Goal: Task Accomplishment & Management: Use online tool/utility

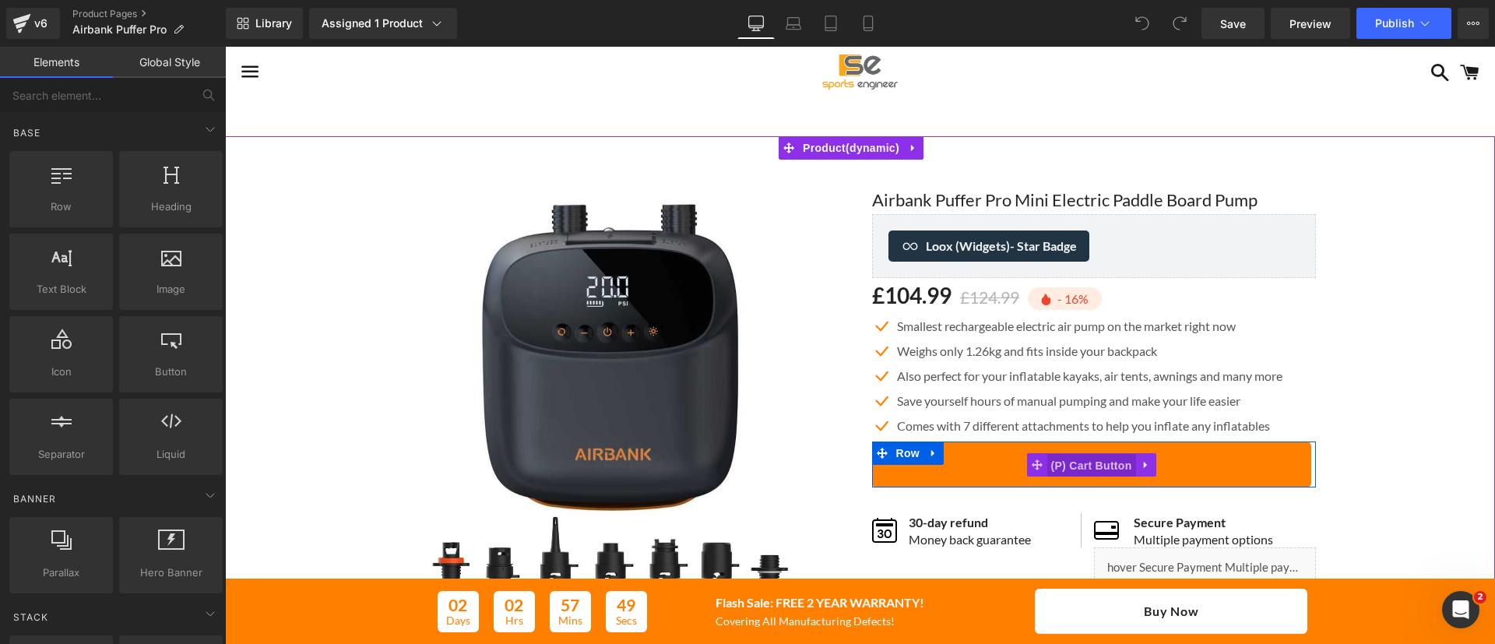
click at [1100, 460] on span "(P) Cart Button" at bounding box center [1091, 465] width 89 height 23
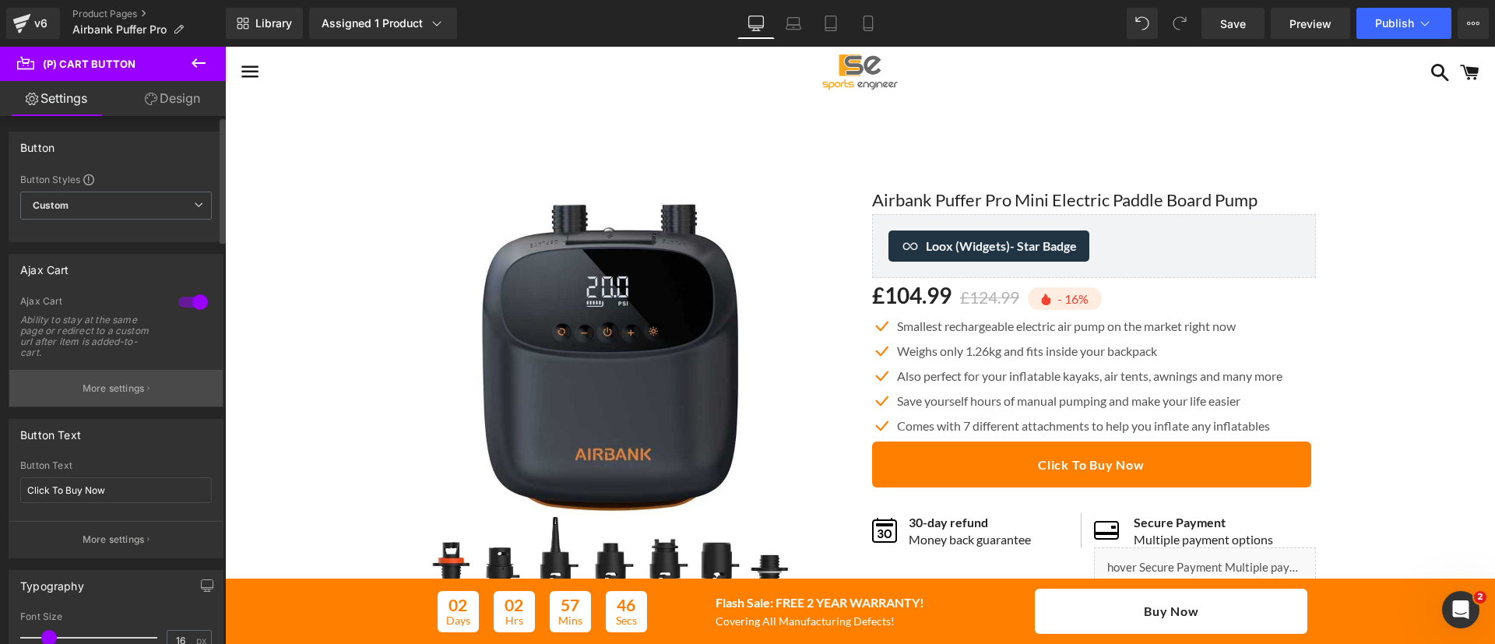
click at [105, 382] on p "More settings" at bounding box center [114, 389] width 62 height 14
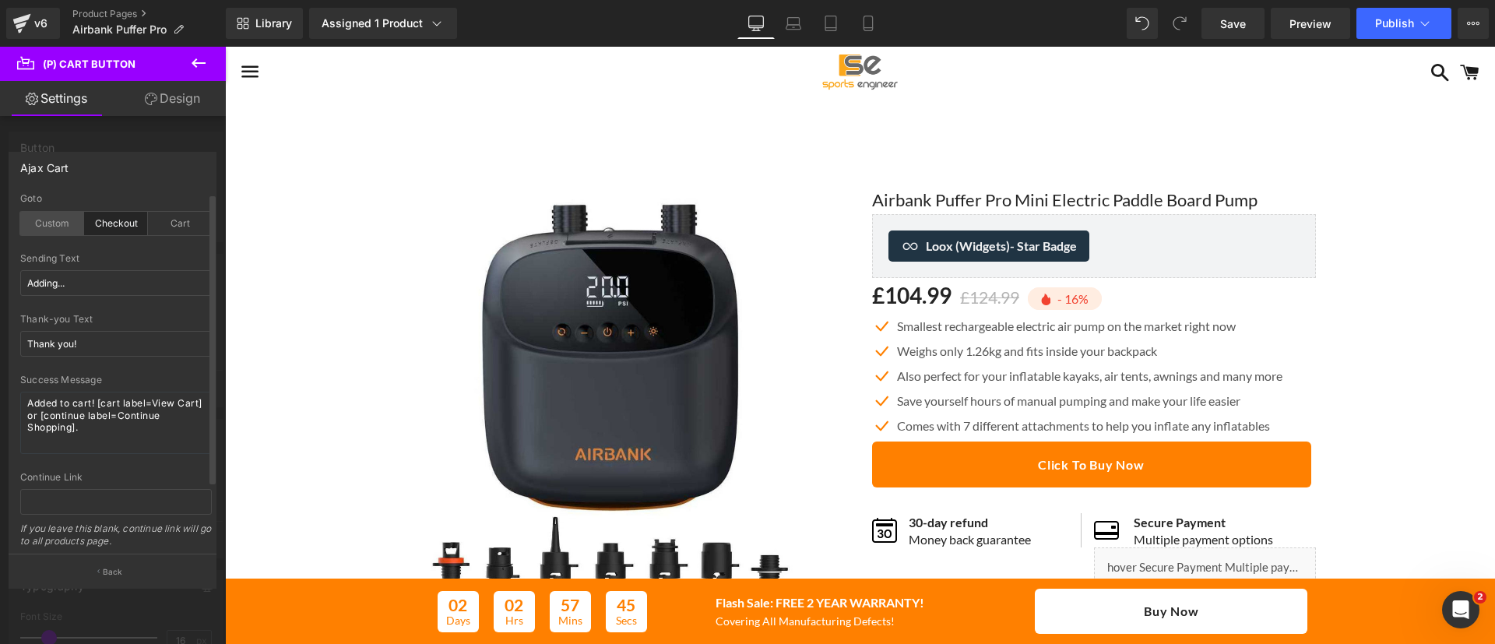
click at [51, 227] on div "Custom" at bounding box center [52, 223] width 64 height 23
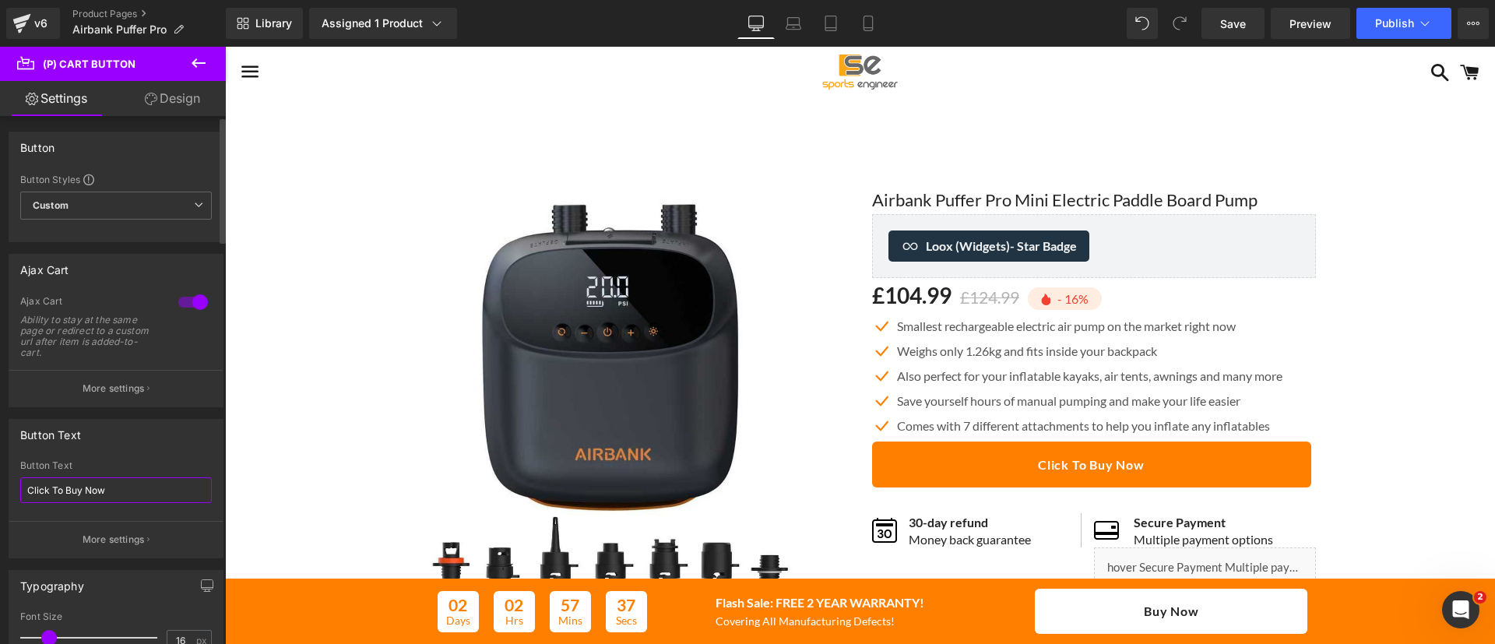
drag, startPoint x: 125, startPoint y: 487, endPoint x: 0, endPoint y: 505, distance: 125.9
click at [0, 505] on div "Button Text Click To Buy Now Button Text Click To Buy Now More settings" at bounding box center [116, 482] width 233 height 151
type input "Add To Cart"
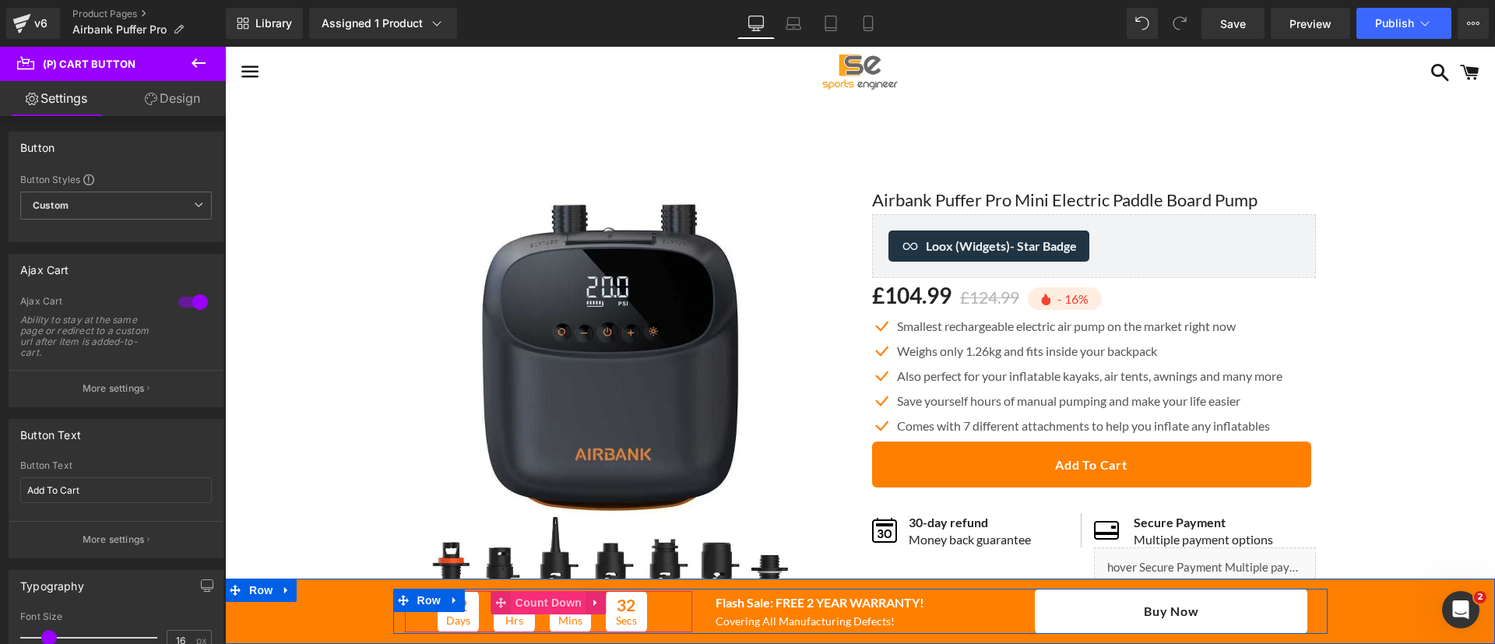
click at [523, 601] on span "Count Down" at bounding box center [549, 602] width 74 height 23
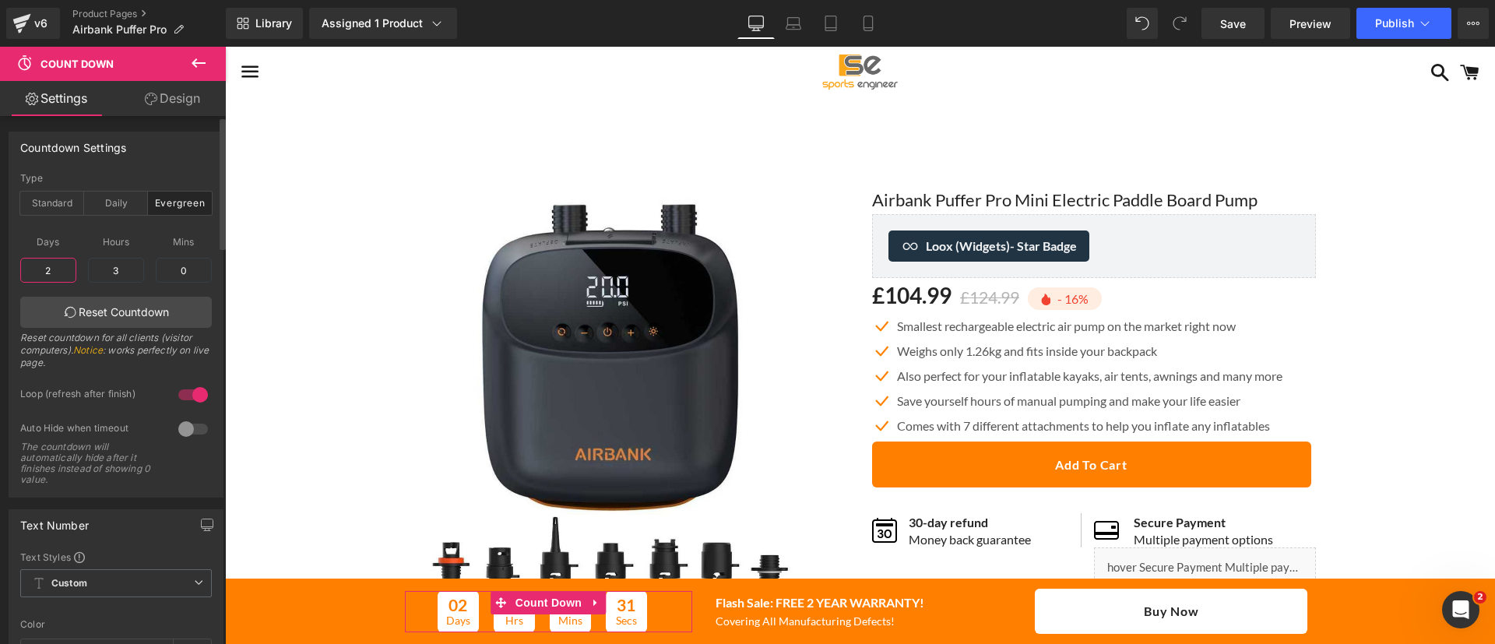
drag, startPoint x: 55, startPoint y: 267, endPoint x: 0, endPoint y: 258, distance: 56.1
click at [0, 258] on div "Countdown Settings evergreen Type Standard Daily Evergreen [DATE] 16:9:55 Date …" at bounding box center [116, 309] width 233 height 378
type input "0"
type input "40"
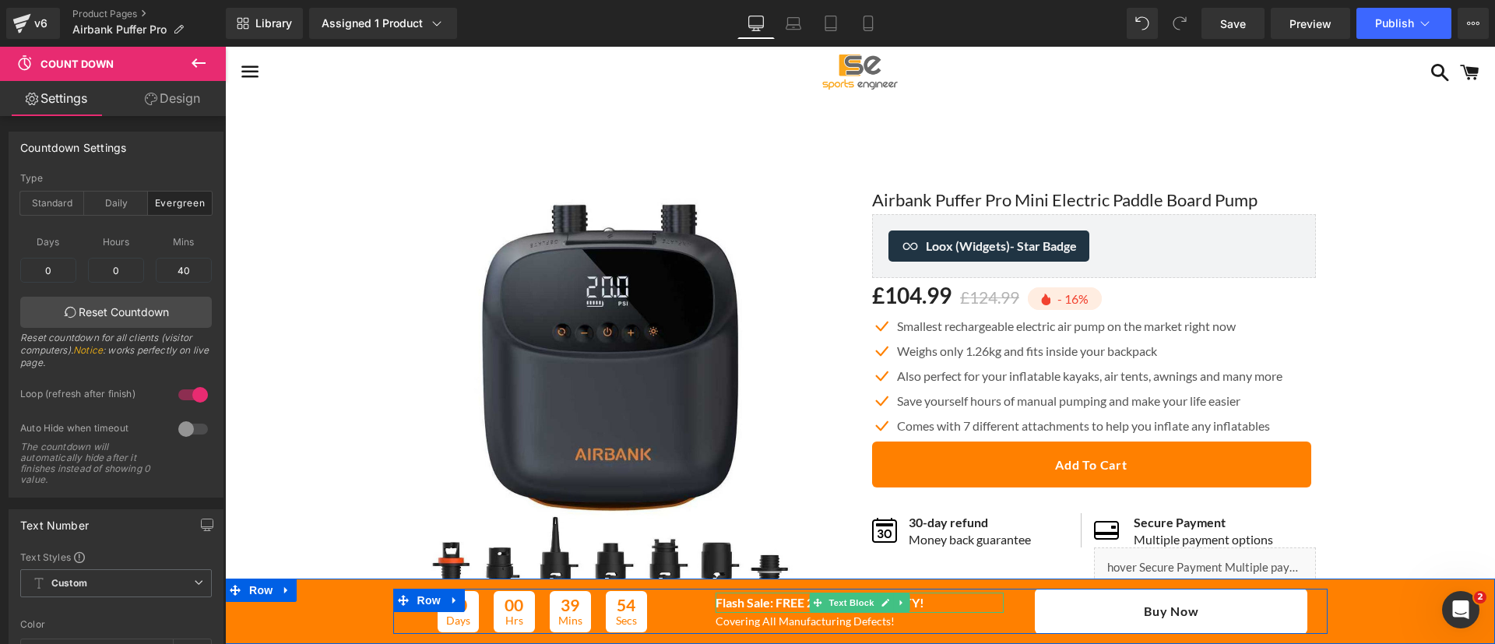
click at [757, 600] on b "Flash Sale: FREE 2 YEAR WARRANTY!" at bounding box center [820, 602] width 209 height 15
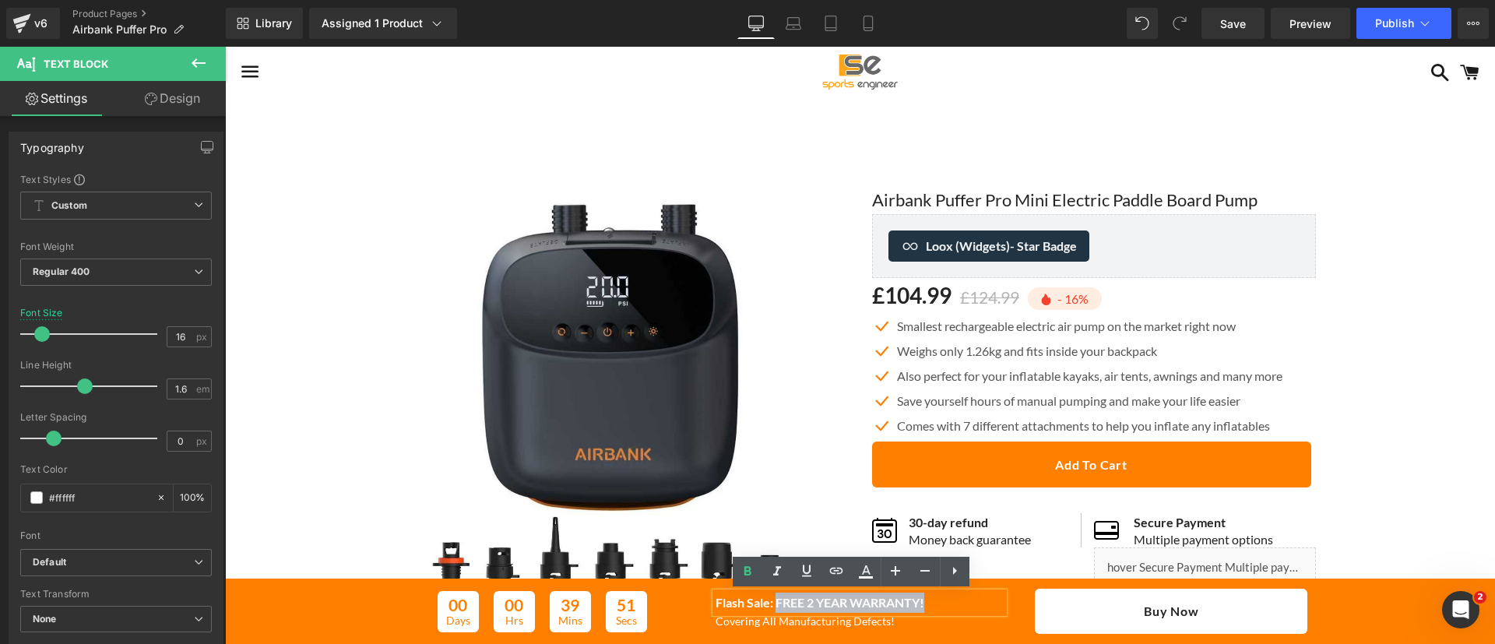
drag, startPoint x: 942, startPoint y: 602, endPoint x: 769, endPoint y: 598, distance: 173.7
click at [769, 598] on p "Flash Sale: FREE 2 YEAR WARRANTY!" at bounding box center [860, 603] width 288 height 20
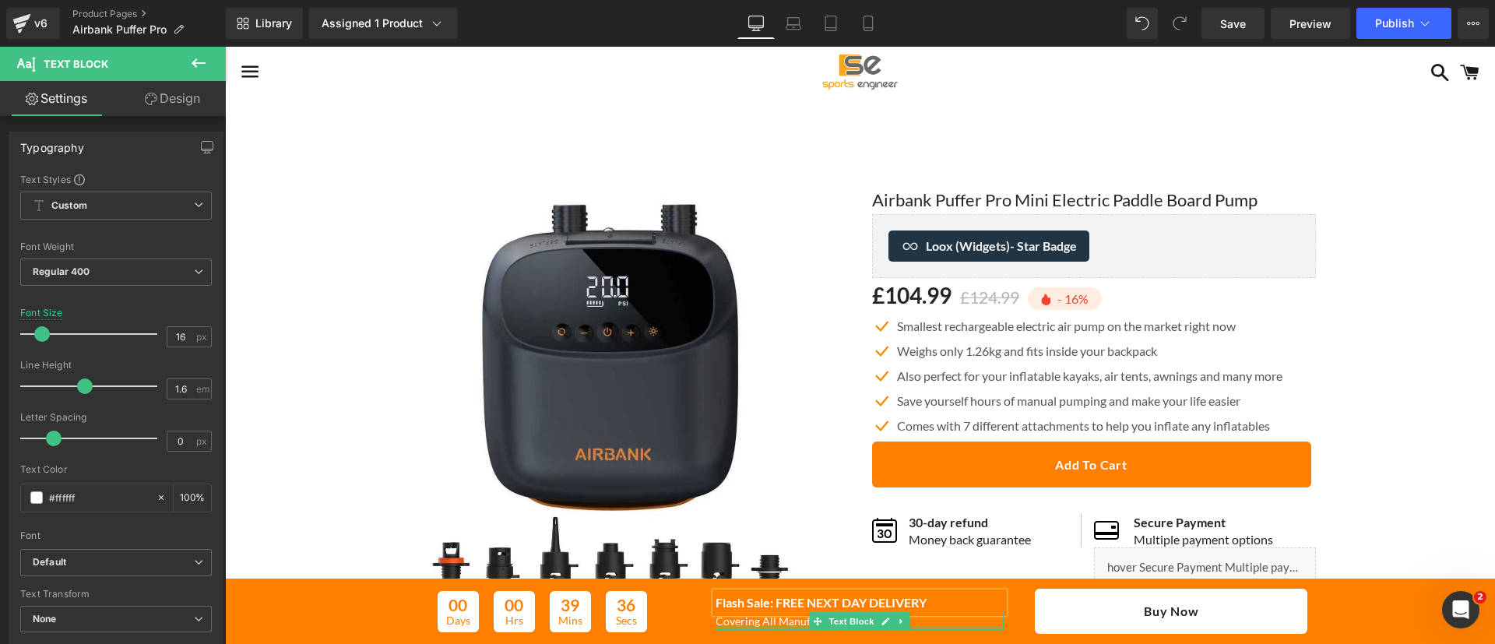
click at [783, 627] on div at bounding box center [860, 628] width 288 height 4
click at [783, 627] on p "Covering All Manufacturing Defects!" at bounding box center [860, 621] width 288 height 17
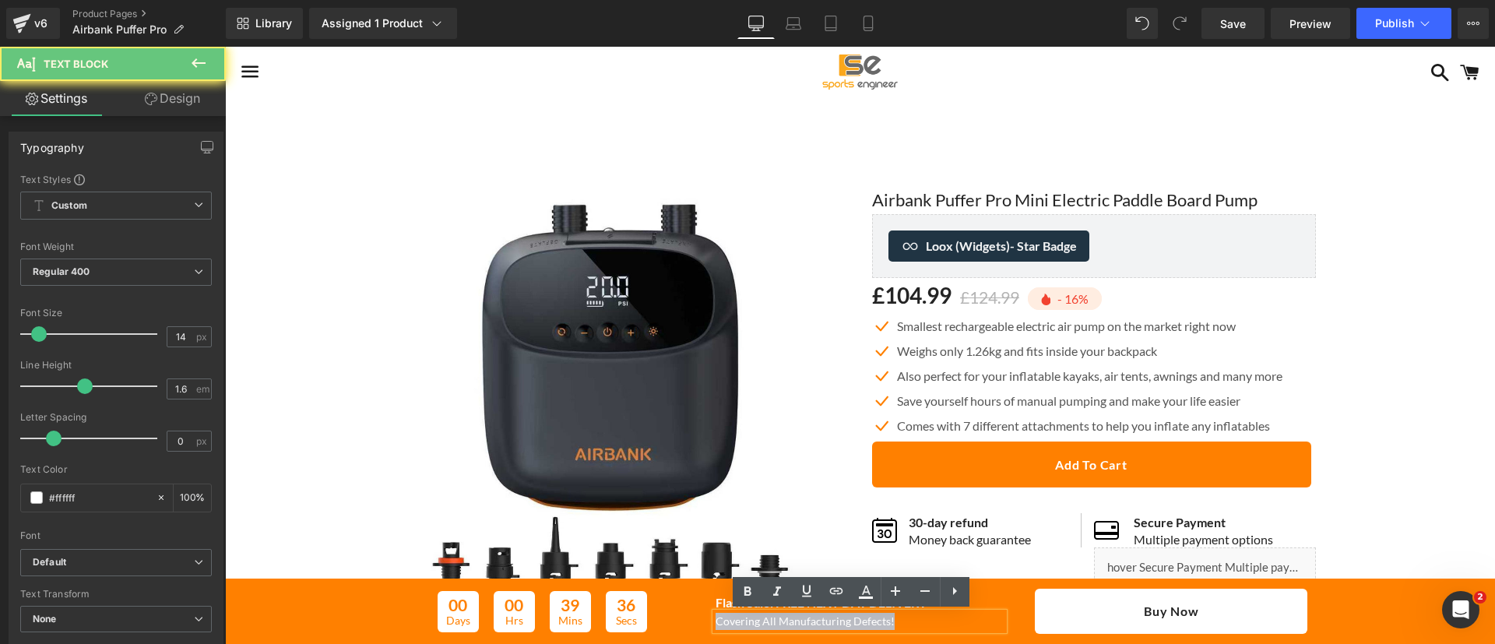
click at [783, 627] on p "Covering All Manufacturing Defects!" at bounding box center [860, 621] width 288 height 17
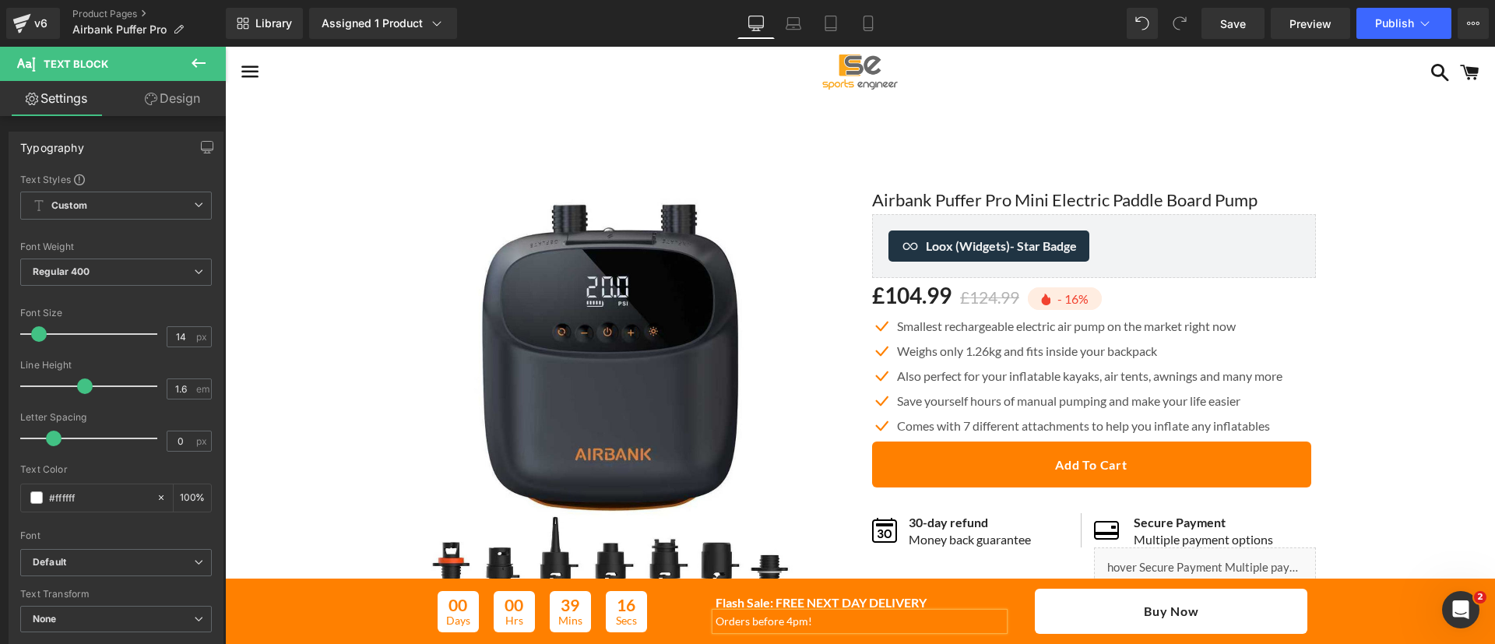
click at [716, 621] on p "Orders before 4pm!" at bounding box center [860, 621] width 288 height 17
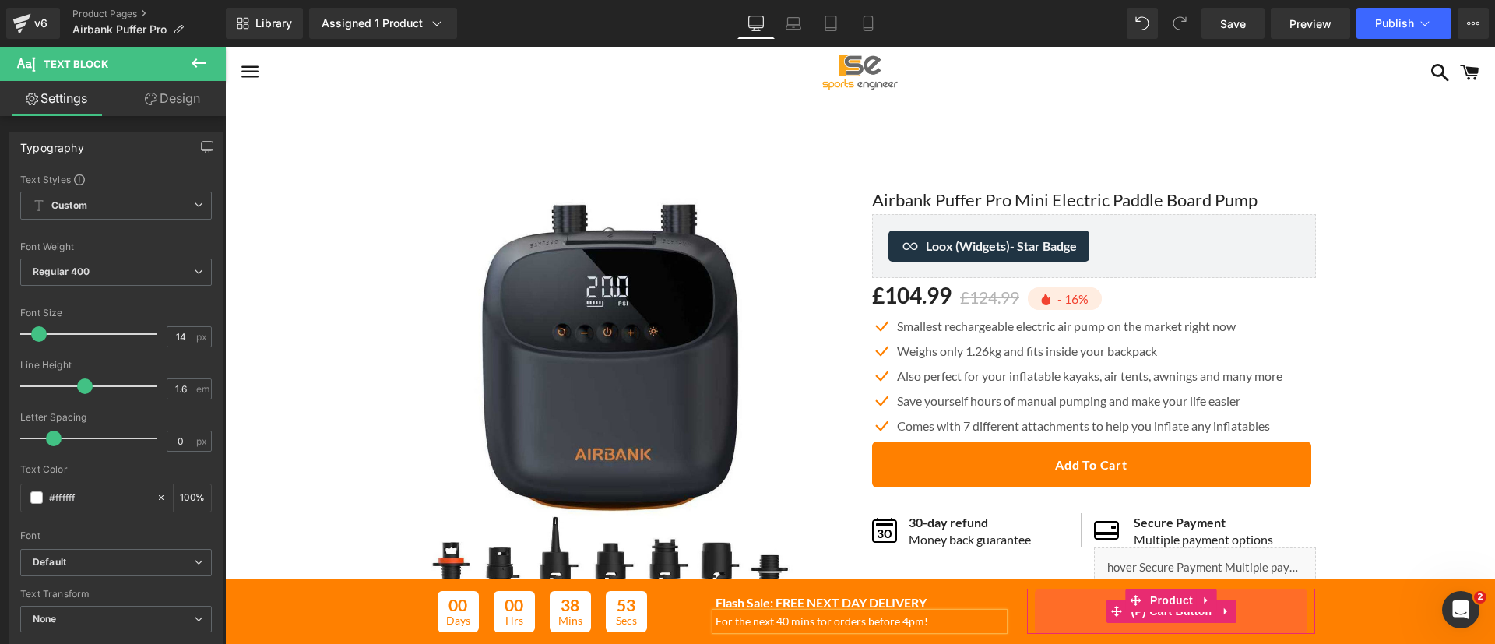
click at [1240, 619] on button "Buy Now" at bounding box center [1171, 611] width 273 height 45
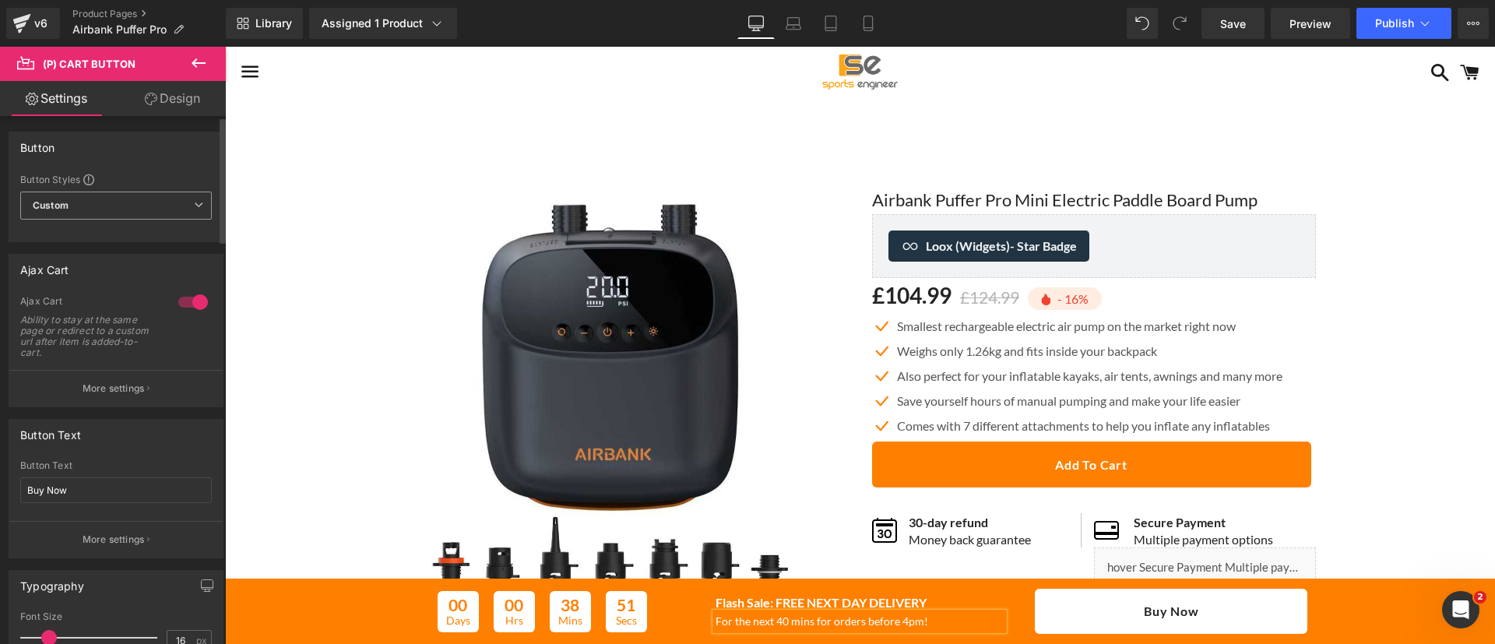
click at [136, 200] on span "Custom Setup Global Style" at bounding box center [116, 206] width 192 height 28
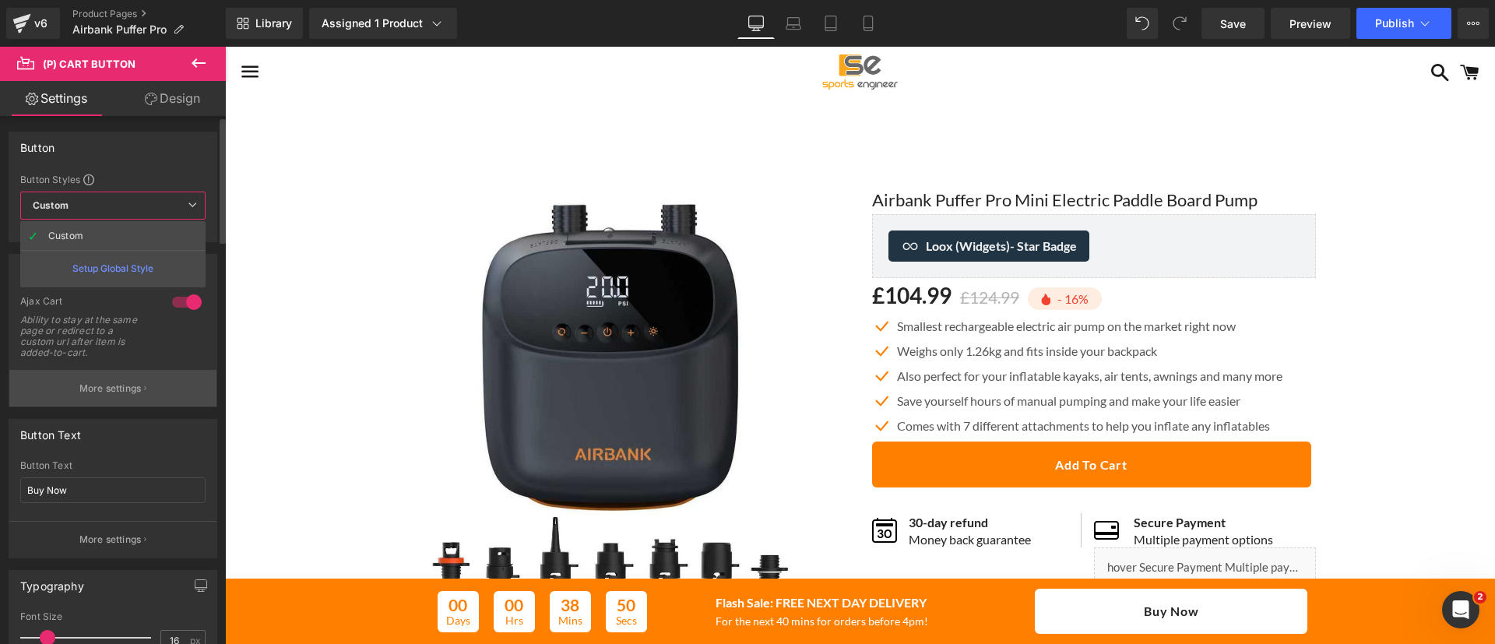
click at [115, 389] on p "More settings" at bounding box center [110, 389] width 62 height 14
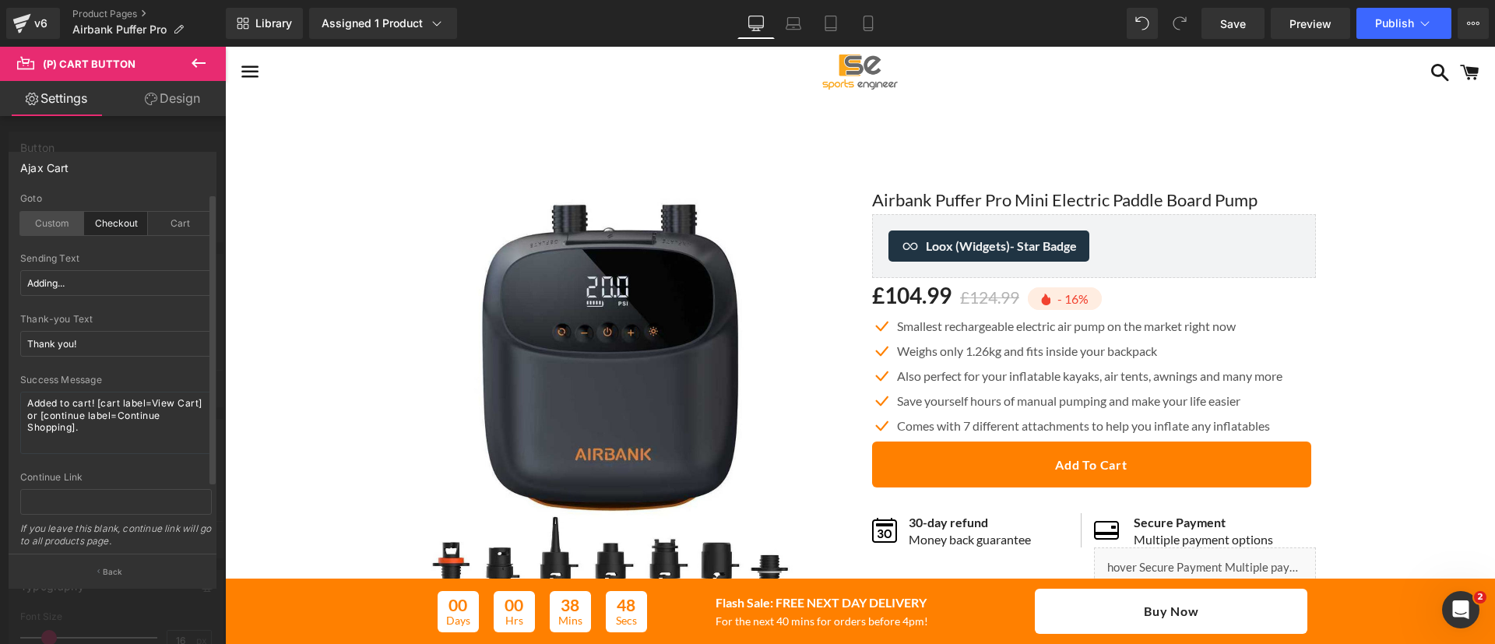
click at [63, 220] on div "Custom" at bounding box center [52, 223] width 64 height 23
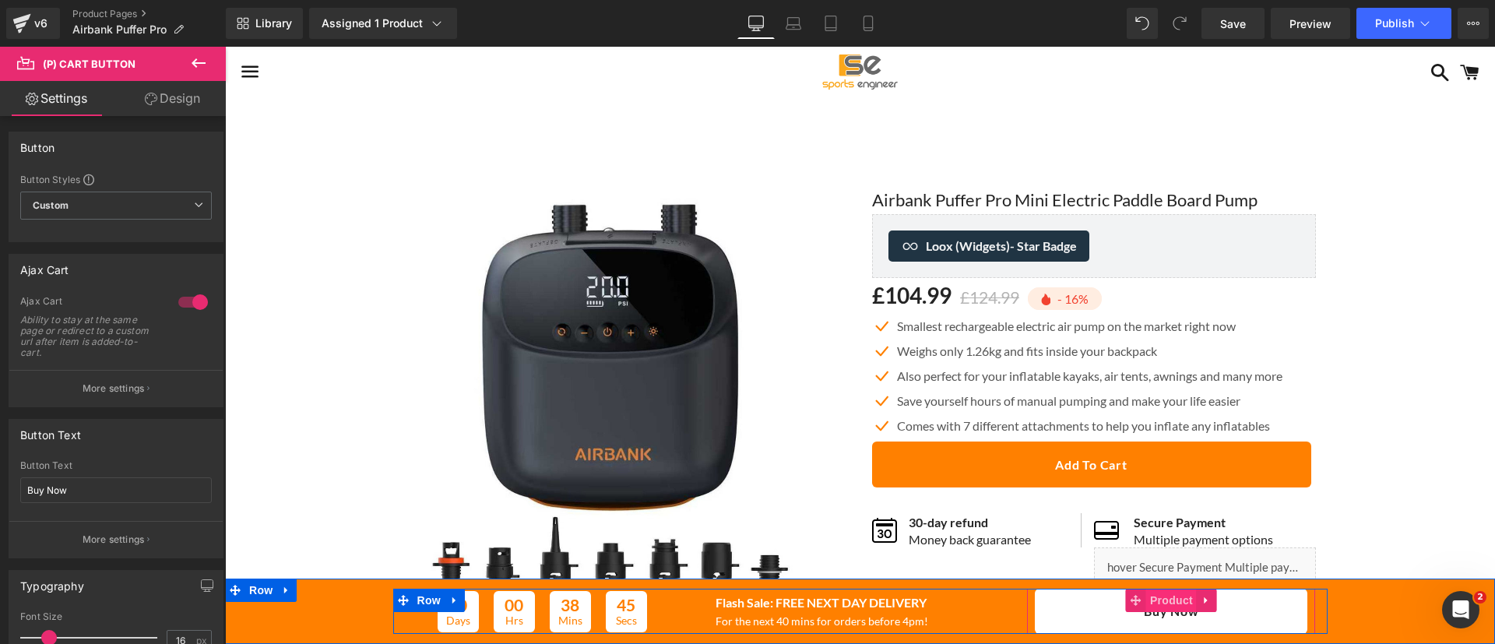
click at [1171, 607] on span "Product" at bounding box center [1171, 600] width 51 height 23
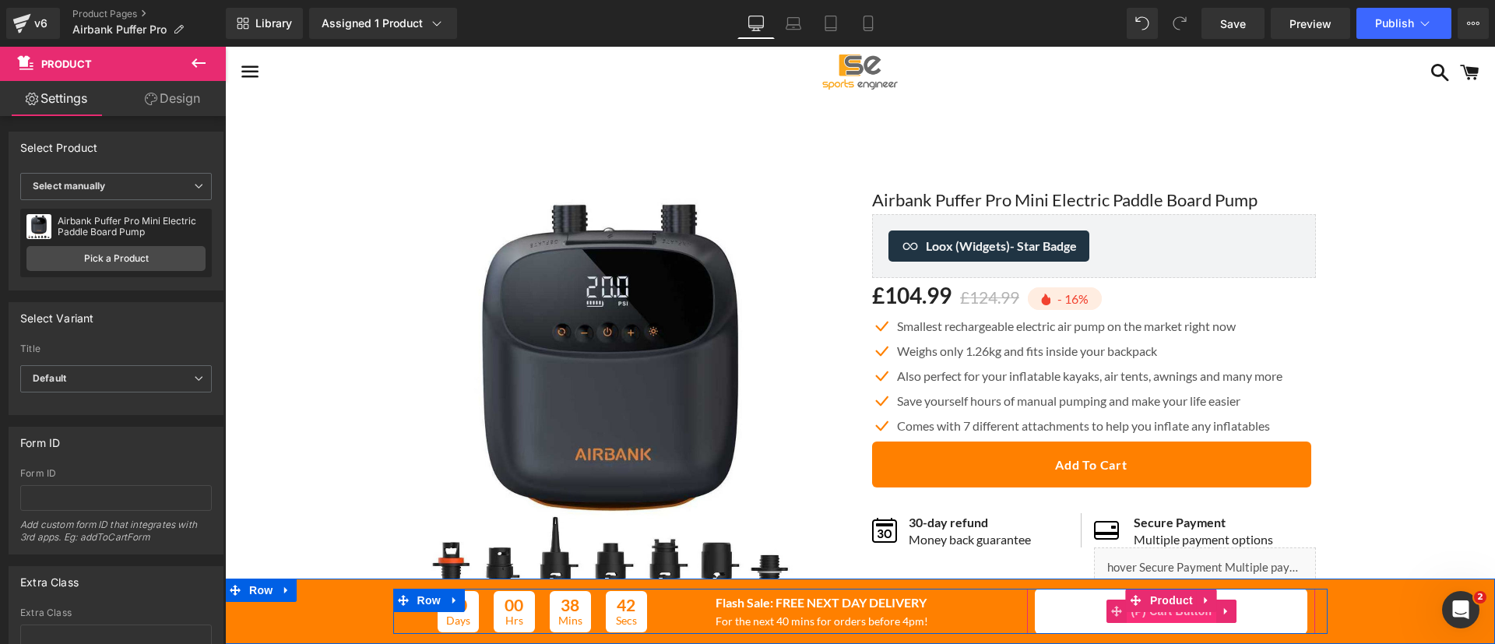
click at [1155, 618] on span "(P) Cart Button" at bounding box center [1171, 611] width 89 height 23
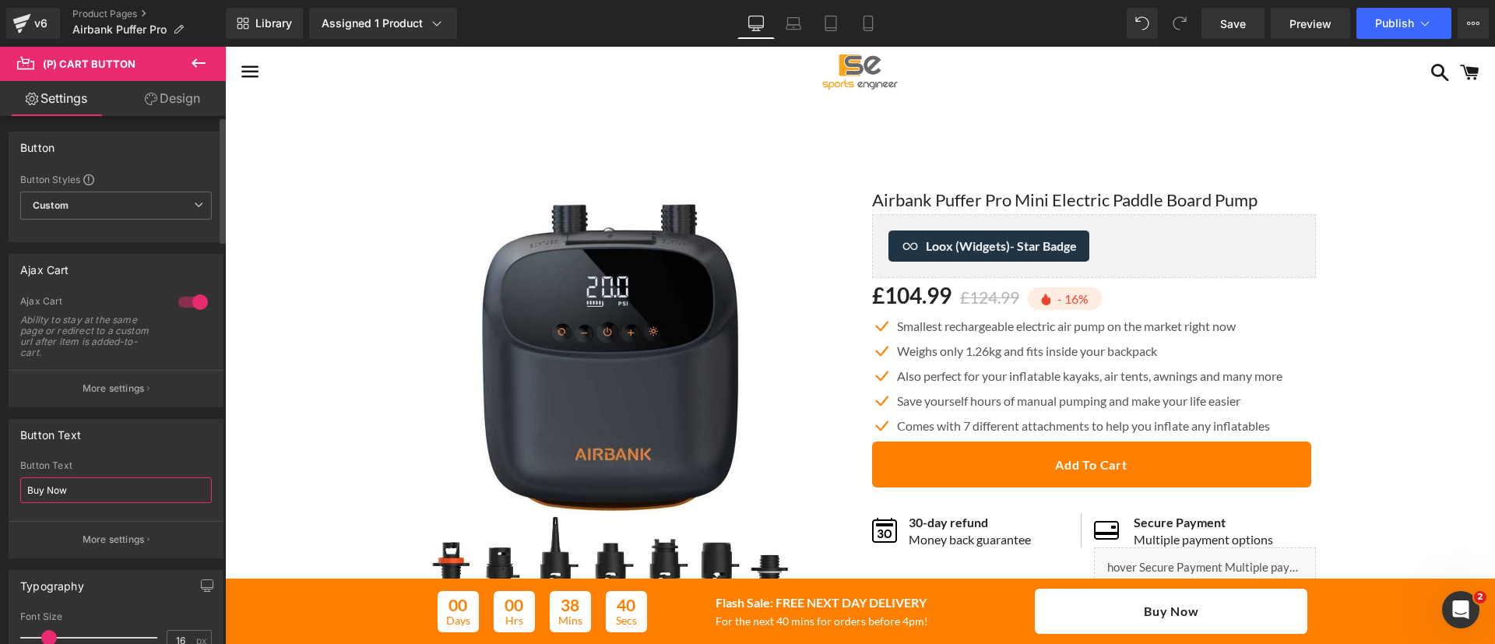
click at [111, 491] on input "Buy Now" at bounding box center [116, 490] width 192 height 26
type input "Add To Cart"
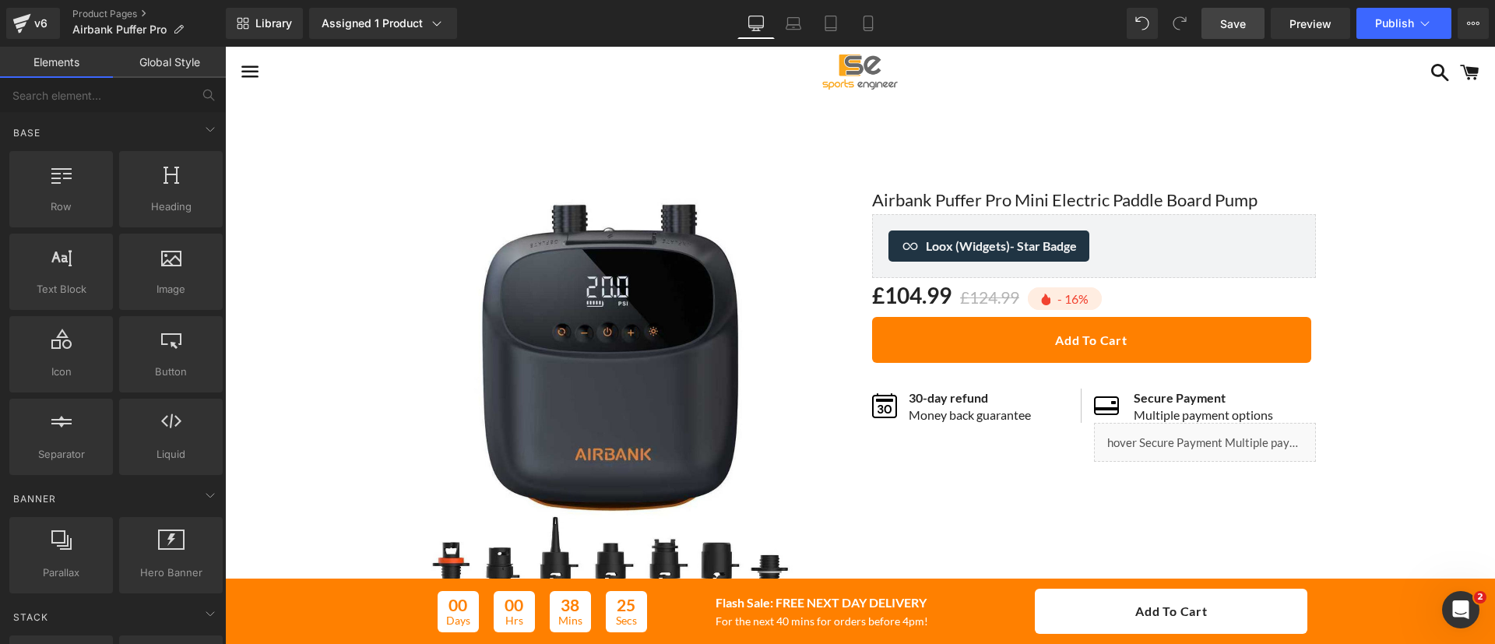
click at [1226, 28] on span "Save" at bounding box center [1233, 24] width 26 height 16
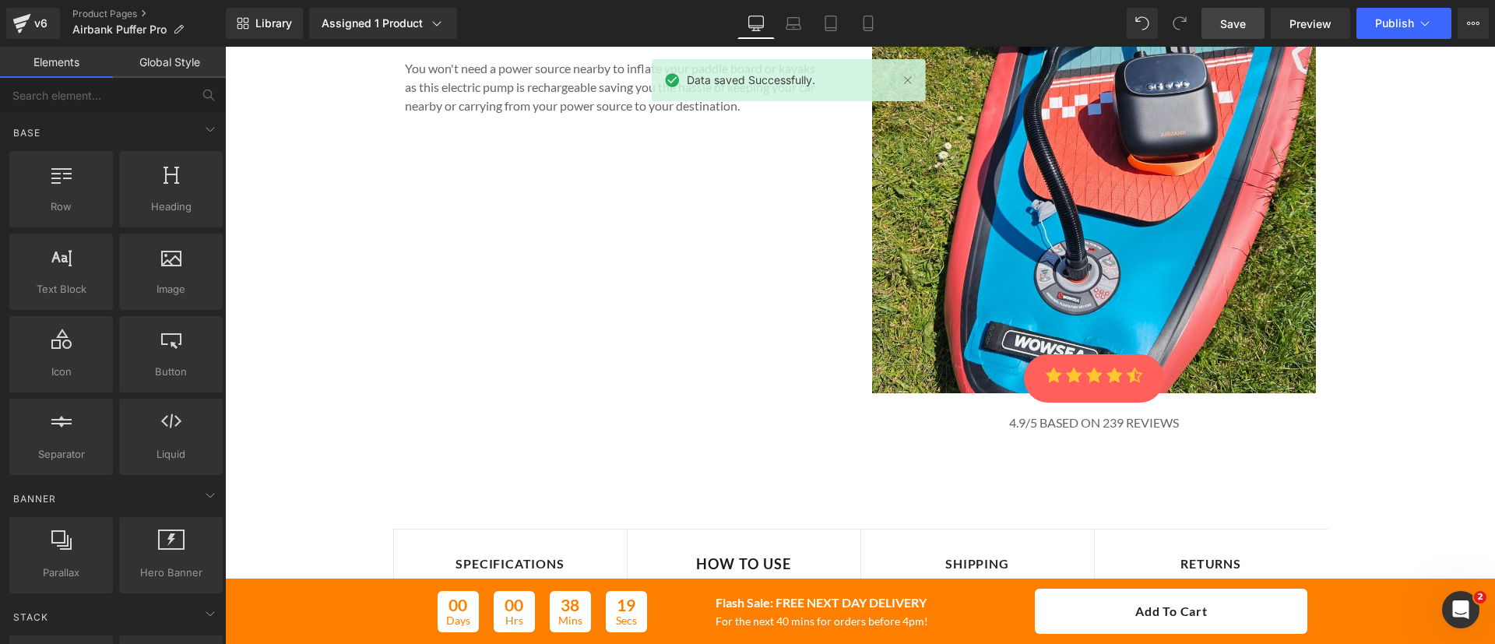
scroll to position [3619, 0]
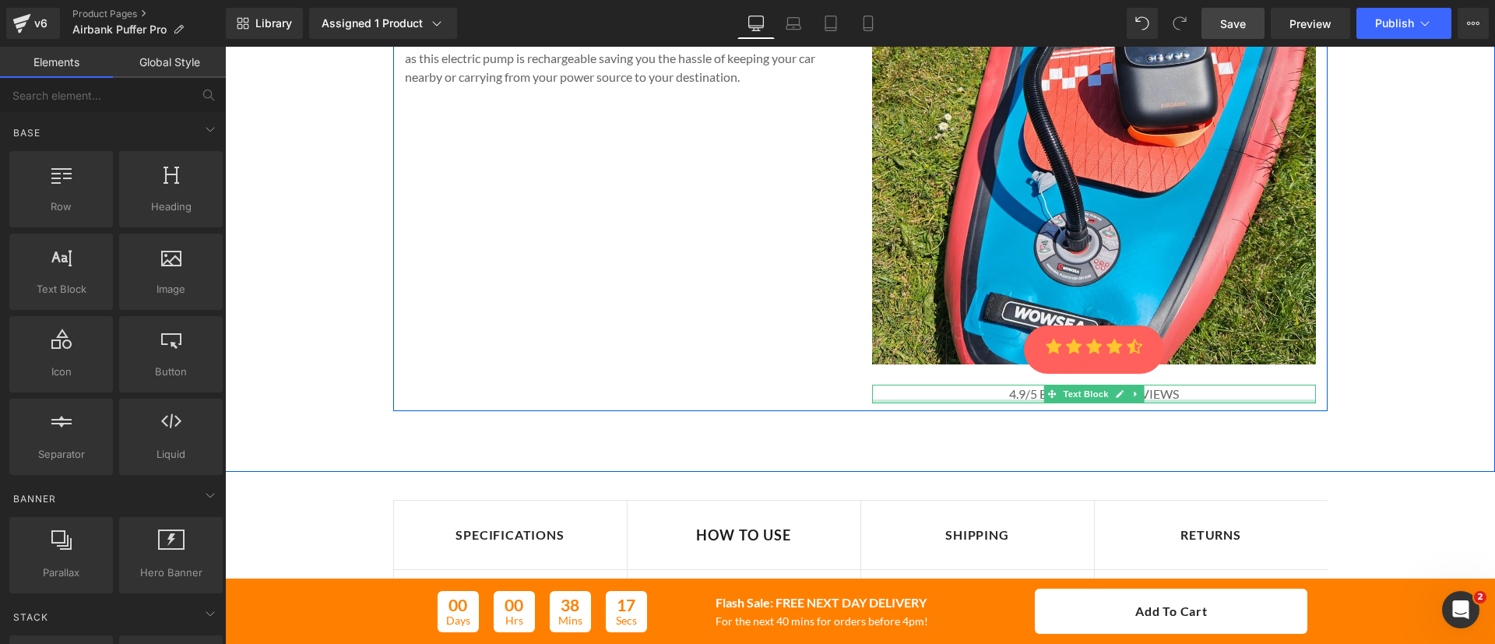
click at [1156, 399] on div at bounding box center [1094, 401] width 444 height 4
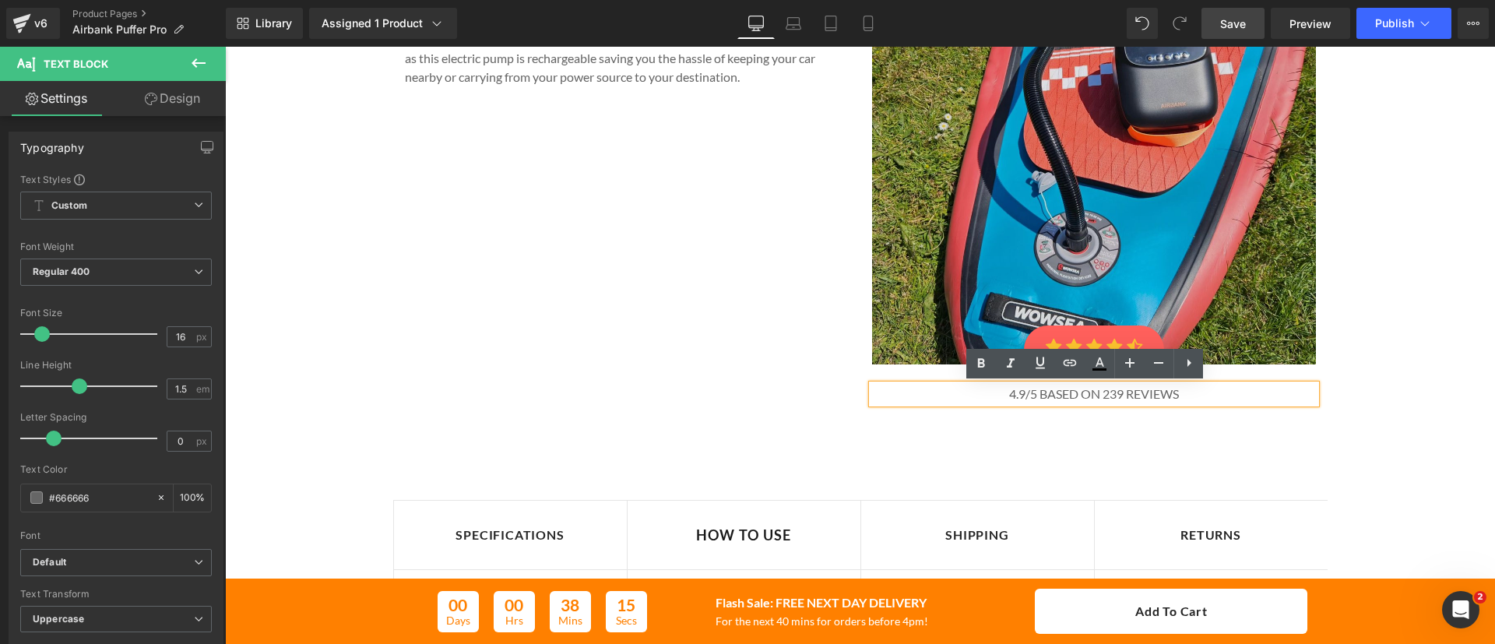
scroll to position [3119, 0]
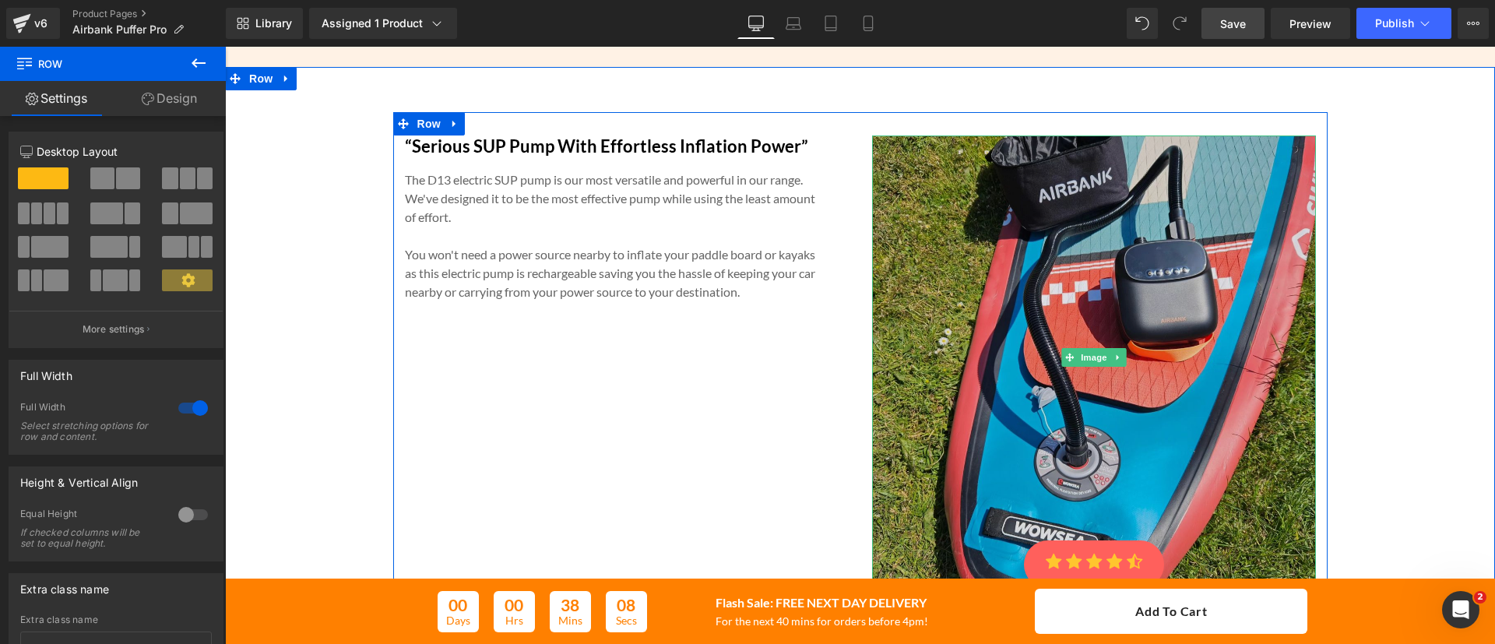
scroll to position [3490, 0]
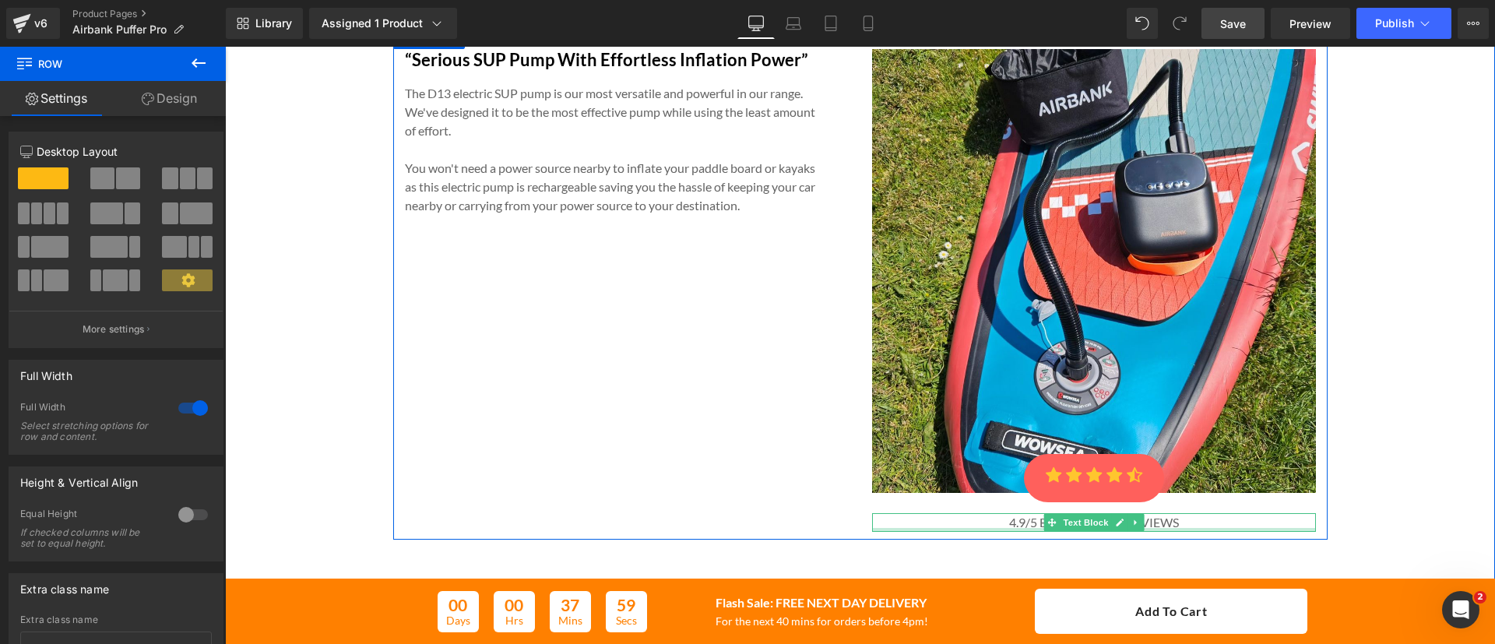
click at [1156, 528] on div at bounding box center [1094, 530] width 444 height 4
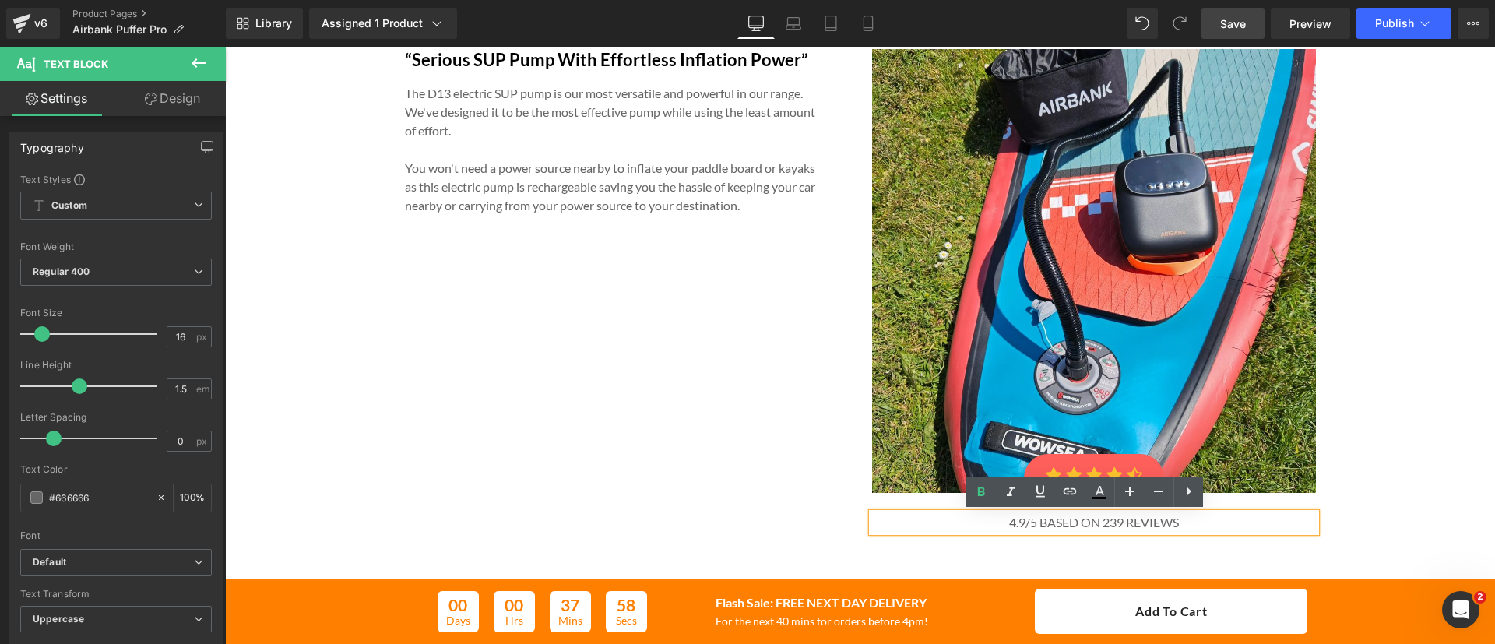
click at [1109, 520] on p "4.9/5 based on 239 reviews" at bounding box center [1094, 522] width 444 height 19
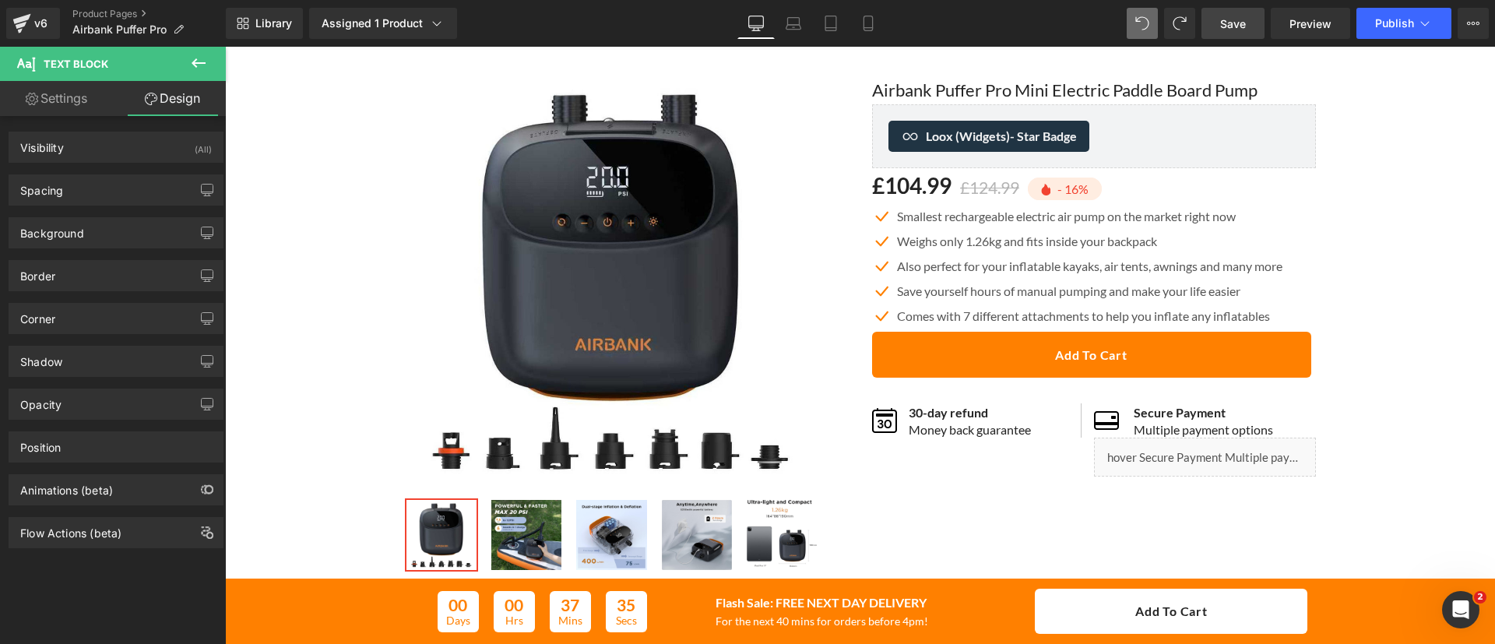
scroll to position [69, 0]
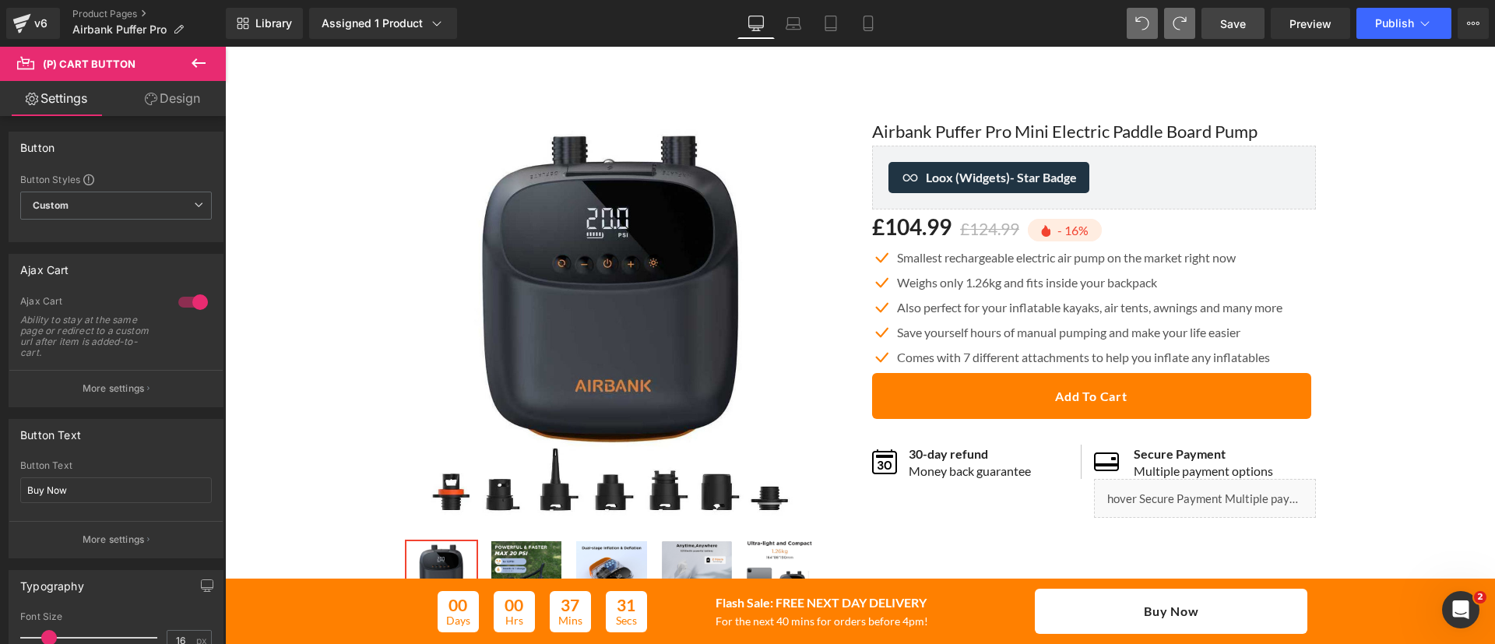
type input "Add To Cart"
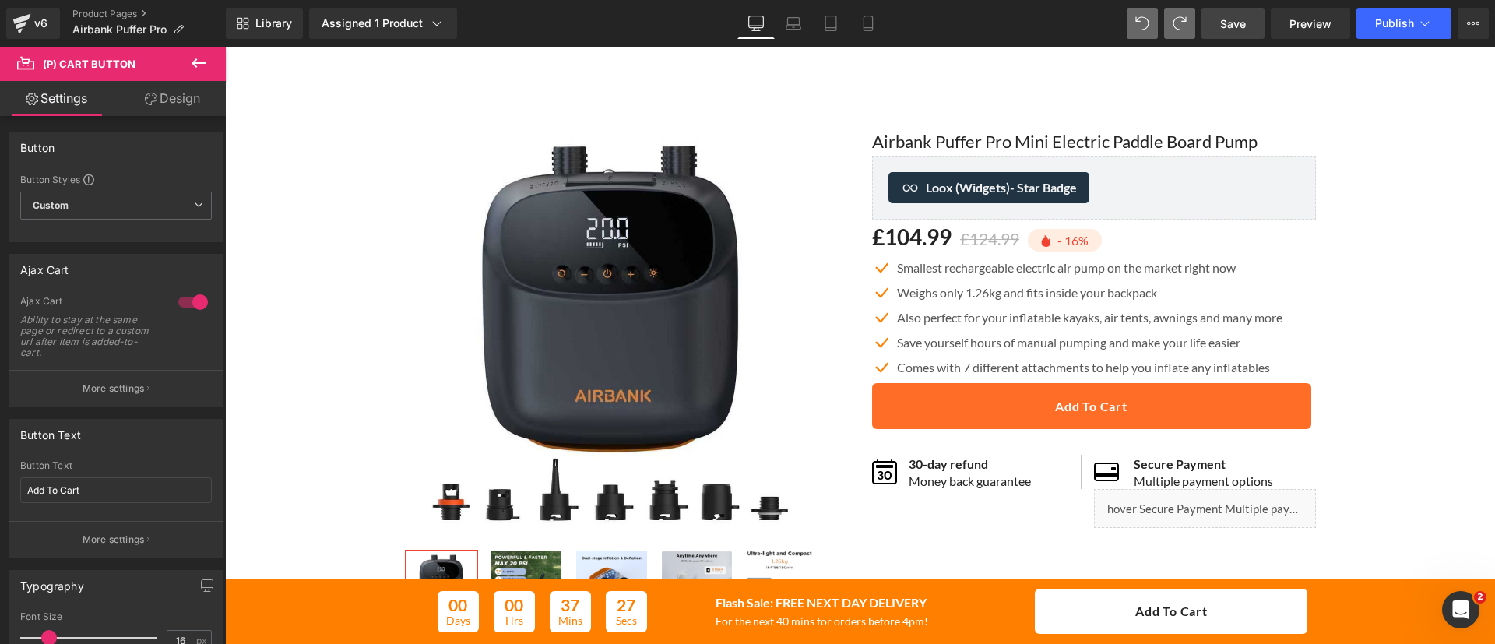
scroll to position [0, 0]
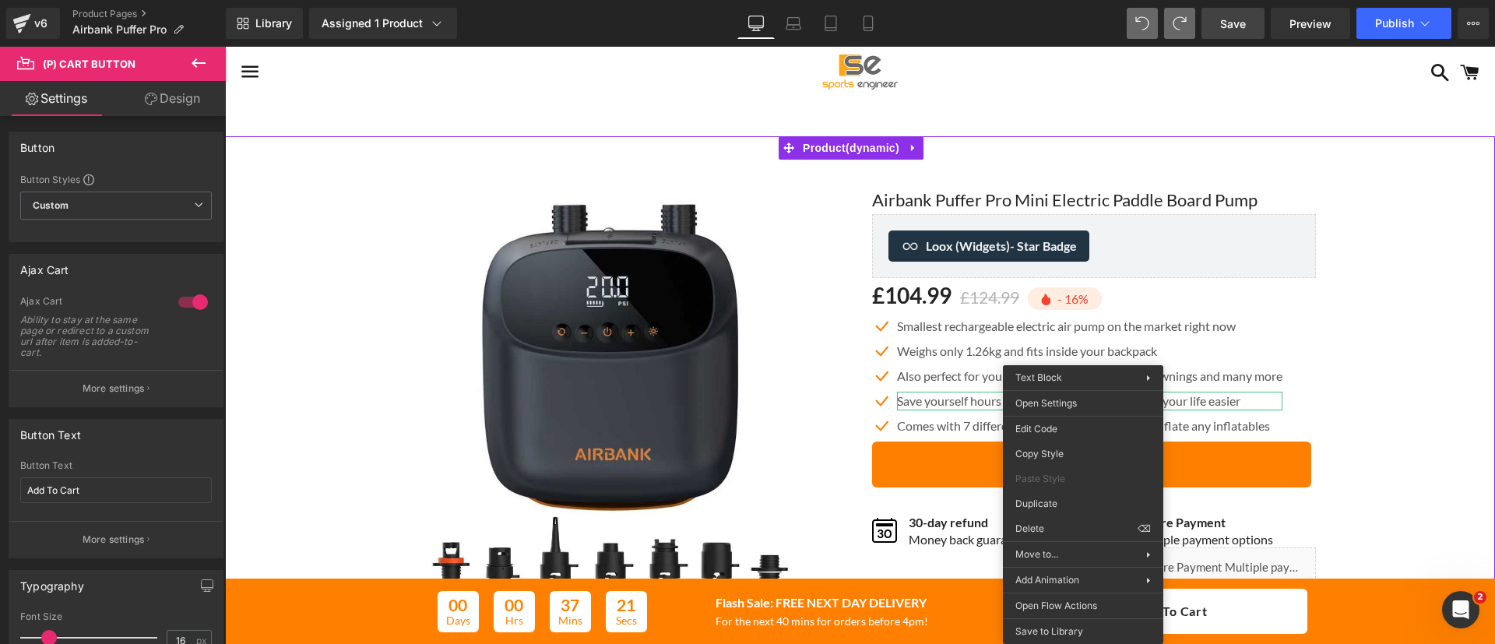
click at [1381, 405] on div "Sale Off (P) Image" at bounding box center [860, 425] width 1255 height 530
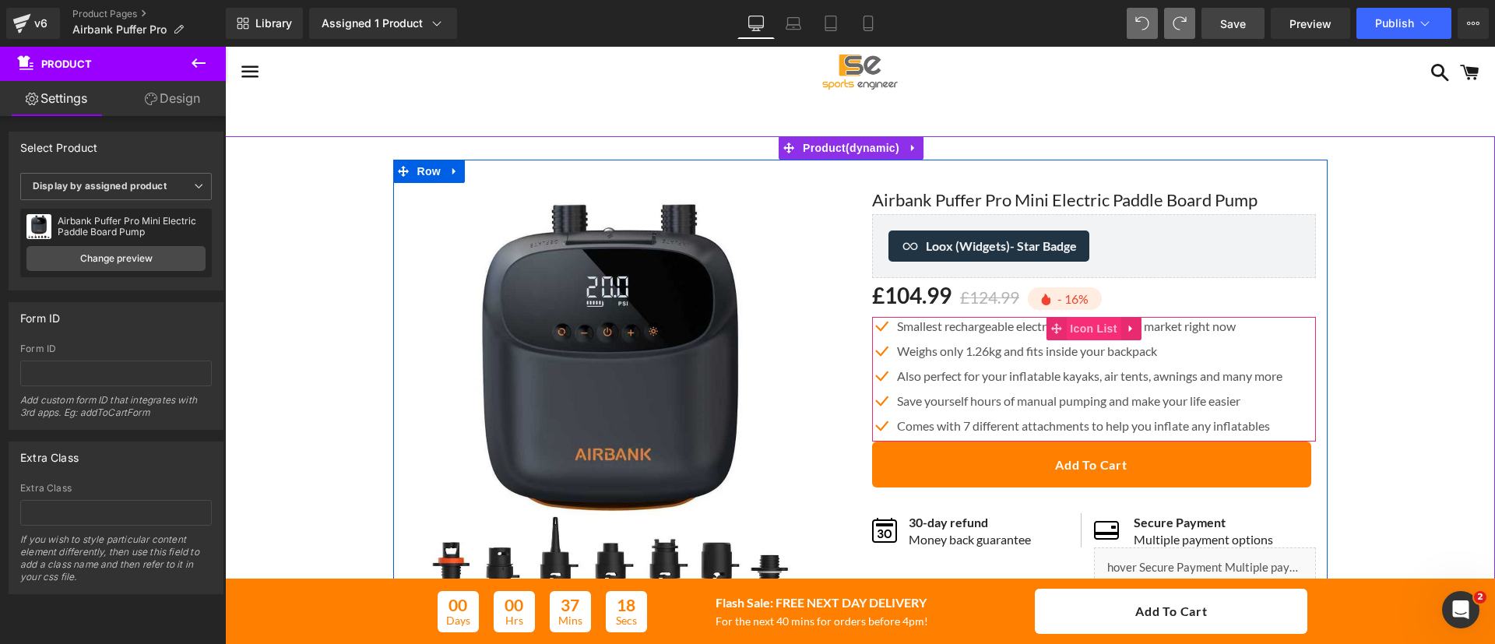
click at [1082, 329] on span "Icon List" at bounding box center [1093, 328] width 55 height 23
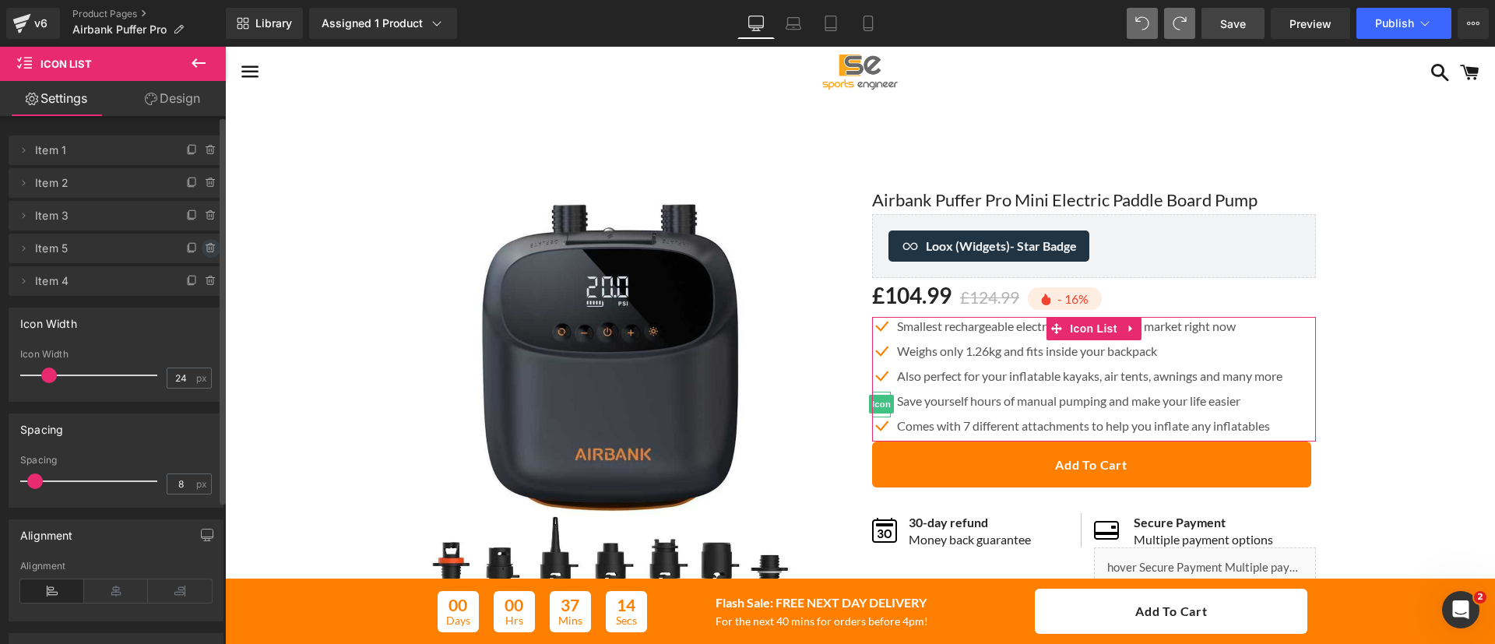
click at [209, 250] on icon at bounding box center [211, 248] width 12 height 12
click at [209, 250] on button "Delete" at bounding box center [194, 249] width 49 height 20
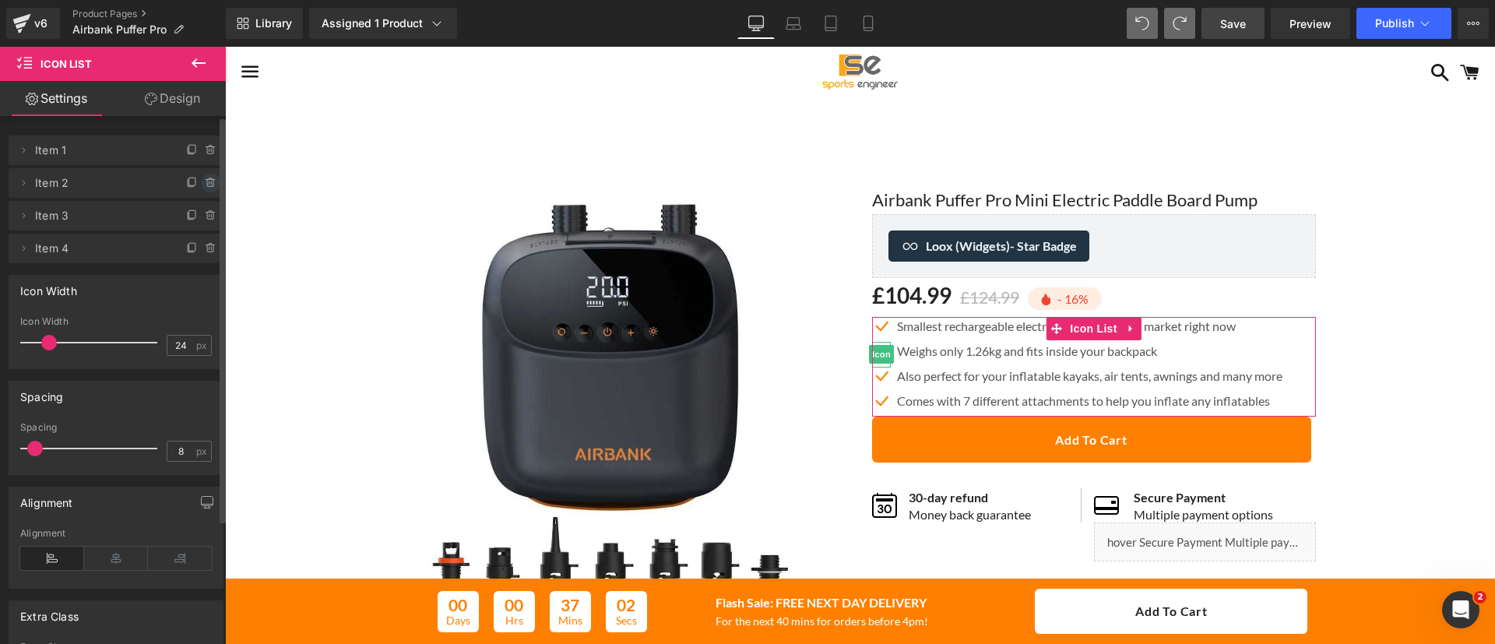
click at [207, 188] on icon at bounding box center [211, 183] width 12 height 12
click at [195, 182] on button "Delete" at bounding box center [194, 184] width 49 height 20
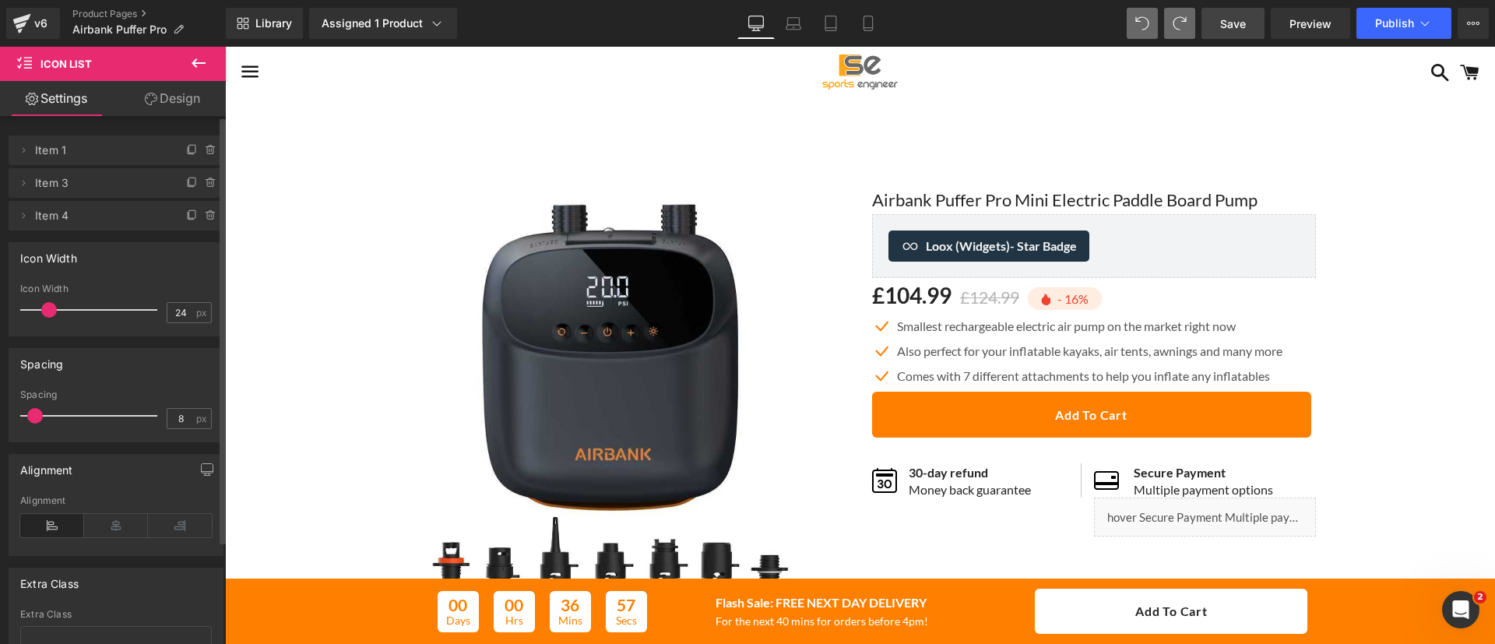
click at [871, 41] on div "Library Assigned 1 Product Product Preview Airbank Puffer Pro Mini Electric Pad…" at bounding box center [860, 23] width 1269 height 47
click at [871, 30] on icon at bounding box center [868, 23] width 9 height 15
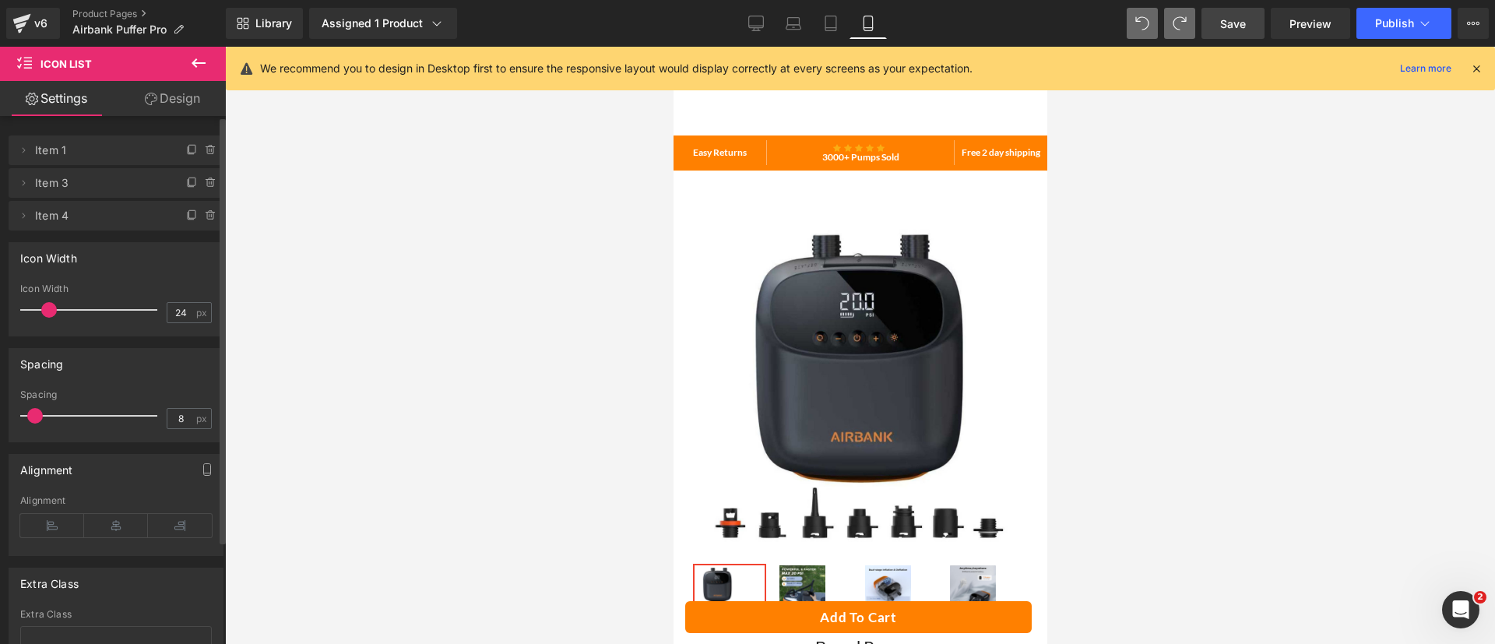
scroll to position [493, 0]
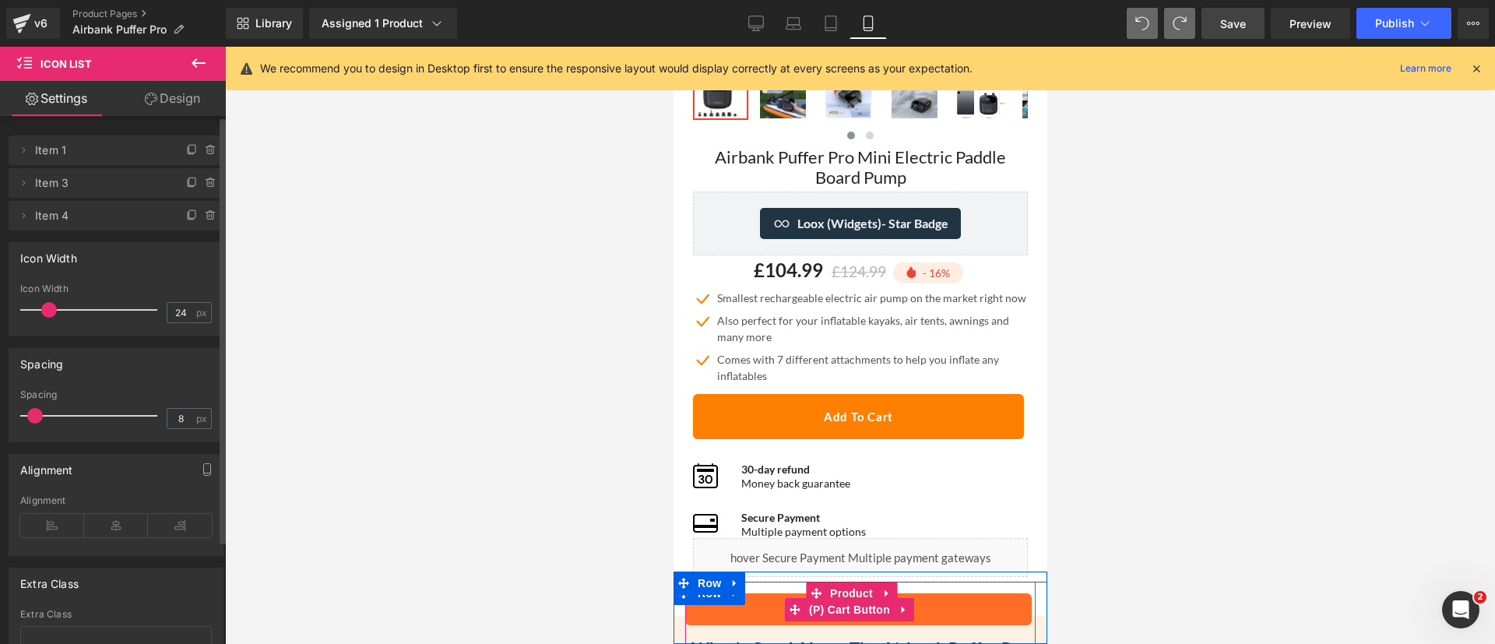
click at [931, 605] on button "Add To Cart" at bounding box center [857, 609] width 347 height 32
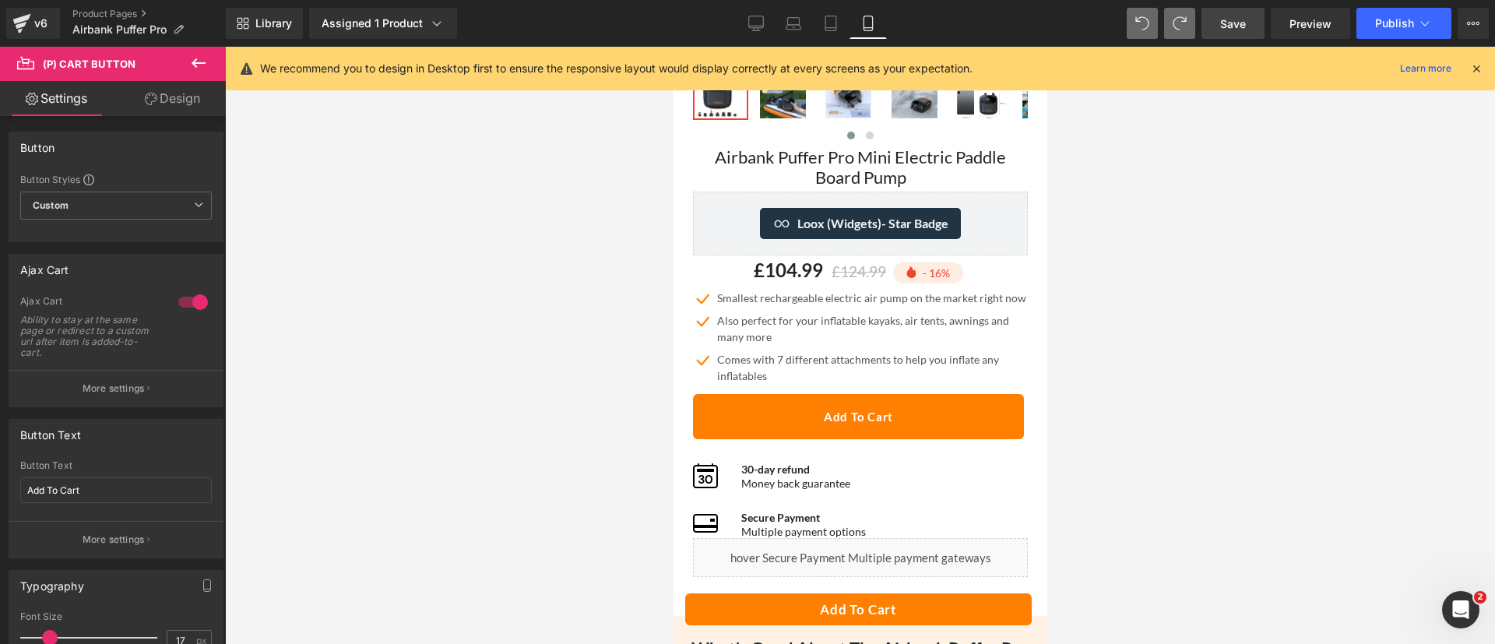
click at [1215, 23] on link "Save" at bounding box center [1233, 23] width 63 height 31
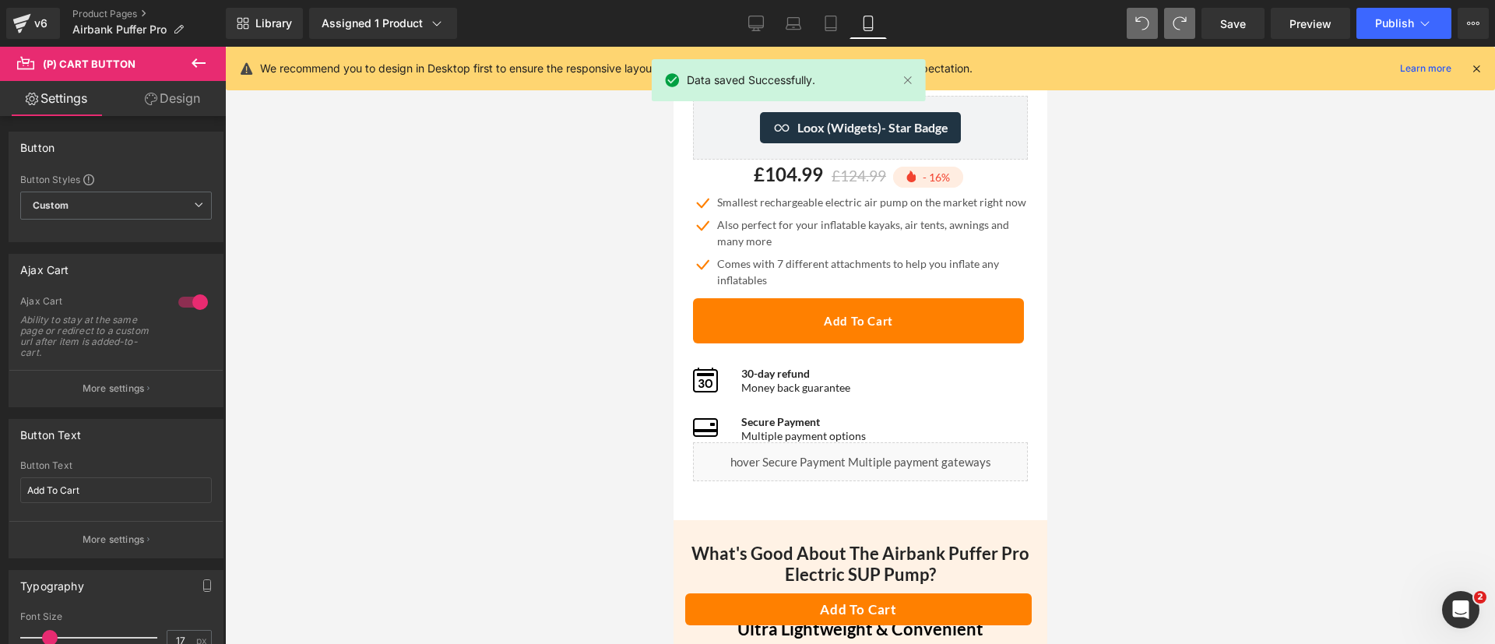
scroll to position [593, 0]
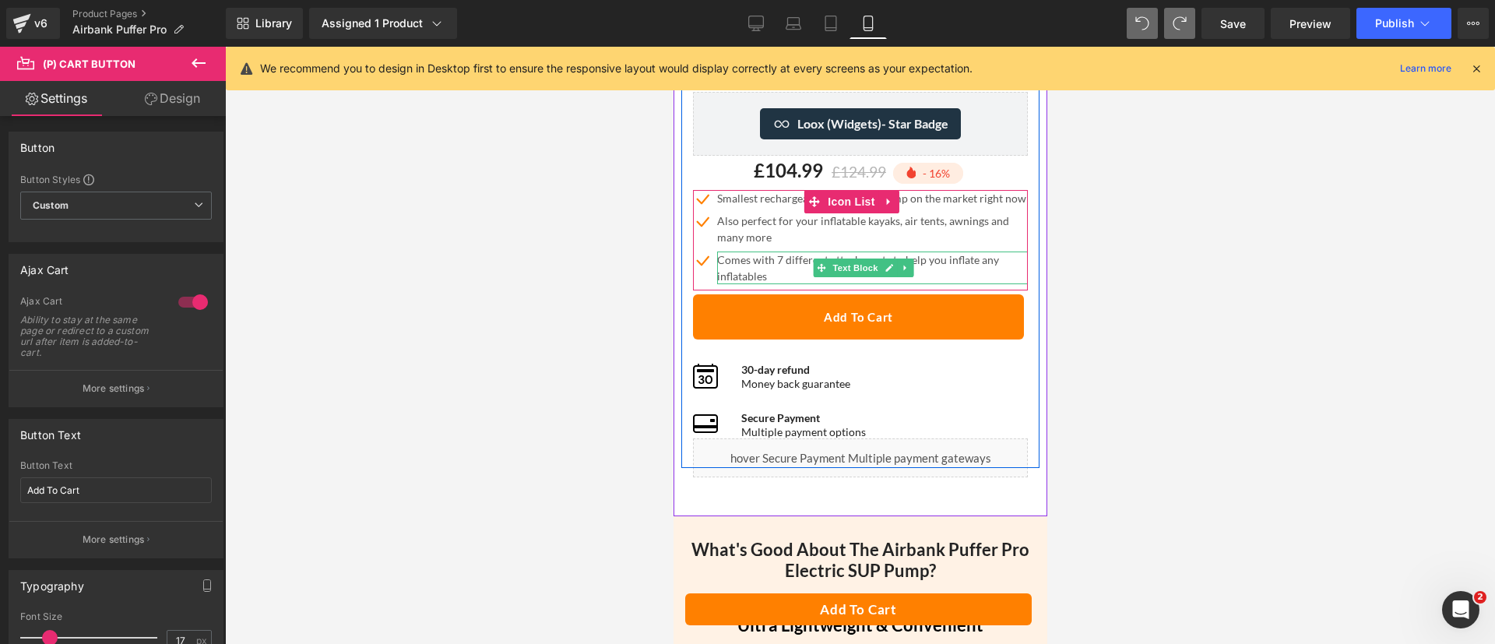
click at [776, 275] on p "Comes with 7 different attachments to help you inflate any inflatables" at bounding box center [871, 268] width 311 height 33
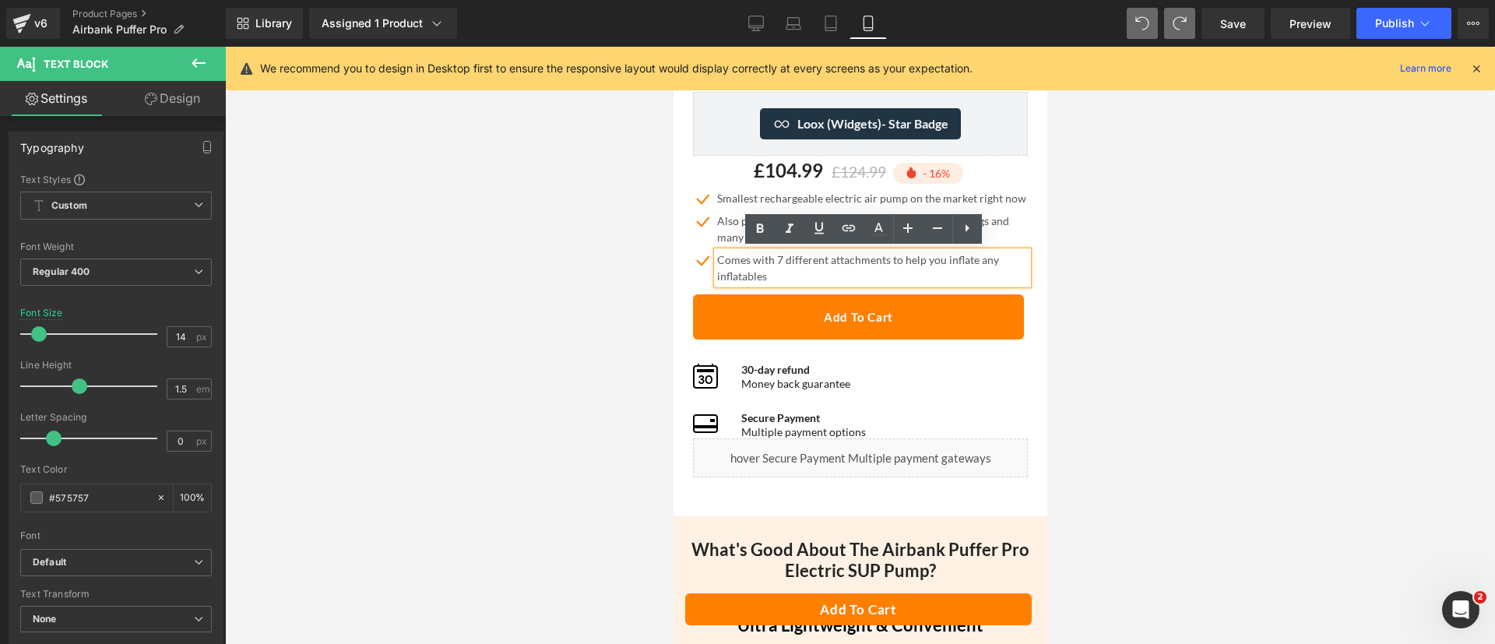
drag, startPoint x: 773, startPoint y: 273, endPoint x: 715, endPoint y: 253, distance: 61.6
click at [716, 253] on div "Comes with 7 different attachments to help you inflate any inflatables" at bounding box center [871, 268] width 311 height 33
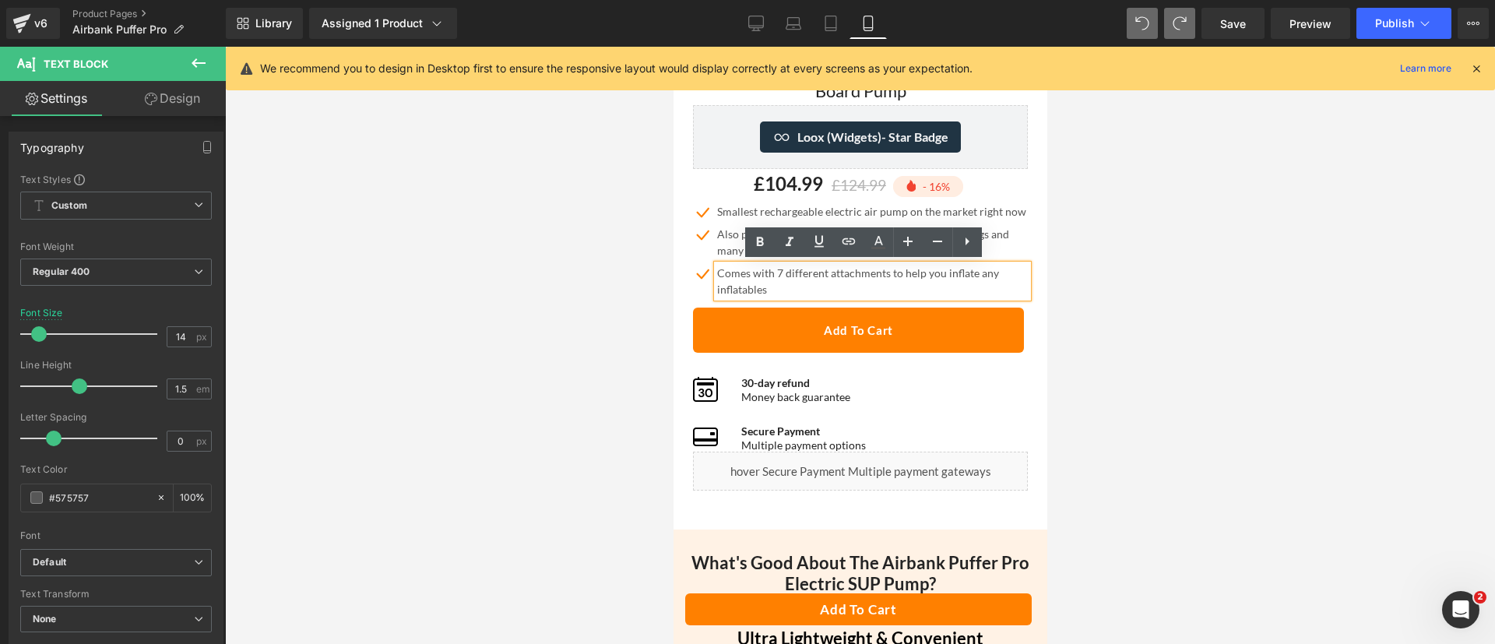
scroll to position [579, 0]
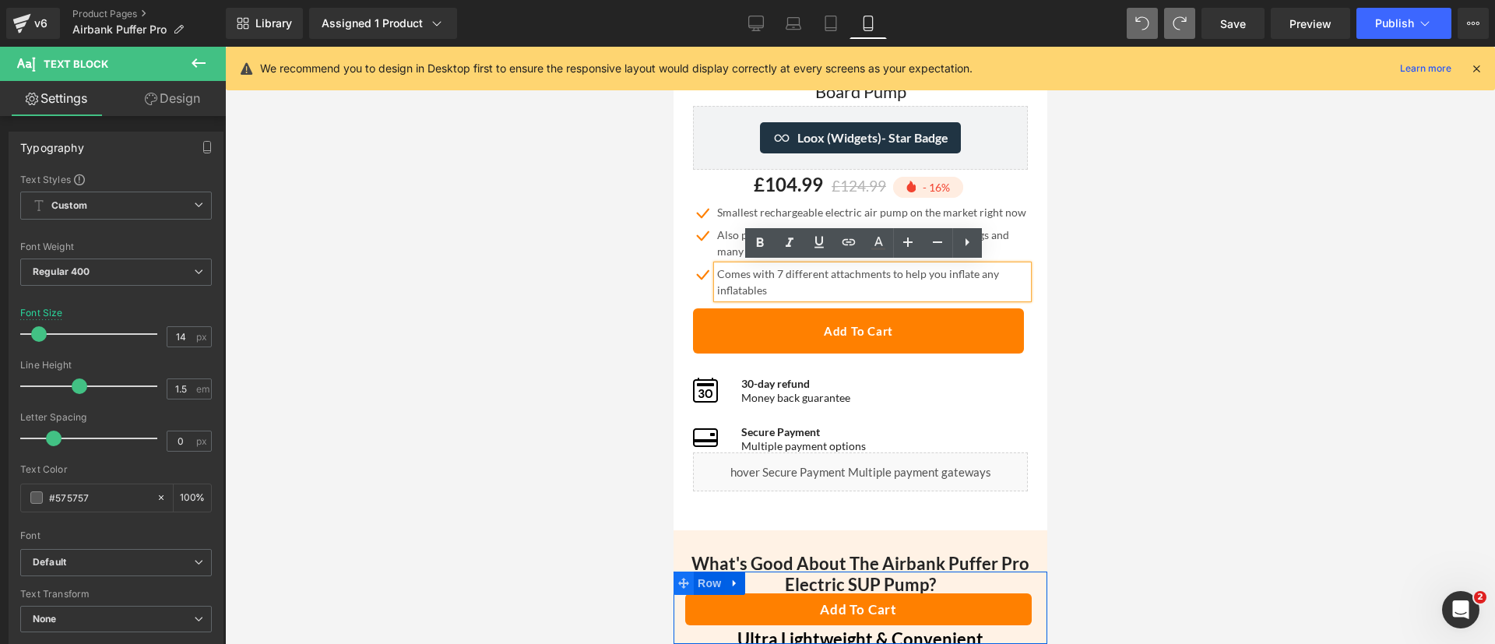
click at [691, 588] on span at bounding box center [683, 583] width 20 height 23
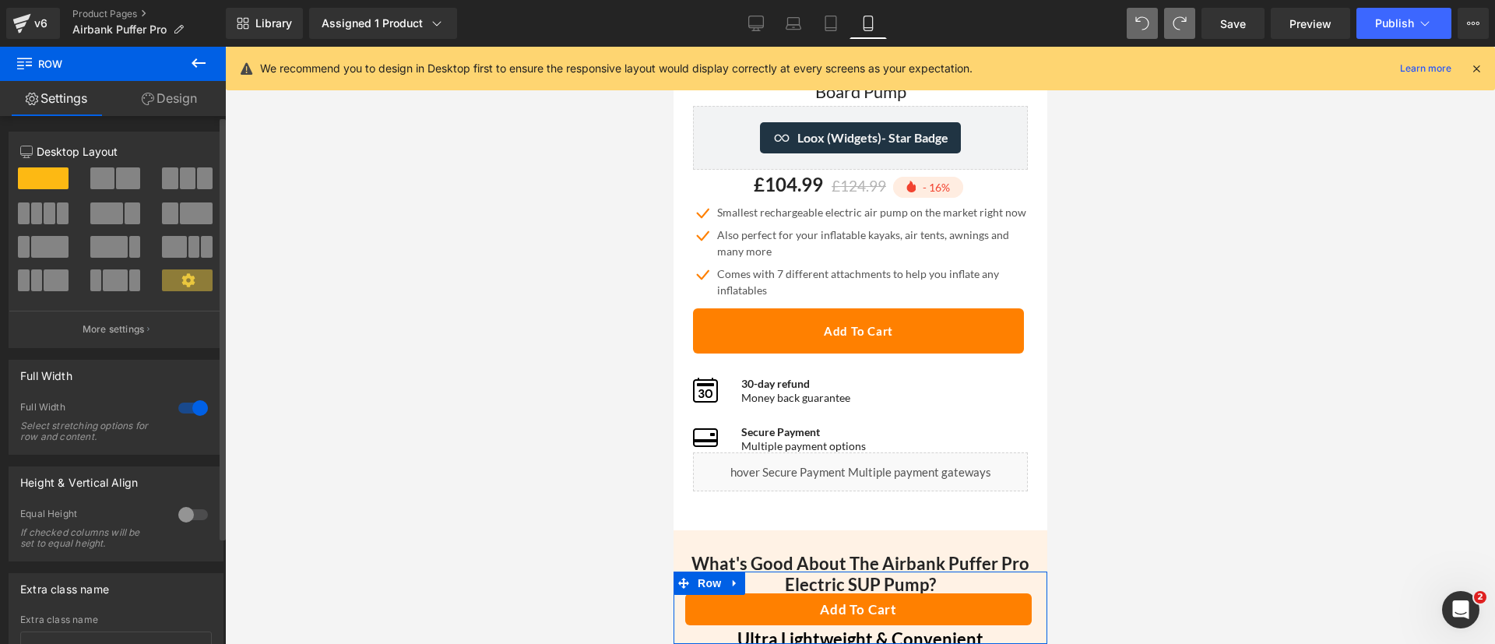
scroll to position [93, 0]
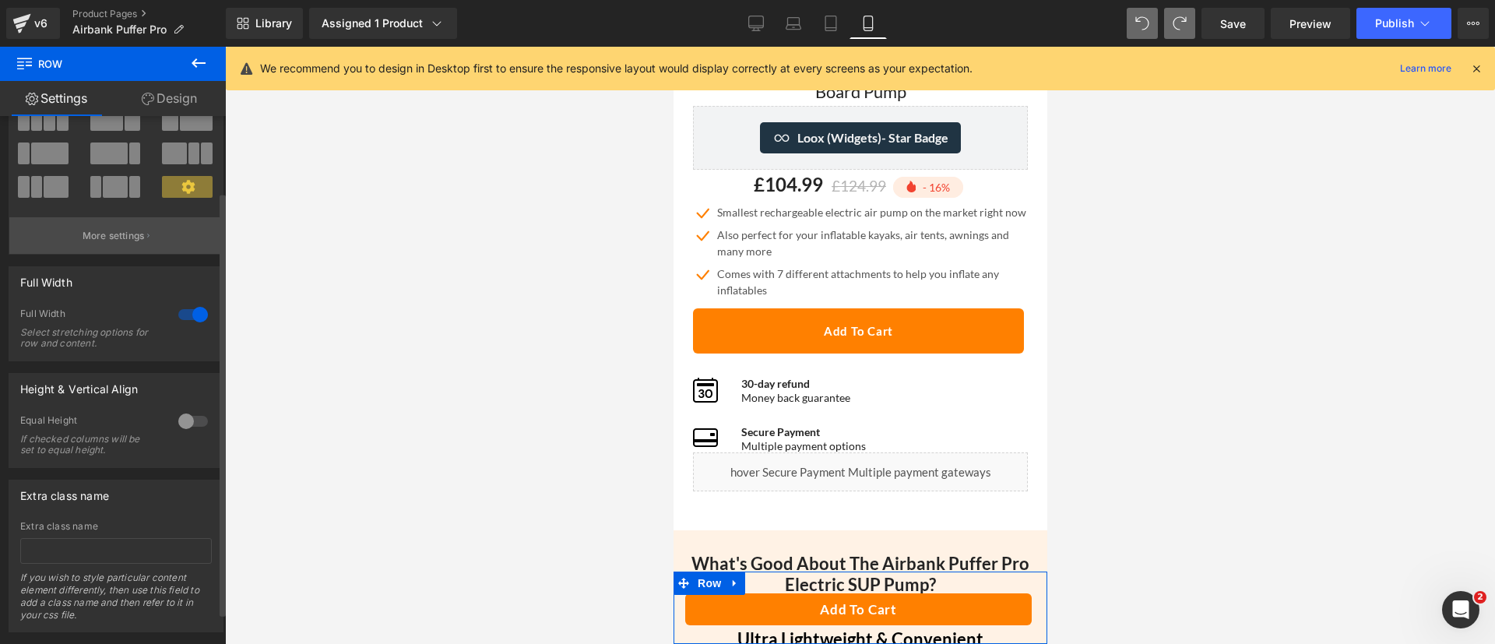
click at [94, 245] on button "More settings" at bounding box center [115, 235] width 213 height 37
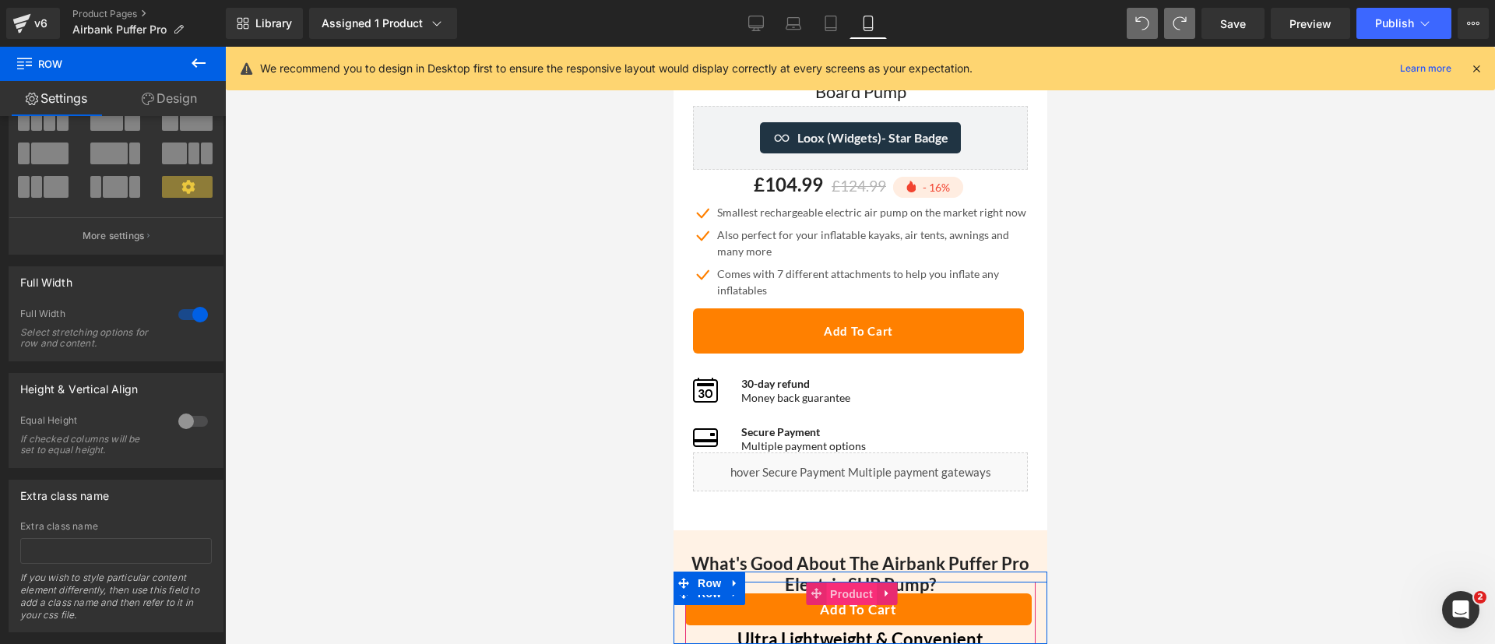
click at [859, 596] on span "Product" at bounding box center [850, 593] width 51 height 23
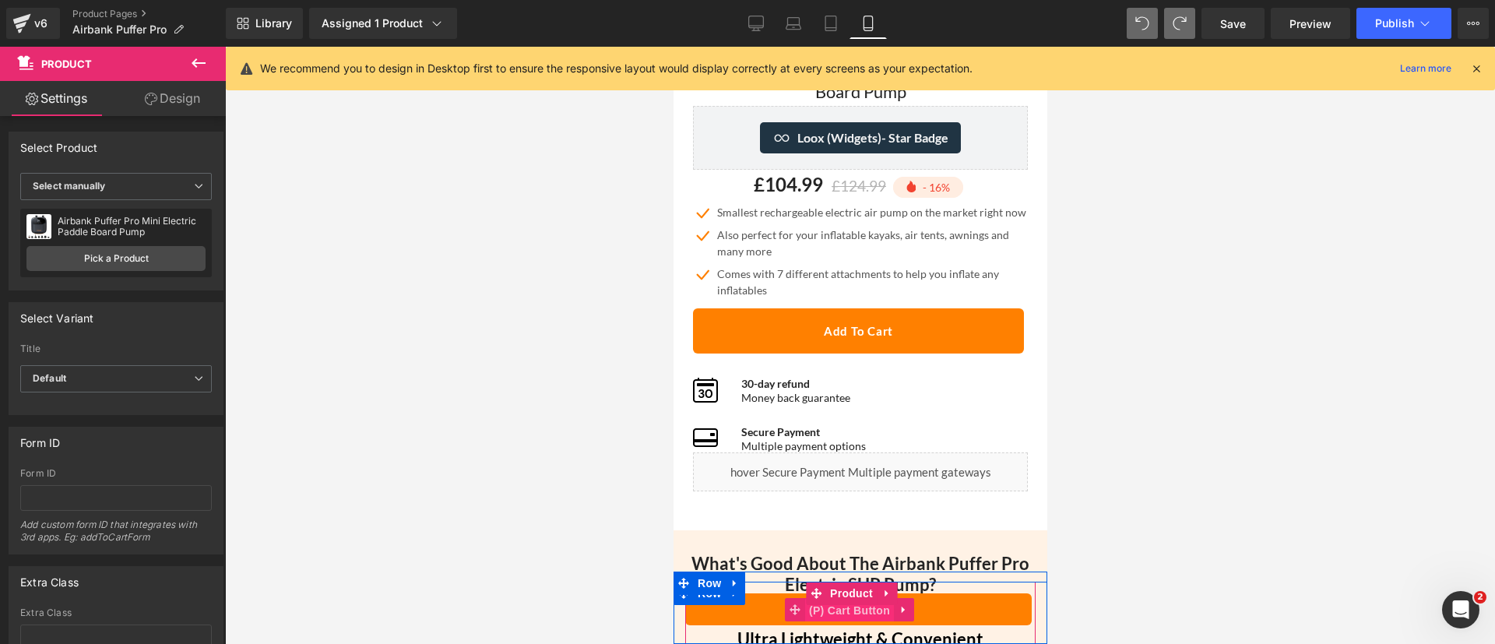
click at [855, 613] on span "(P) Cart Button" at bounding box center [848, 610] width 89 height 23
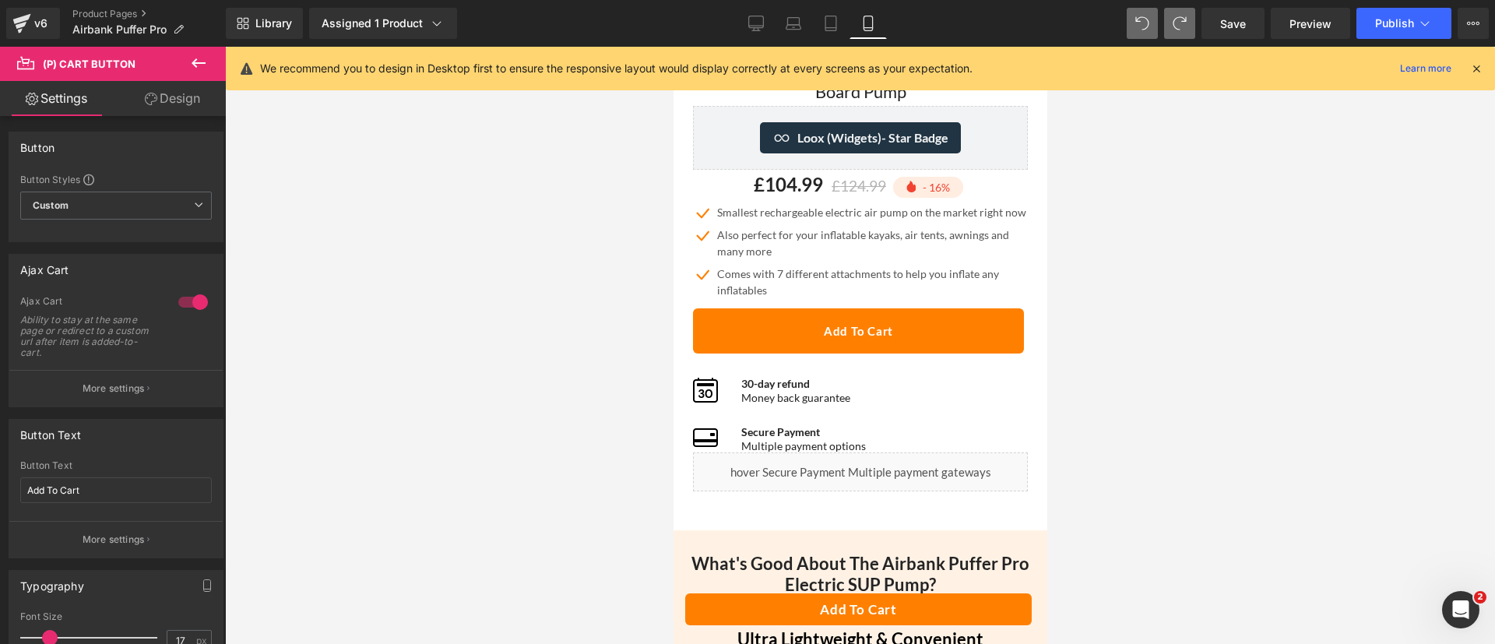
click at [181, 95] on link "Design" at bounding box center [172, 98] width 113 height 35
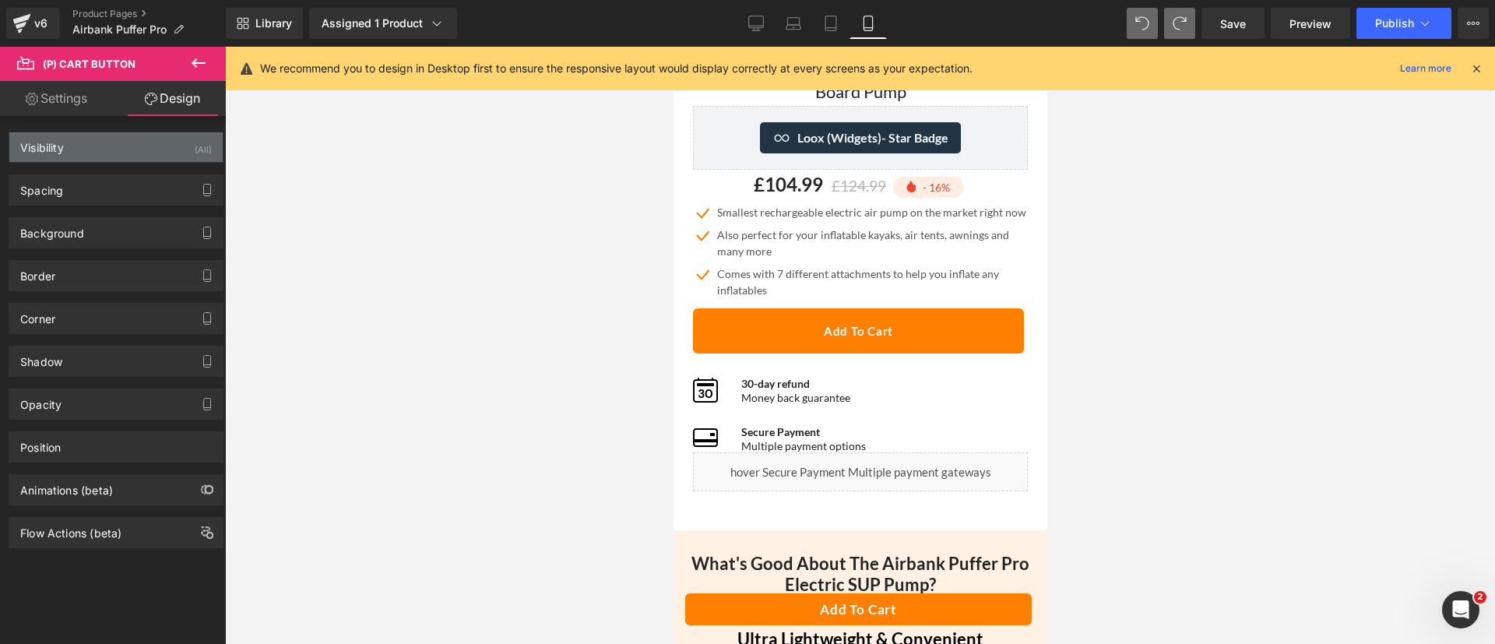
click at [64, 140] on div "Visibility" at bounding box center [42, 143] width 44 height 22
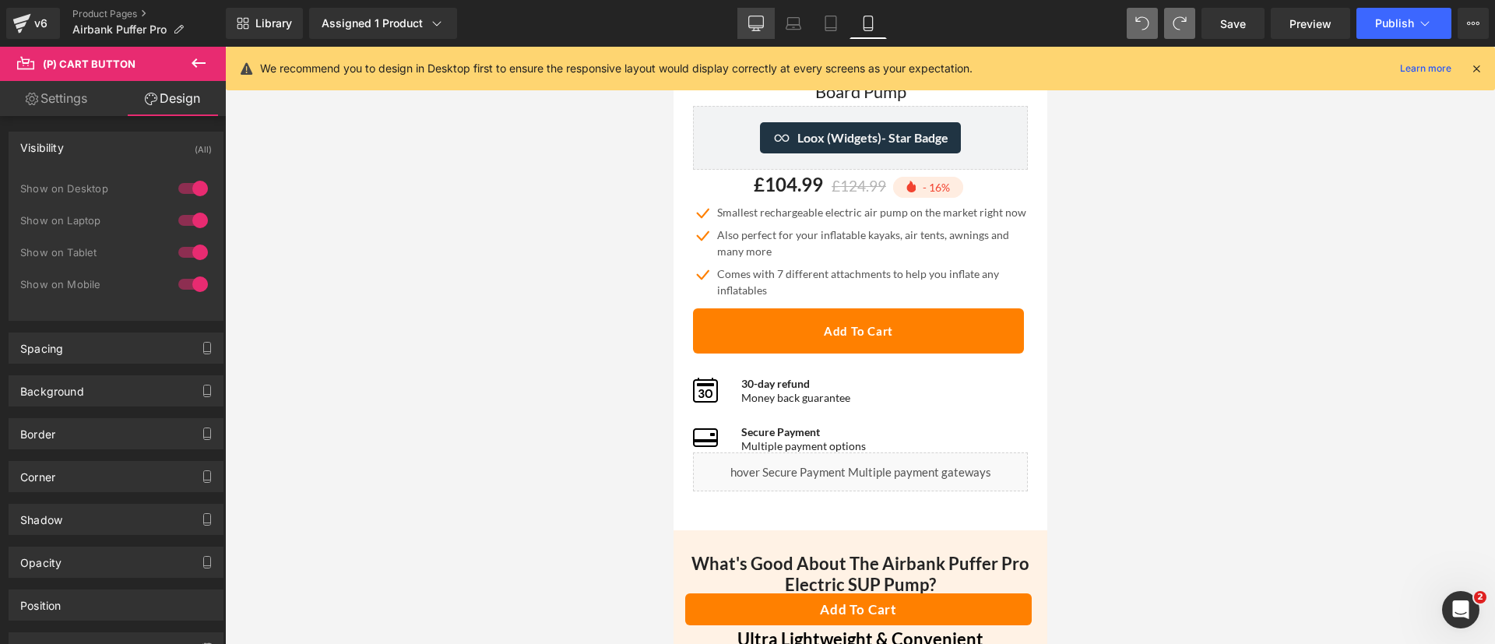
click at [756, 26] on icon at bounding box center [756, 26] width 15 height 0
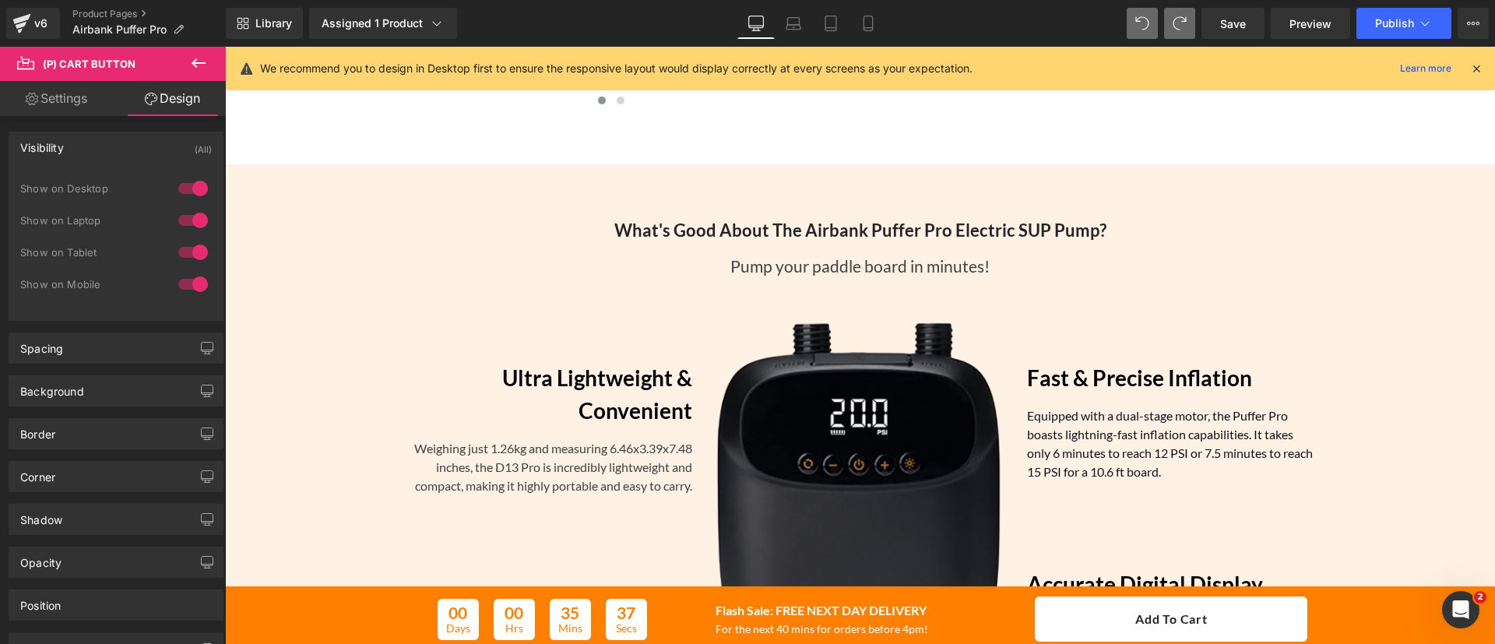
scroll to position [574, 0]
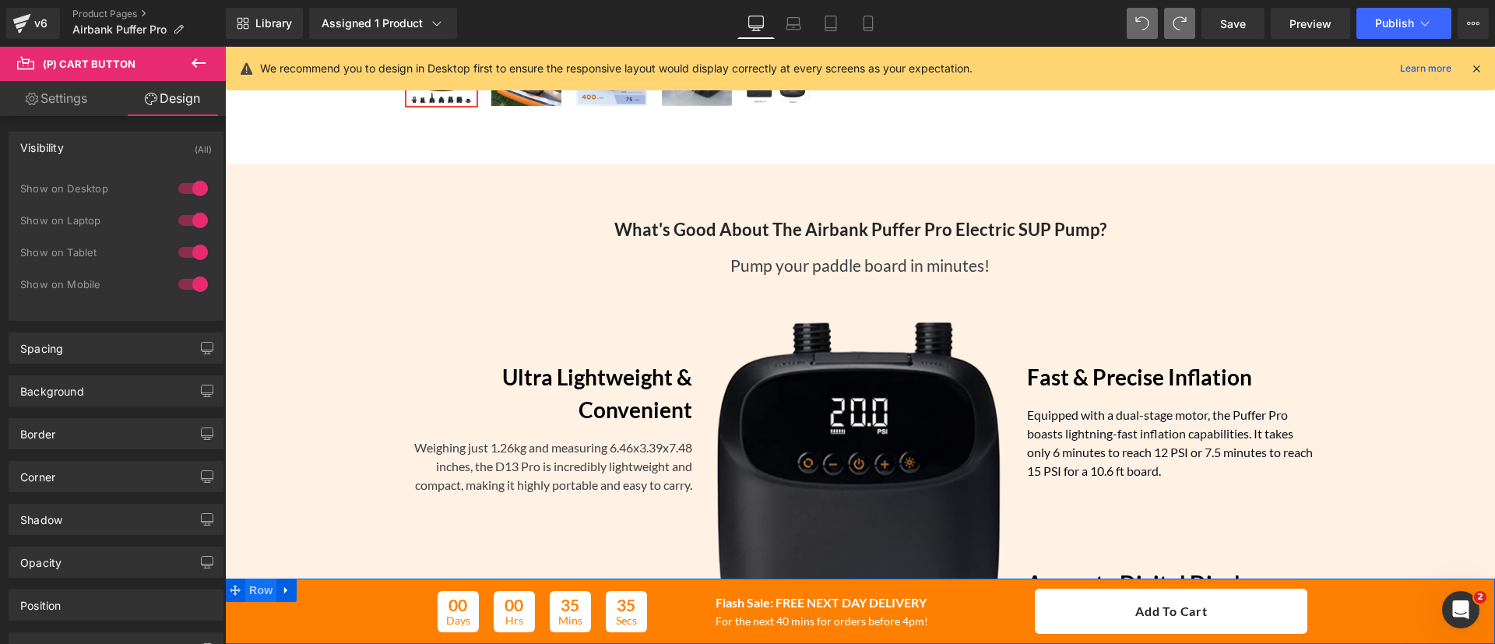
click at [251, 593] on span "Row" at bounding box center [260, 590] width 31 height 23
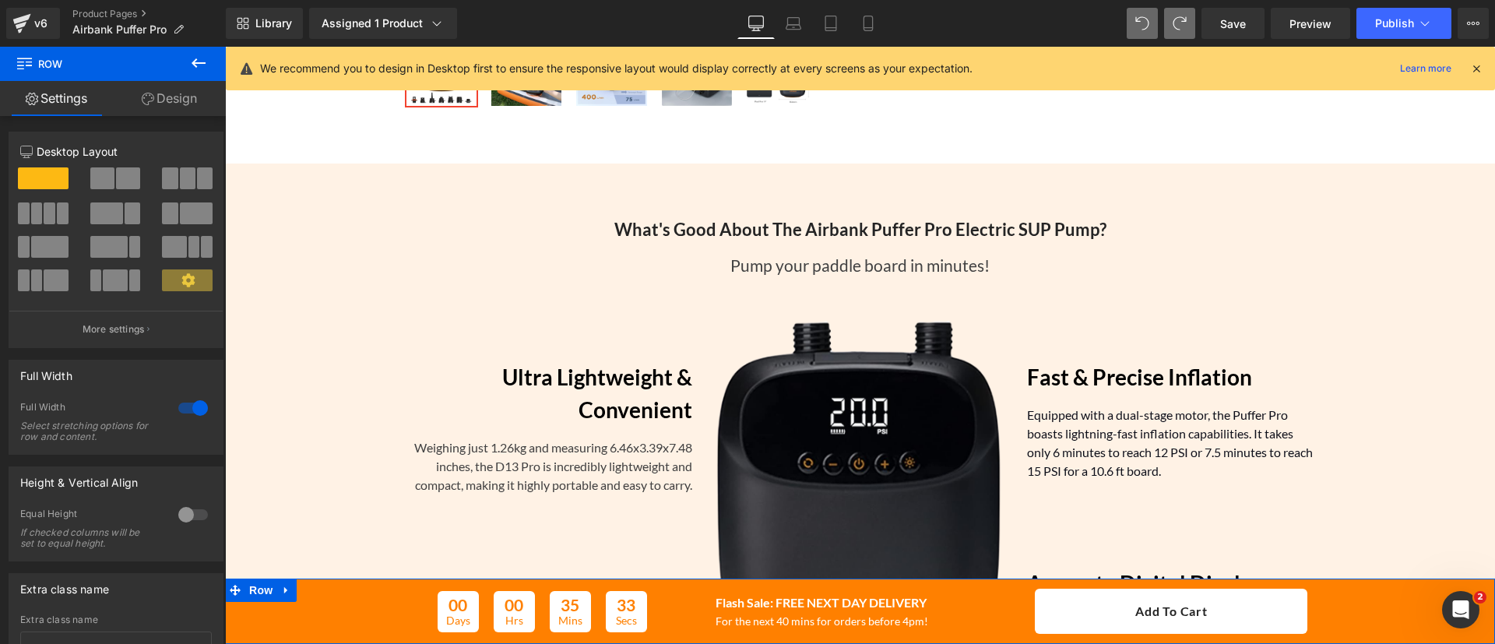
click at [163, 289] on span at bounding box center [187, 280] width 51 height 22
click at [184, 286] on icon at bounding box center [187, 279] width 13 height 13
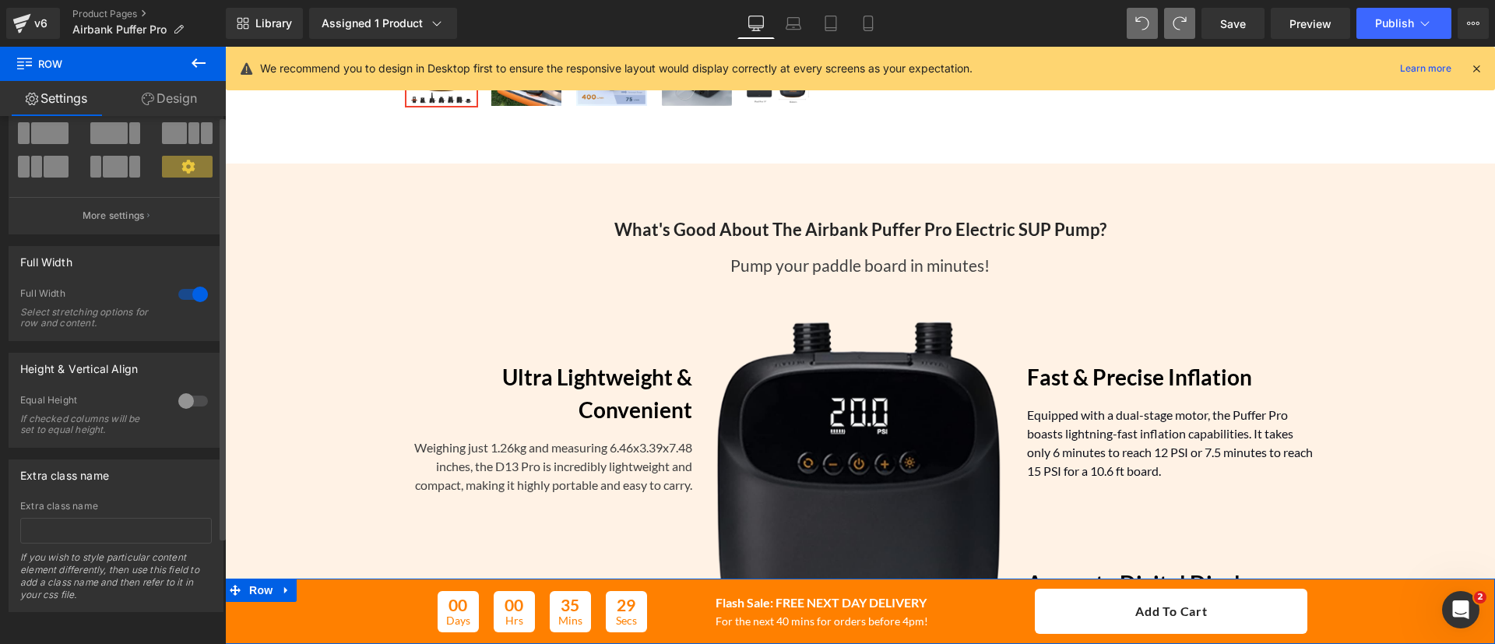
scroll to position [0, 0]
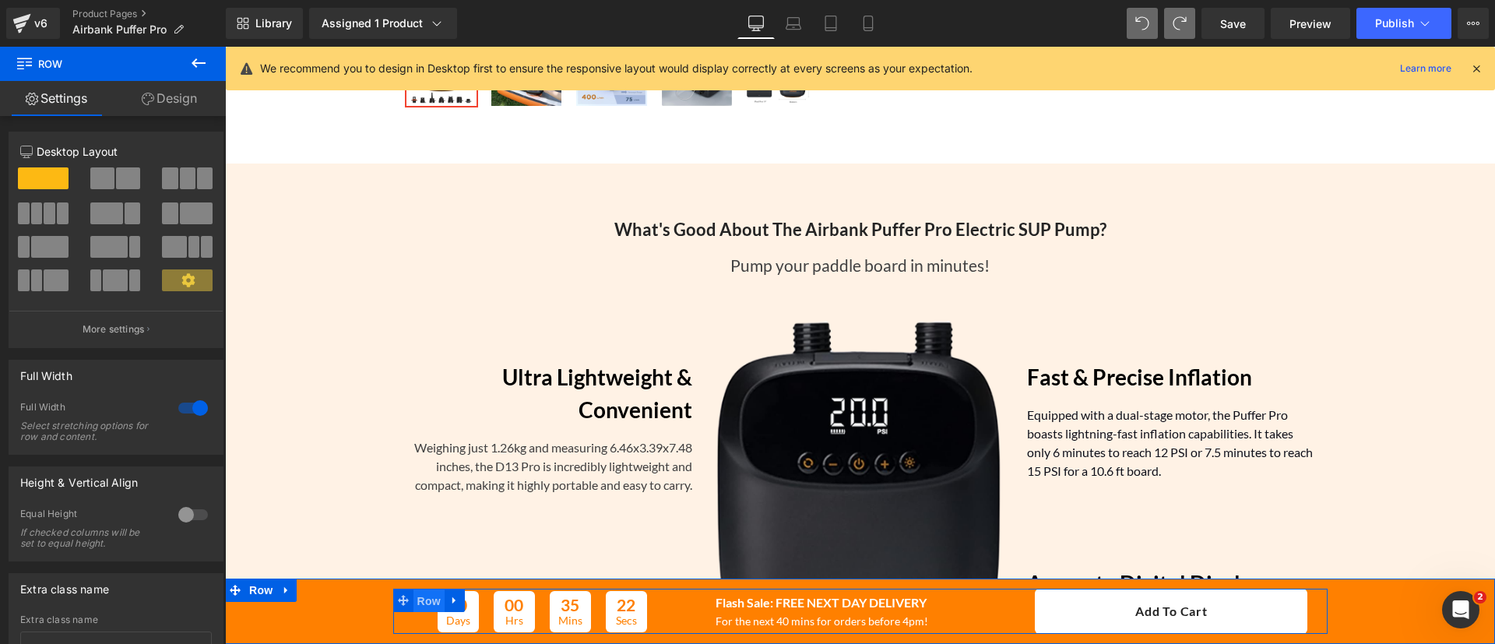
click at [417, 594] on span "Row" at bounding box center [428, 600] width 31 height 23
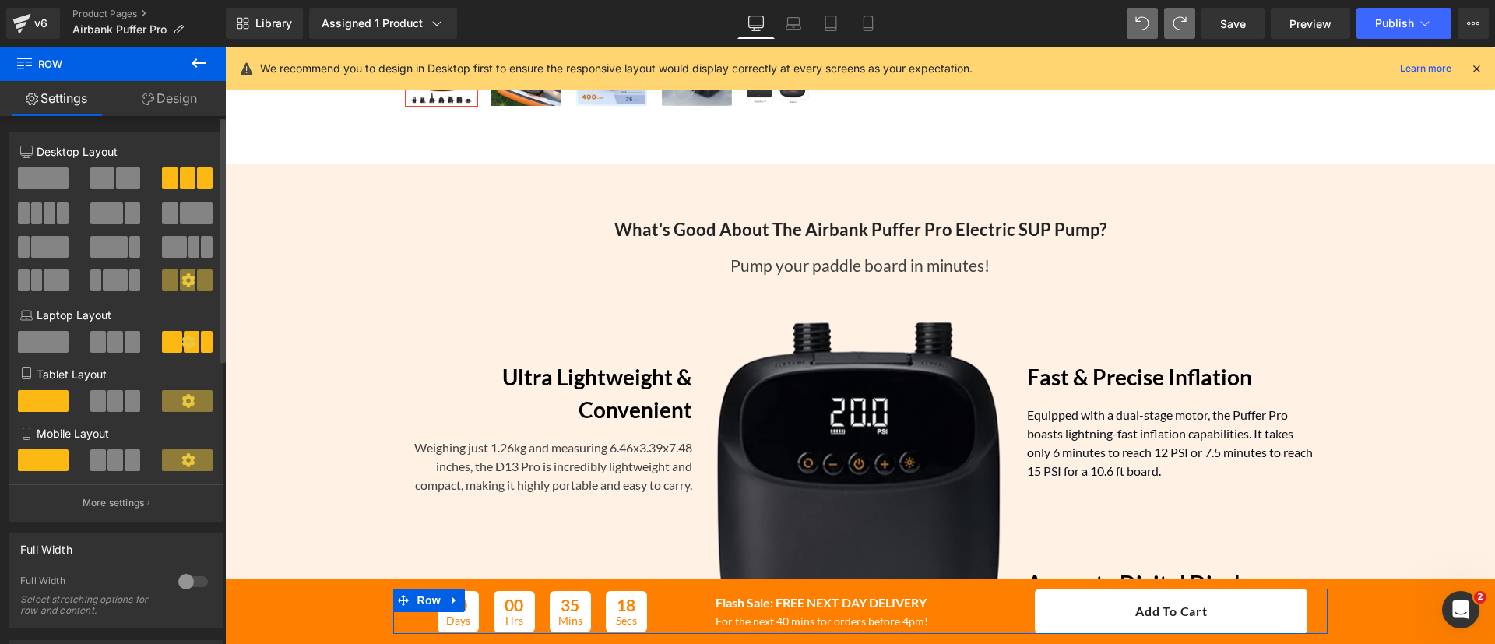
click at [185, 456] on icon at bounding box center [187, 459] width 13 height 13
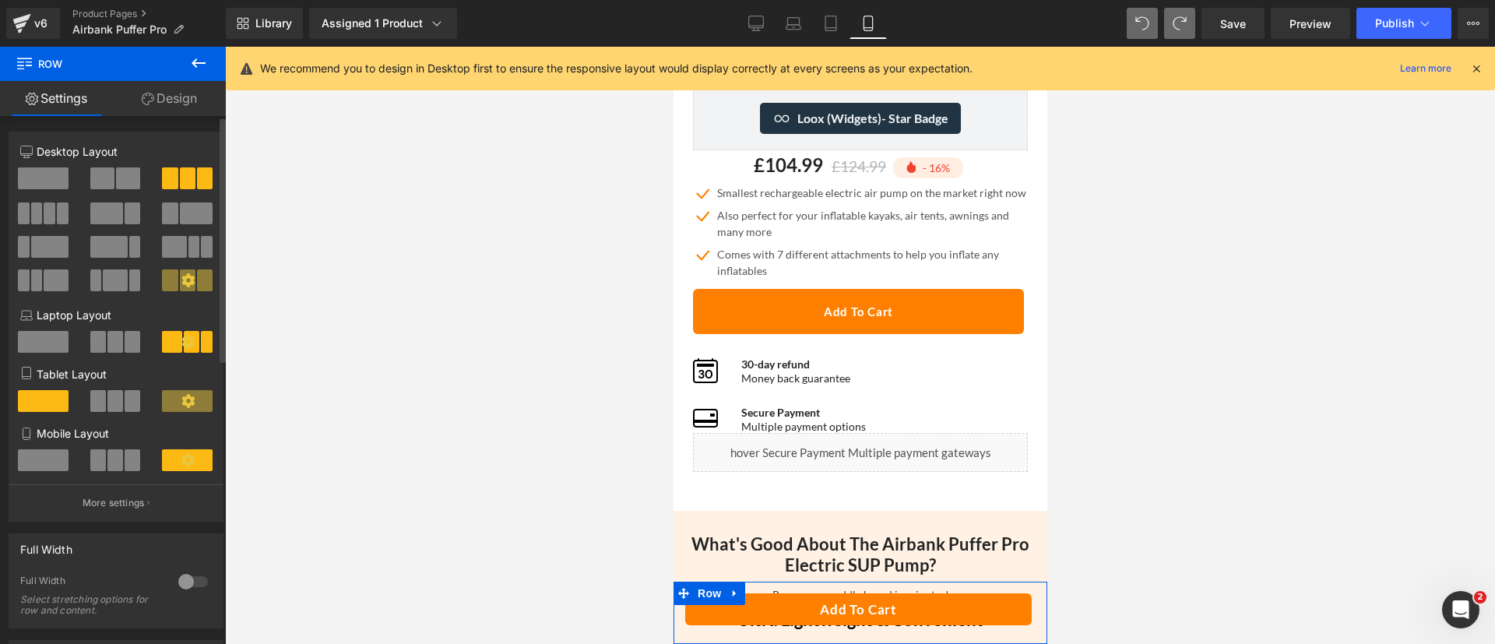
scroll to position [598, 0]
click at [41, 459] on span at bounding box center [43, 460] width 51 height 22
click at [118, 468] on span at bounding box center [115, 460] width 16 height 22
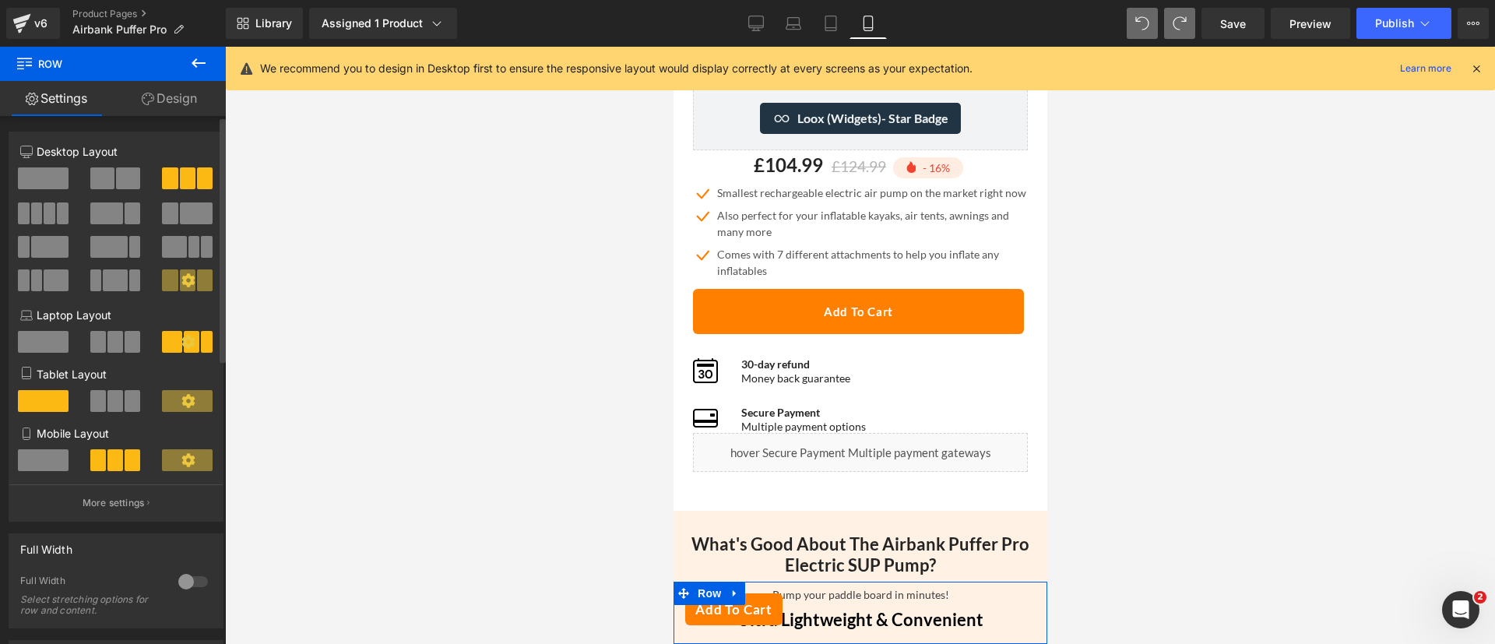
click at [59, 456] on span at bounding box center [43, 460] width 51 height 22
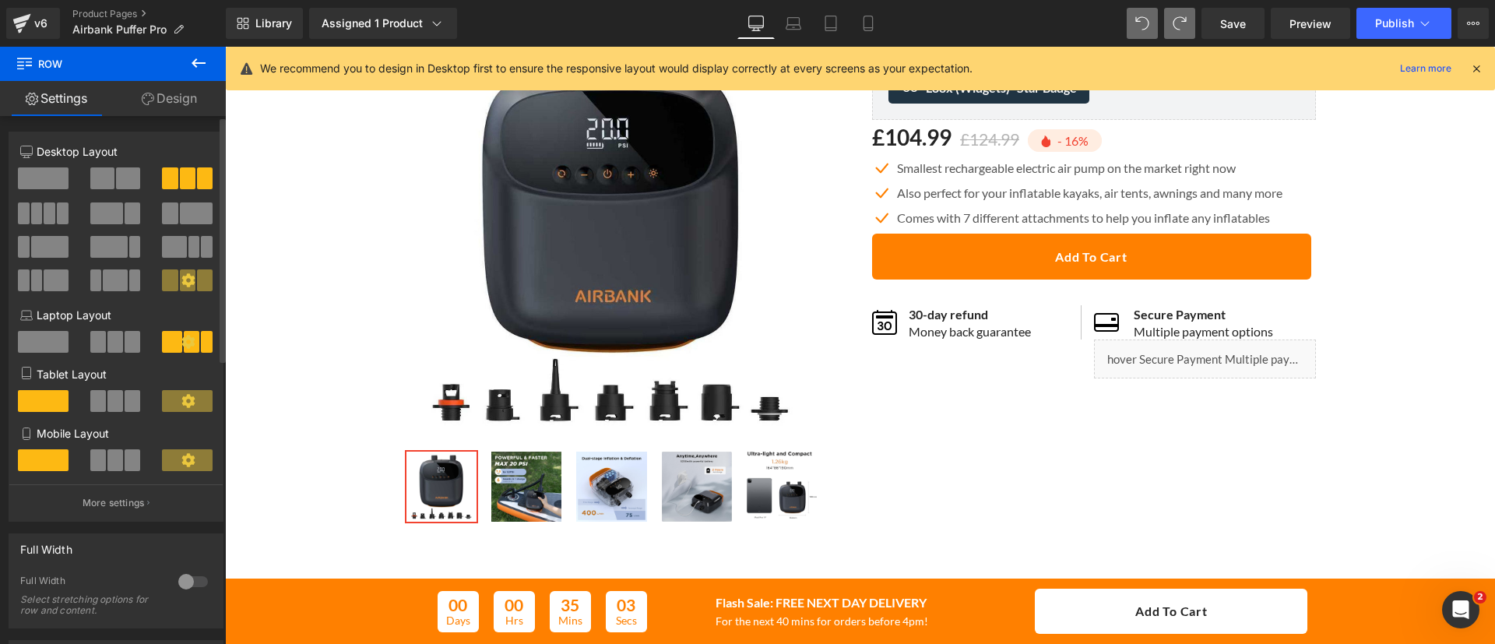
scroll to position [118, 0]
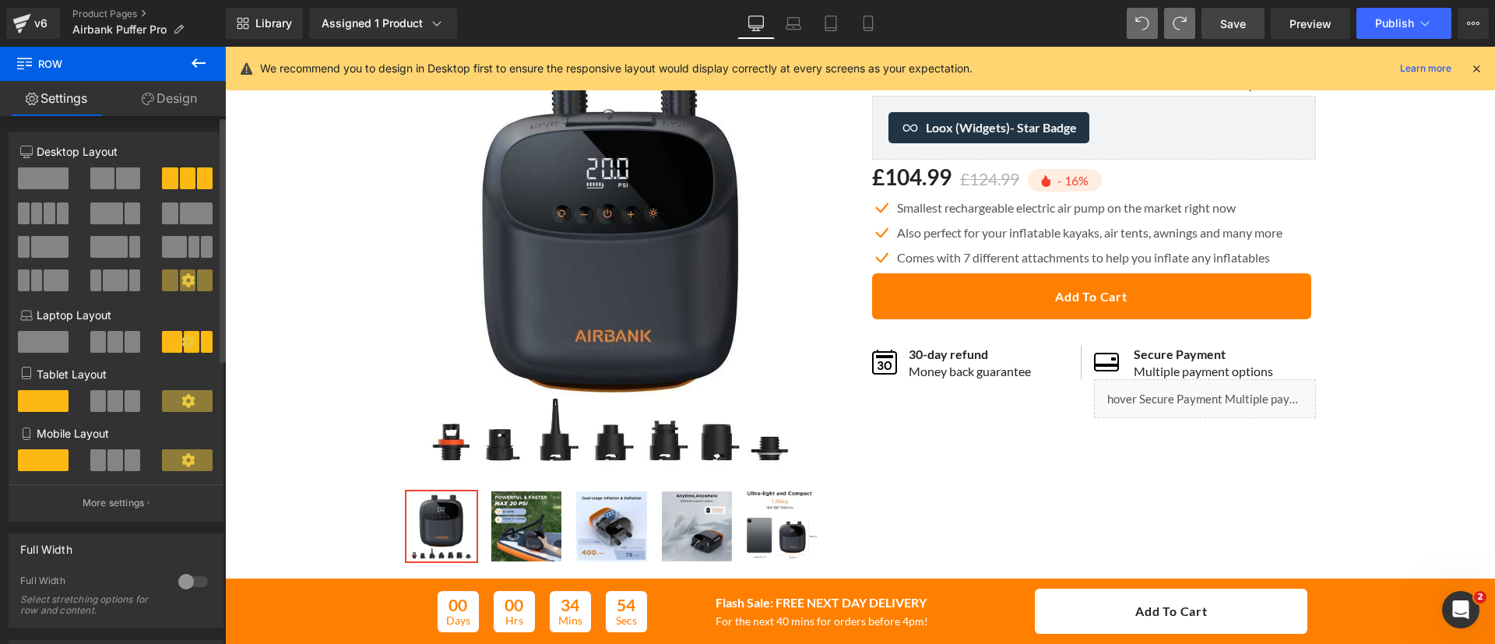
click at [1227, 19] on span "Save" at bounding box center [1233, 24] width 26 height 16
click at [1364, 17] on button "Publish" at bounding box center [1404, 23] width 95 height 31
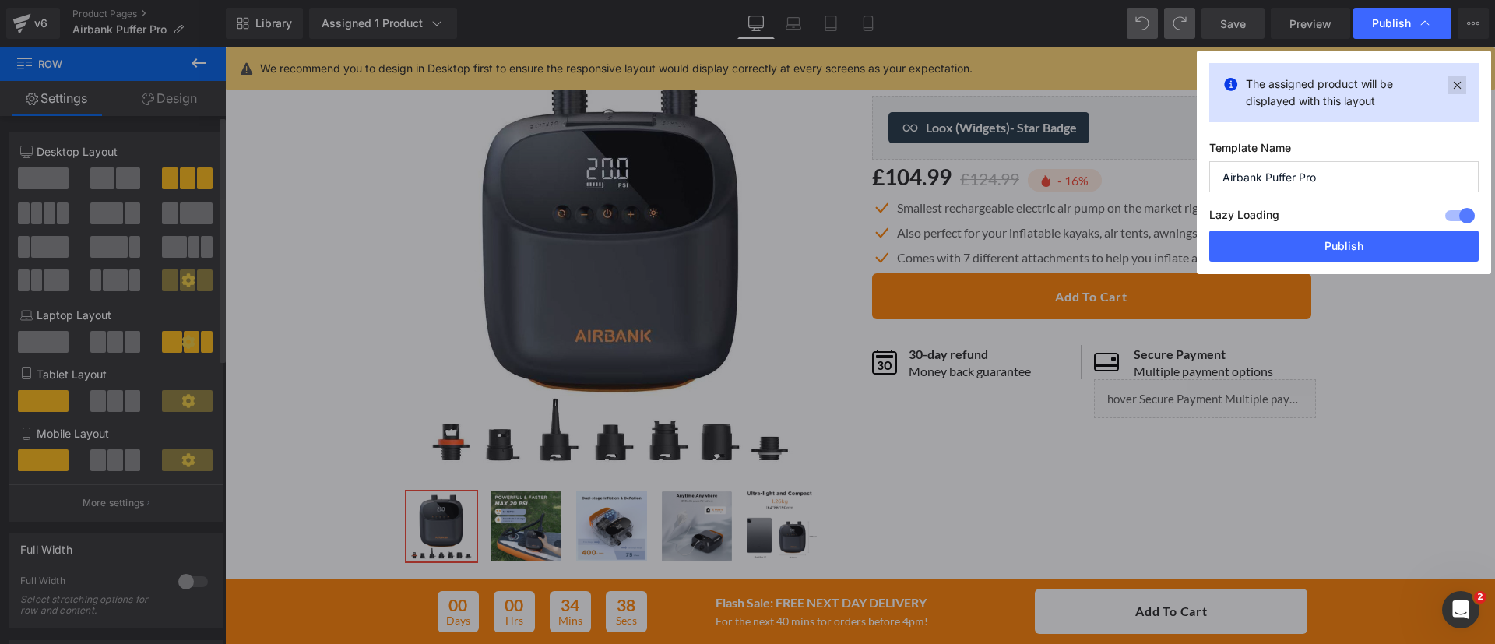
click at [1453, 85] on icon at bounding box center [1457, 85] width 18 height 19
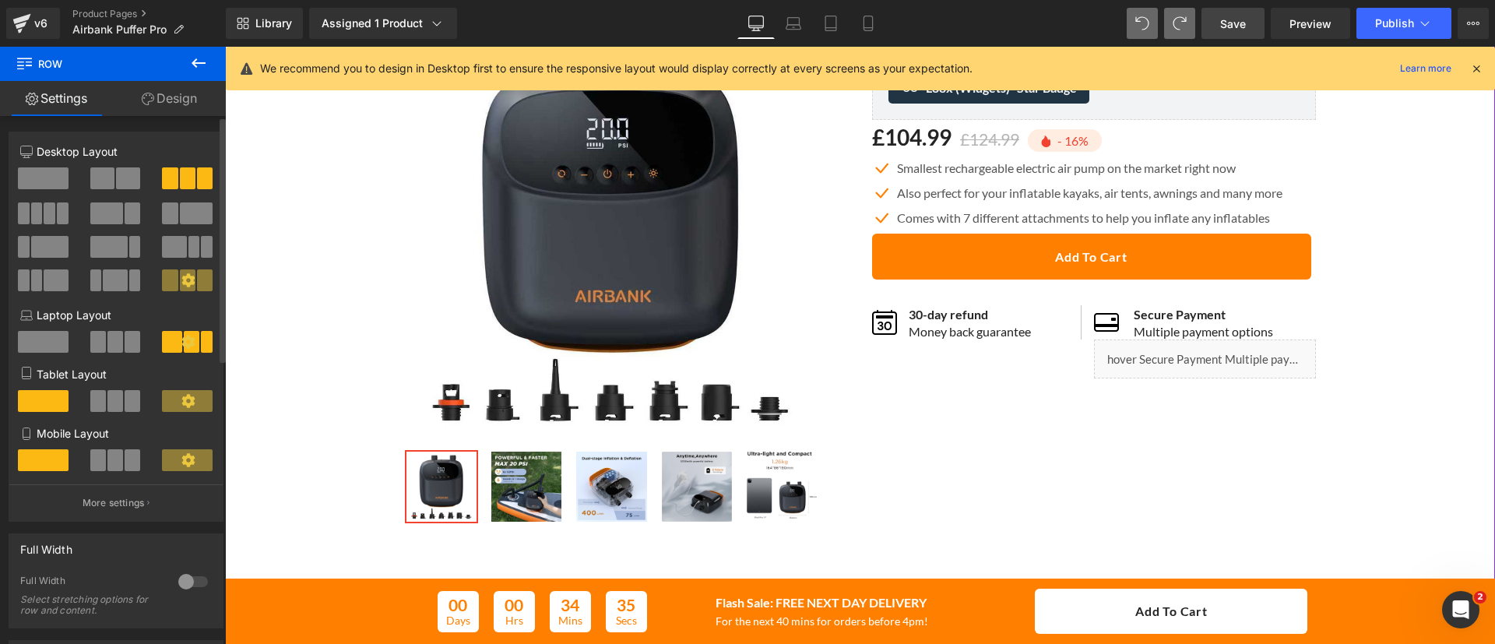
scroll to position [0, 0]
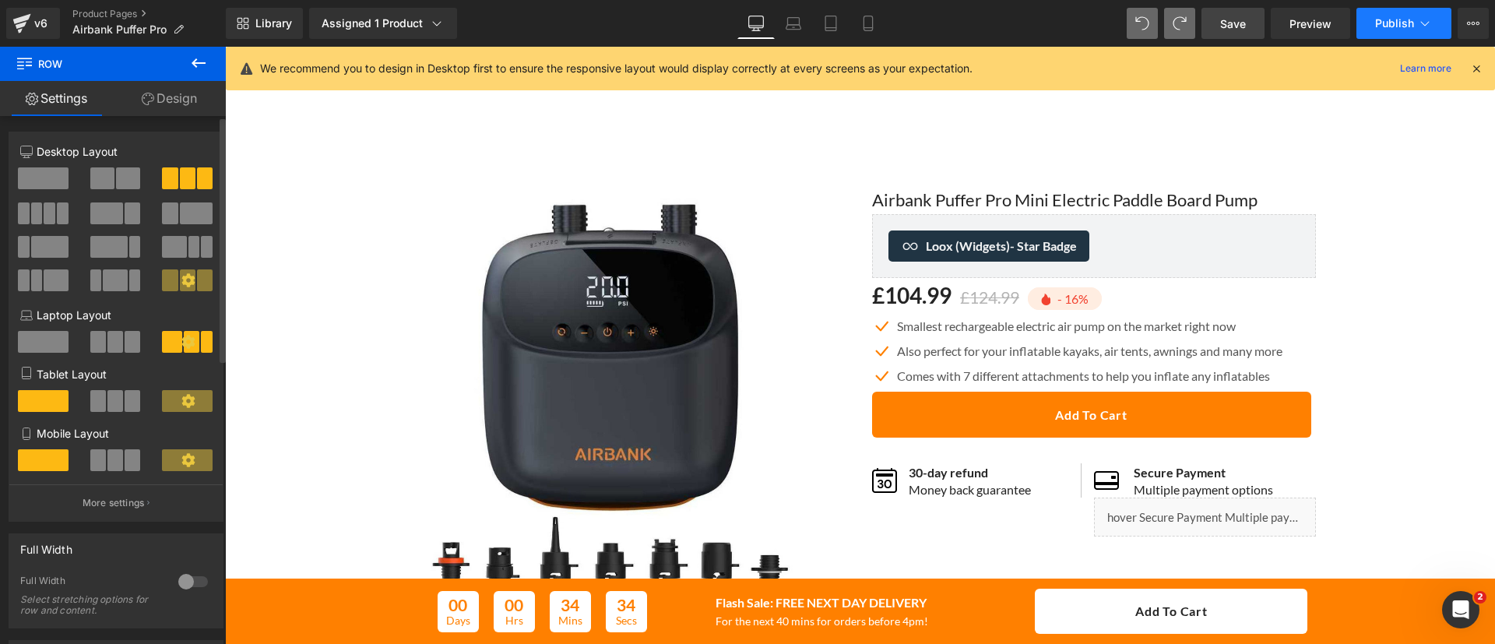
click at [1389, 19] on span "Publish" at bounding box center [1394, 23] width 39 height 12
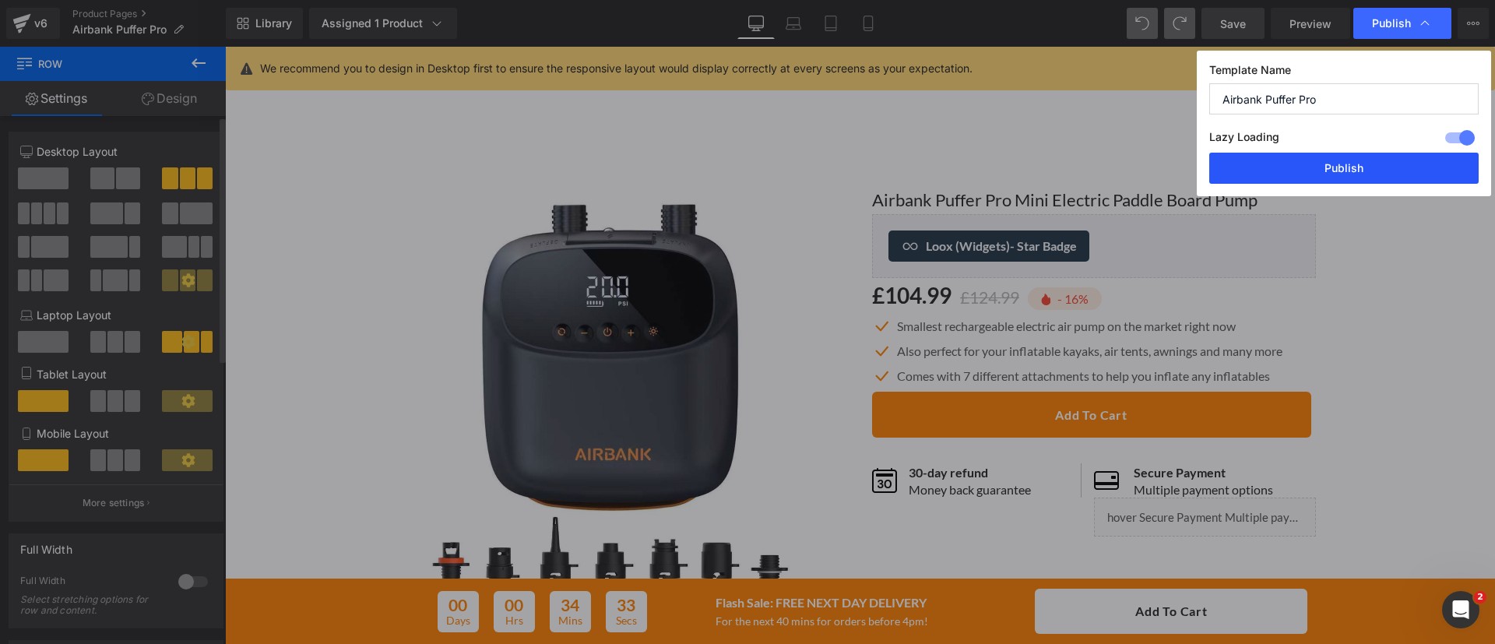
click at [1335, 176] on button "Publish" at bounding box center [1343, 168] width 269 height 31
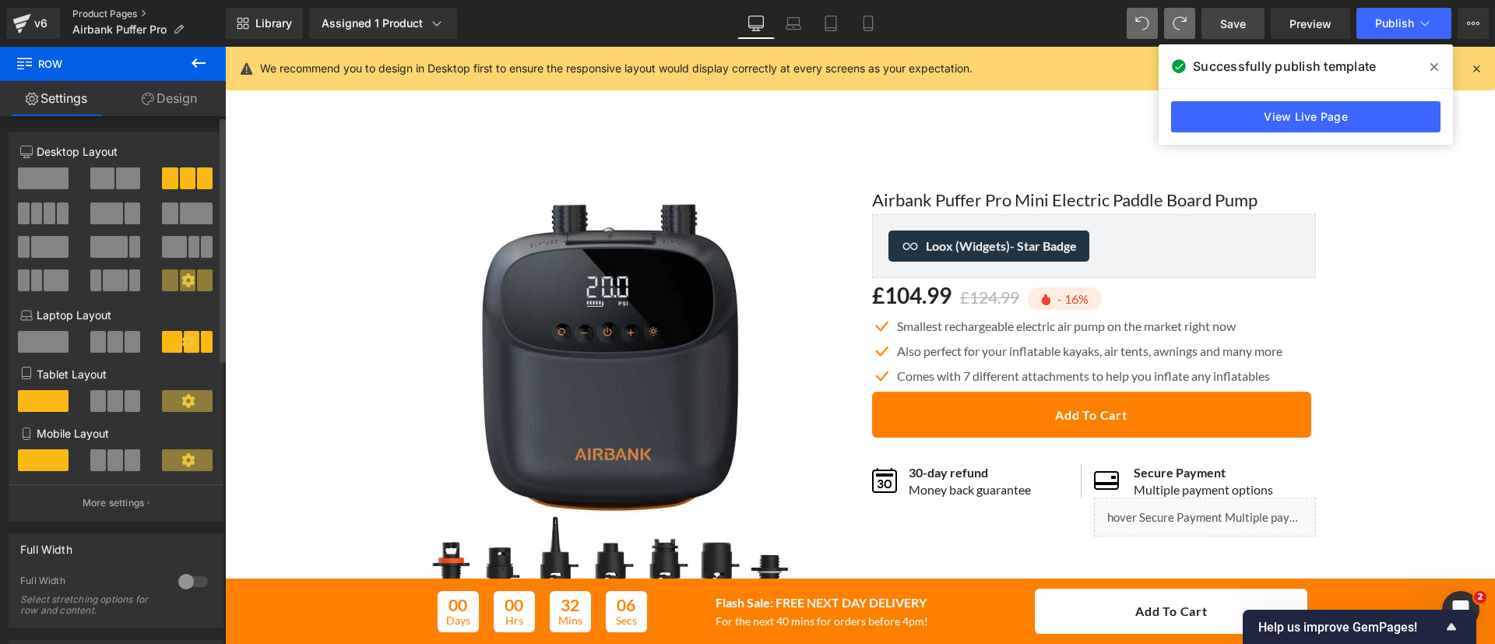
click at [111, 8] on link "Product Pages" at bounding box center [148, 14] width 153 height 12
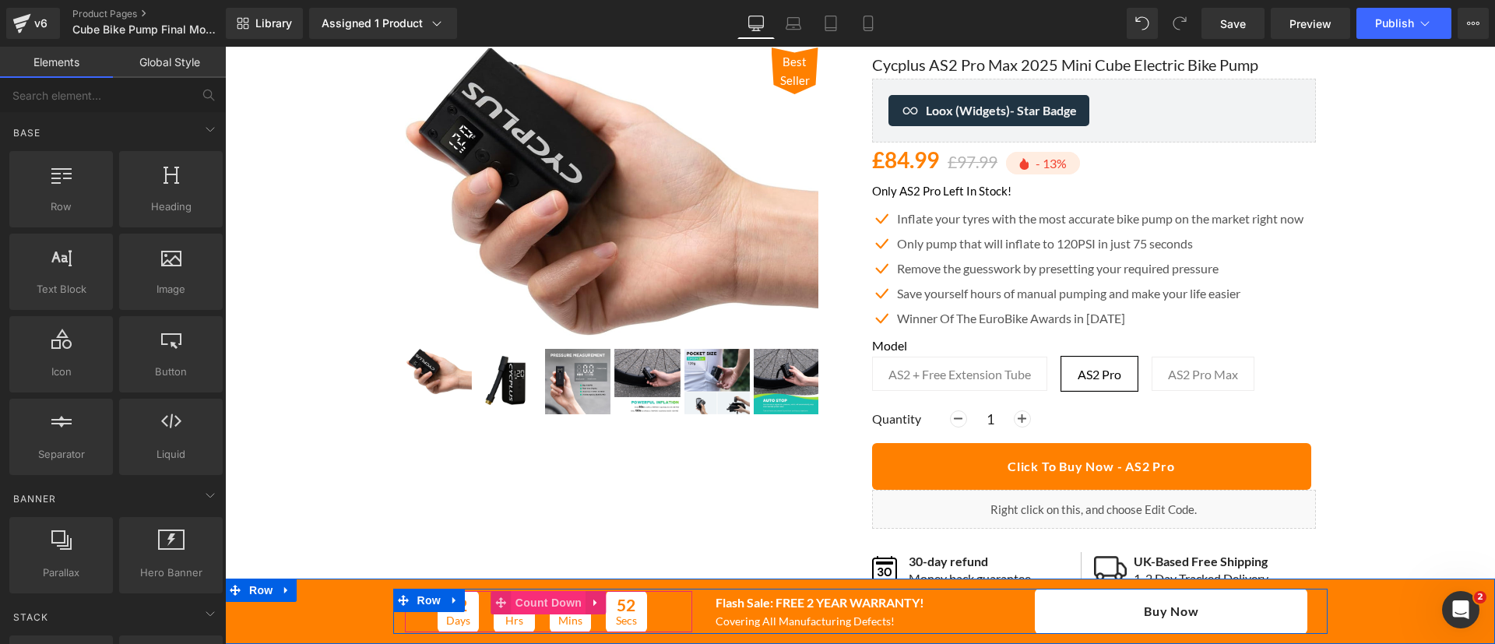
click at [525, 595] on span "Count Down" at bounding box center [549, 602] width 74 height 23
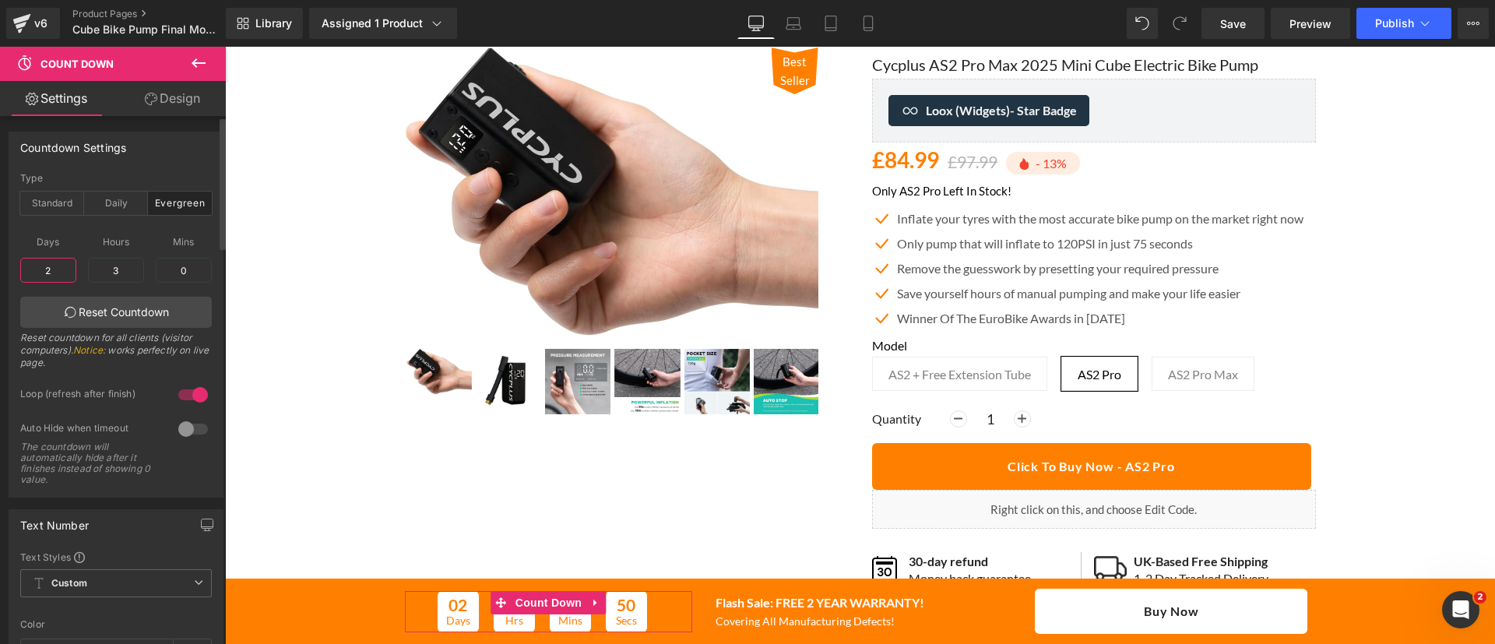
click at [64, 269] on input "2" at bounding box center [48, 270] width 56 height 25
type input "3"
type input "40"
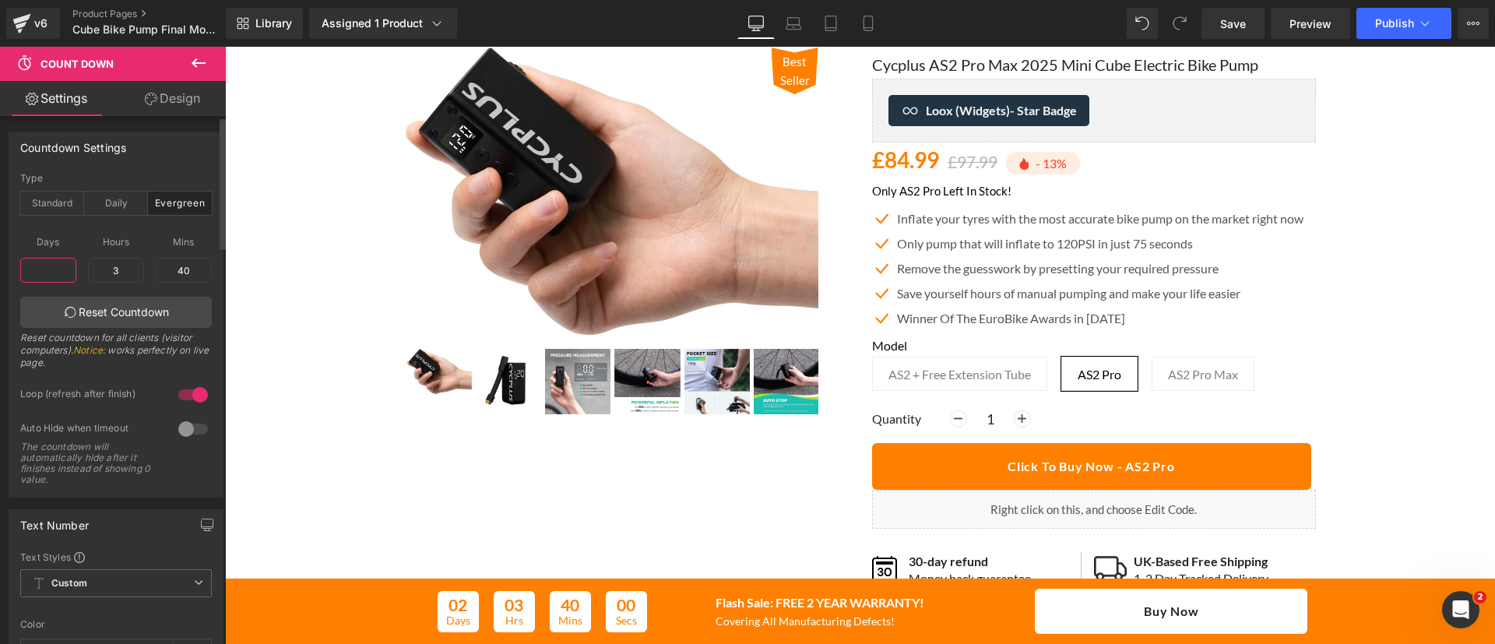
click at [51, 271] on input "text" at bounding box center [48, 270] width 56 height 25
type input "0"
click at [128, 403] on div "Loop (refresh after finish)" at bounding box center [91, 396] width 143 height 16
click at [116, 266] on input "0" at bounding box center [116, 270] width 56 height 25
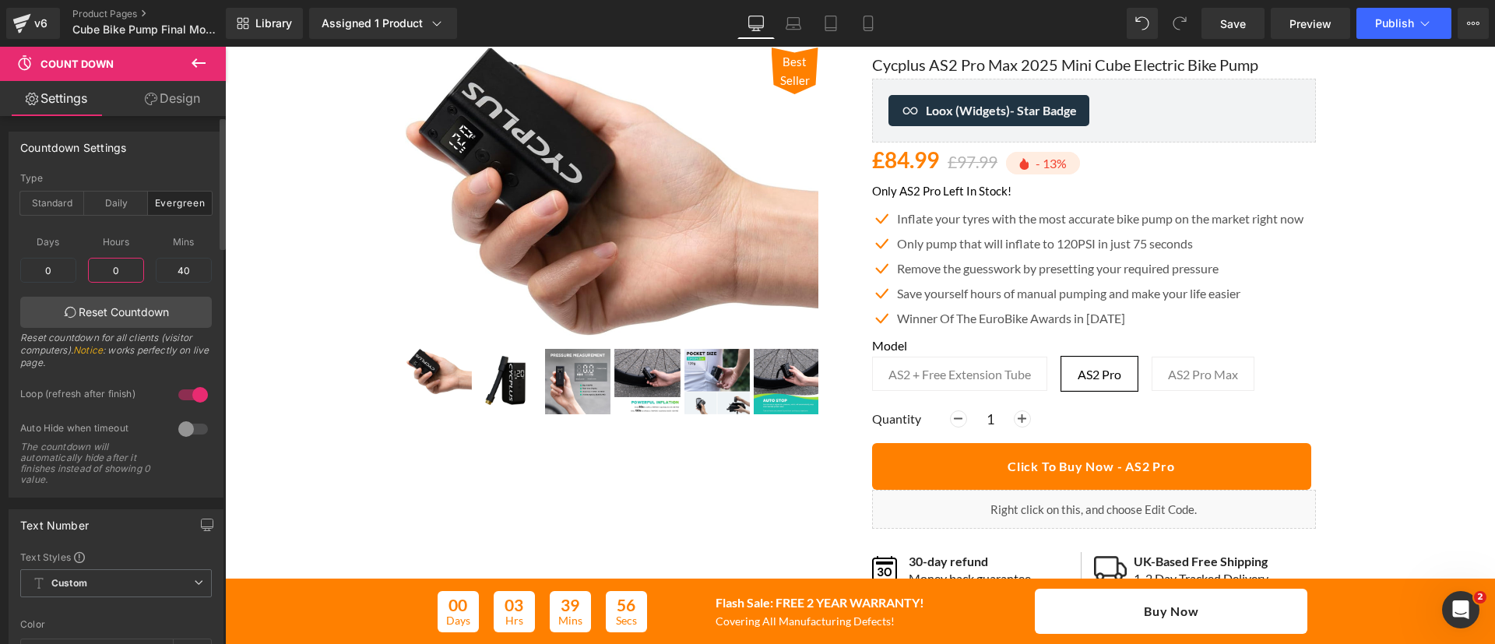
click at [116, 266] on input "0" at bounding box center [116, 270] width 56 height 25
type input "0"
click at [92, 338] on div "Reset countdown for all clients (visitor computers). Notice : works perfectly o…" at bounding box center [116, 356] width 192 height 48
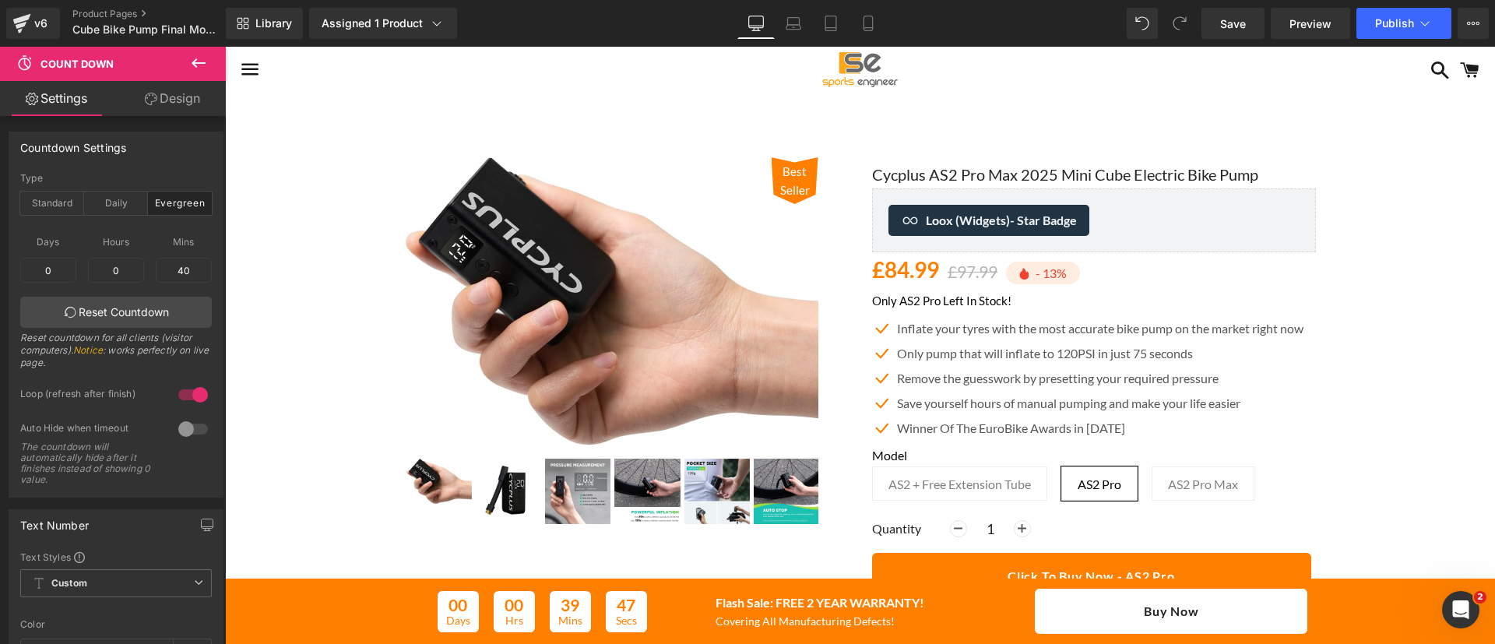
scroll to position [2, 0]
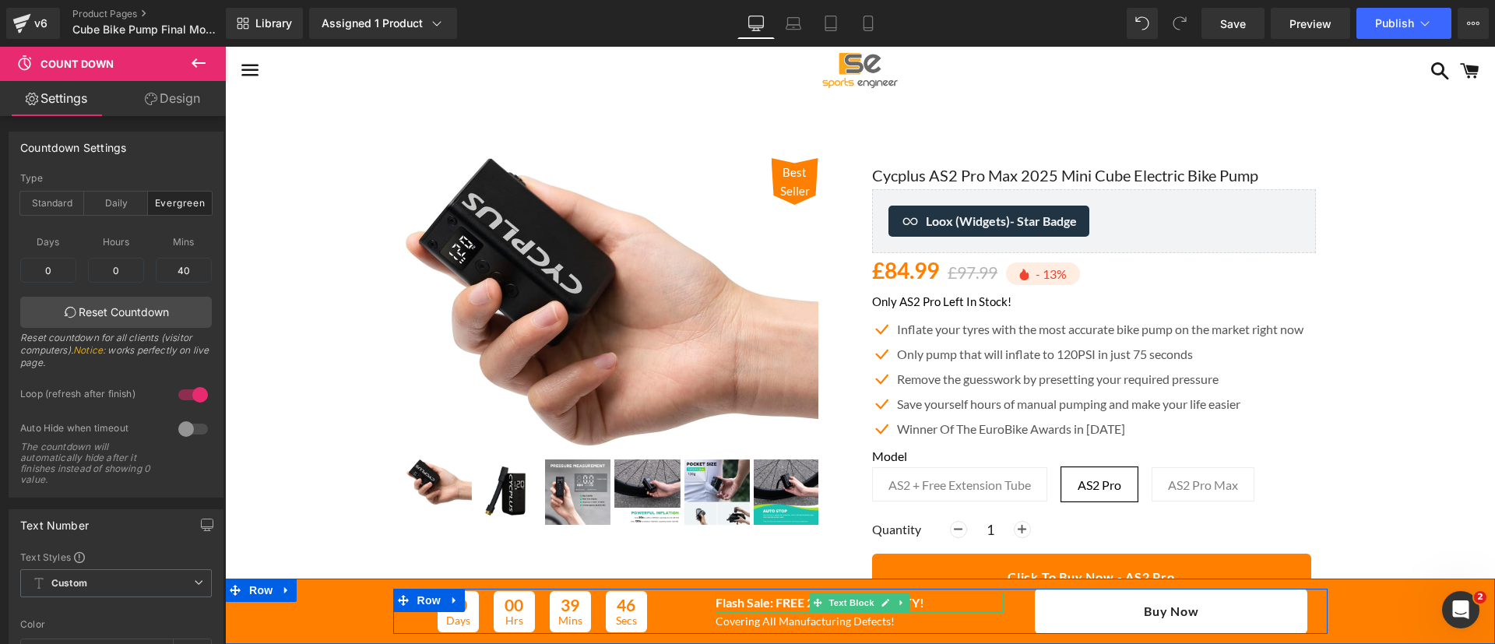
click at [930, 604] on p "Flash Sale: FREE 2 YEAR WARRANTY!" at bounding box center [860, 603] width 288 height 20
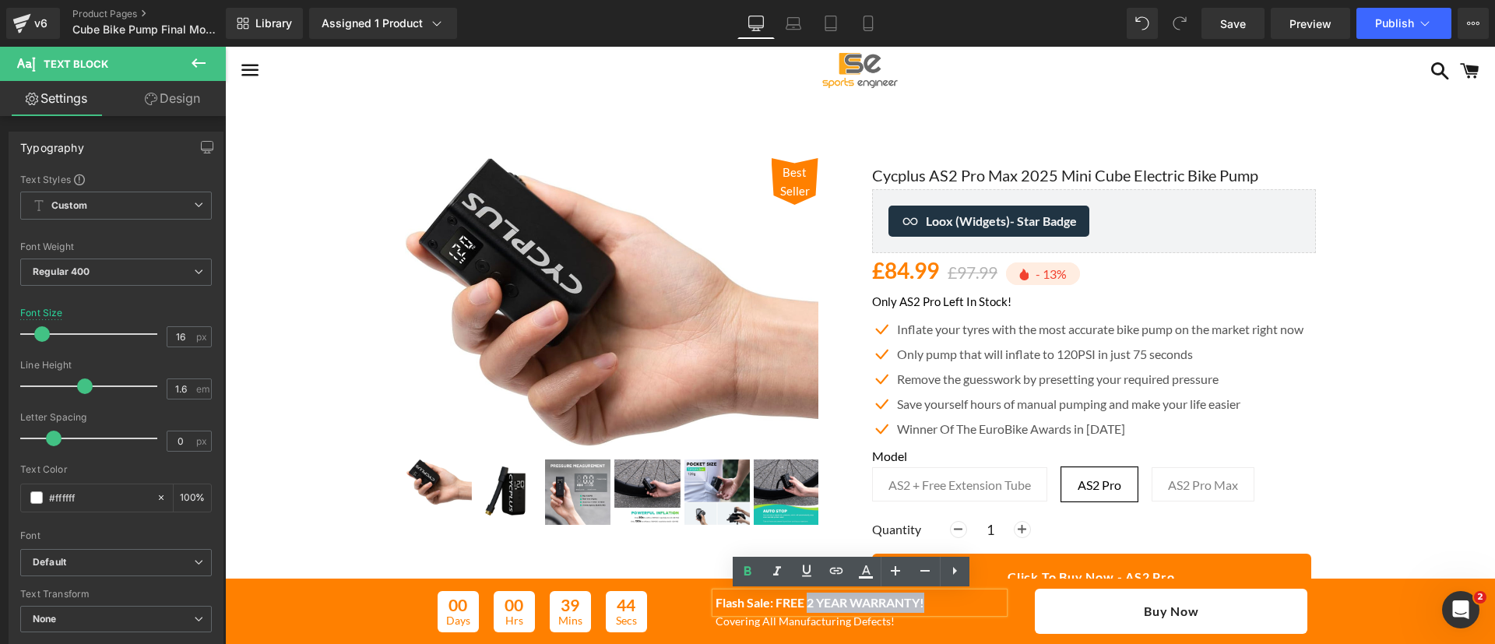
drag, startPoint x: 926, startPoint y: 604, endPoint x: 801, endPoint y: 601, distance: 124.6
click at [801, 601] on p "Flash Sale: FREE 2 YEAR WARRANTY!" at bounding box center [860, 603] width 288 height 20
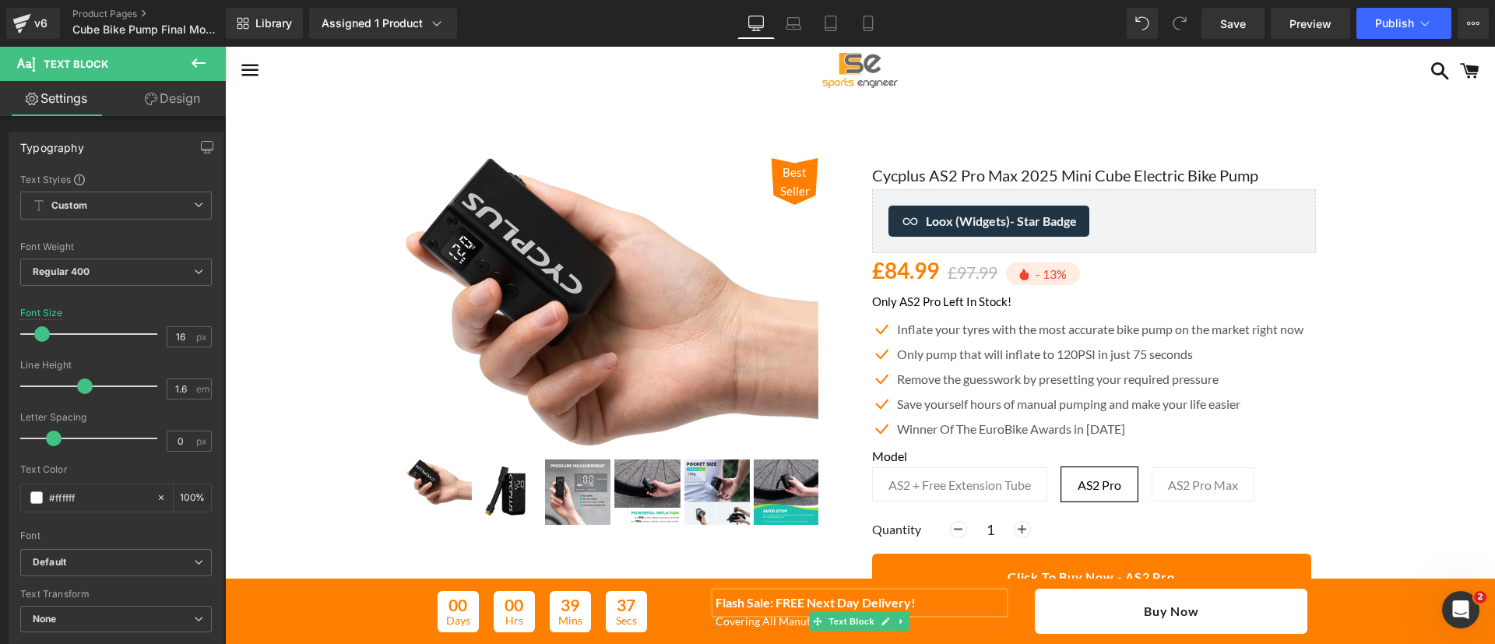
click at [776, 617] on p "Covering All Manufacturing Defects!" at bounding box center [860, 621] width 288 height 17
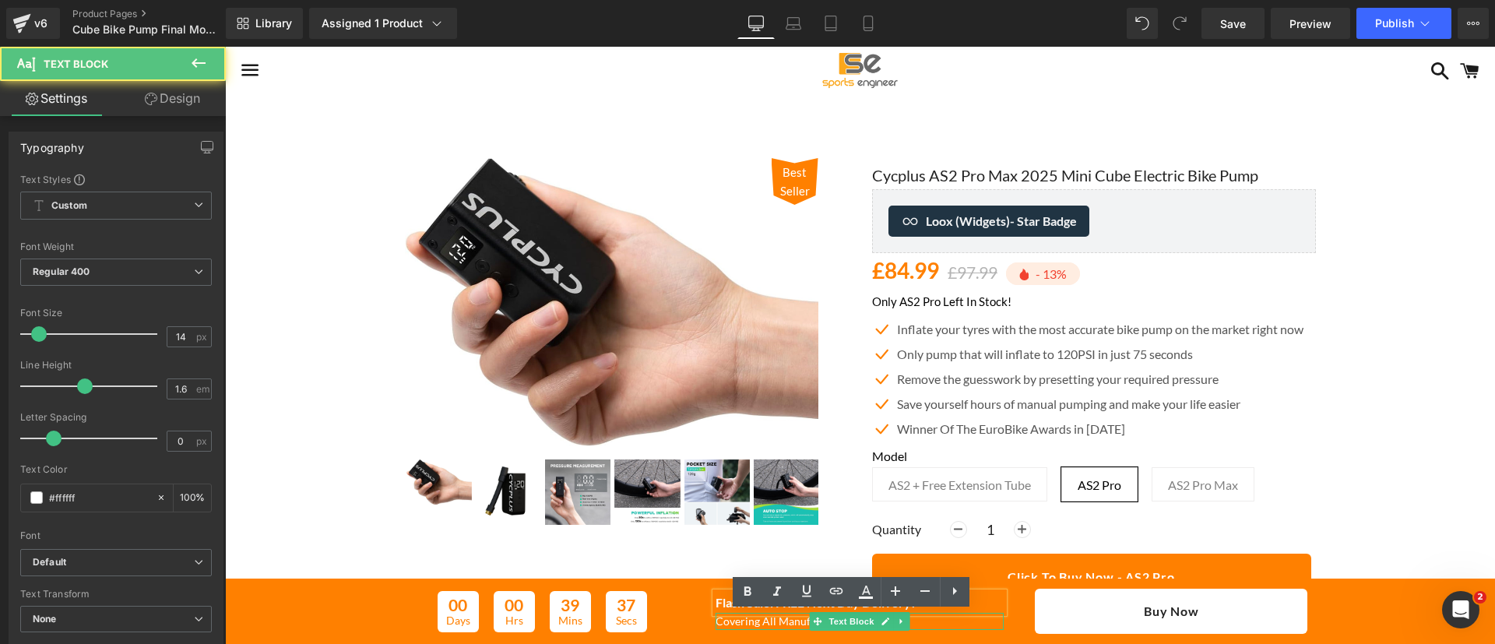
click at [776, 617] on p "Covering All Manufacturing Defects!" at bounding box center [860, 621] width 288 height 17
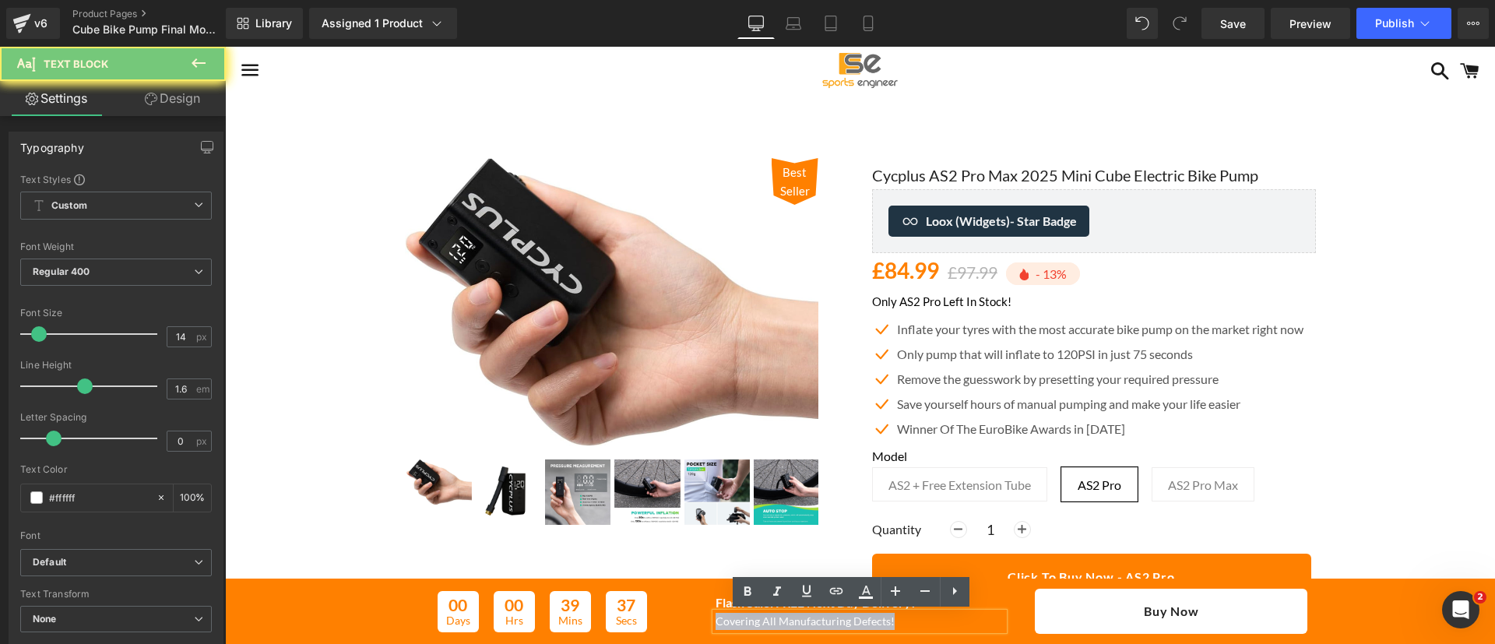
click at [776, 617] on p "Covering All Manufacturing Defects!" at bounding box center [860, 621] width 288 height 17
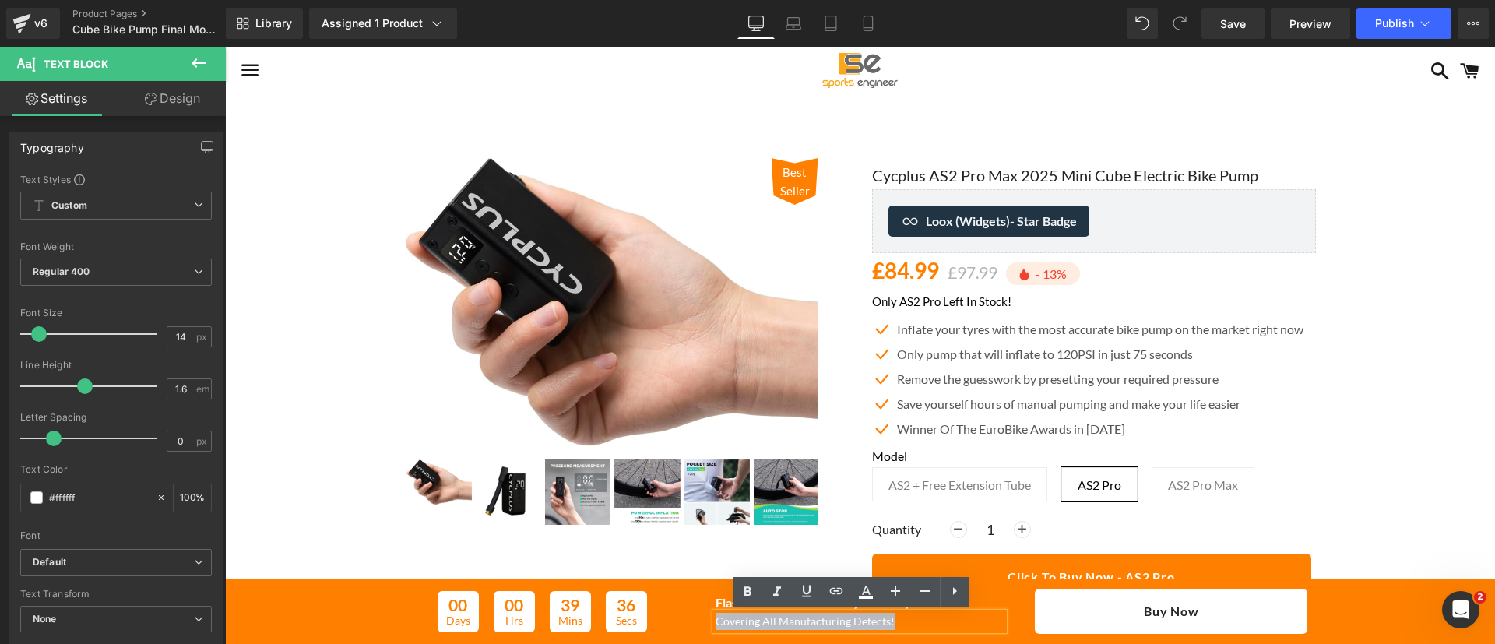
click at [767, 620] on p "Covering All Manufacturing Defects!" at bounding box center [860, 621] width 288 height 17
drag, startPoint x: 767, startPoint y: 620, endPoint x: 955, endPoint y: 628, distance: 187.8
click at [955, 628] on p "Covering All Manufacturing Defects!" at bounding box center [860, 621] width 288 height 17
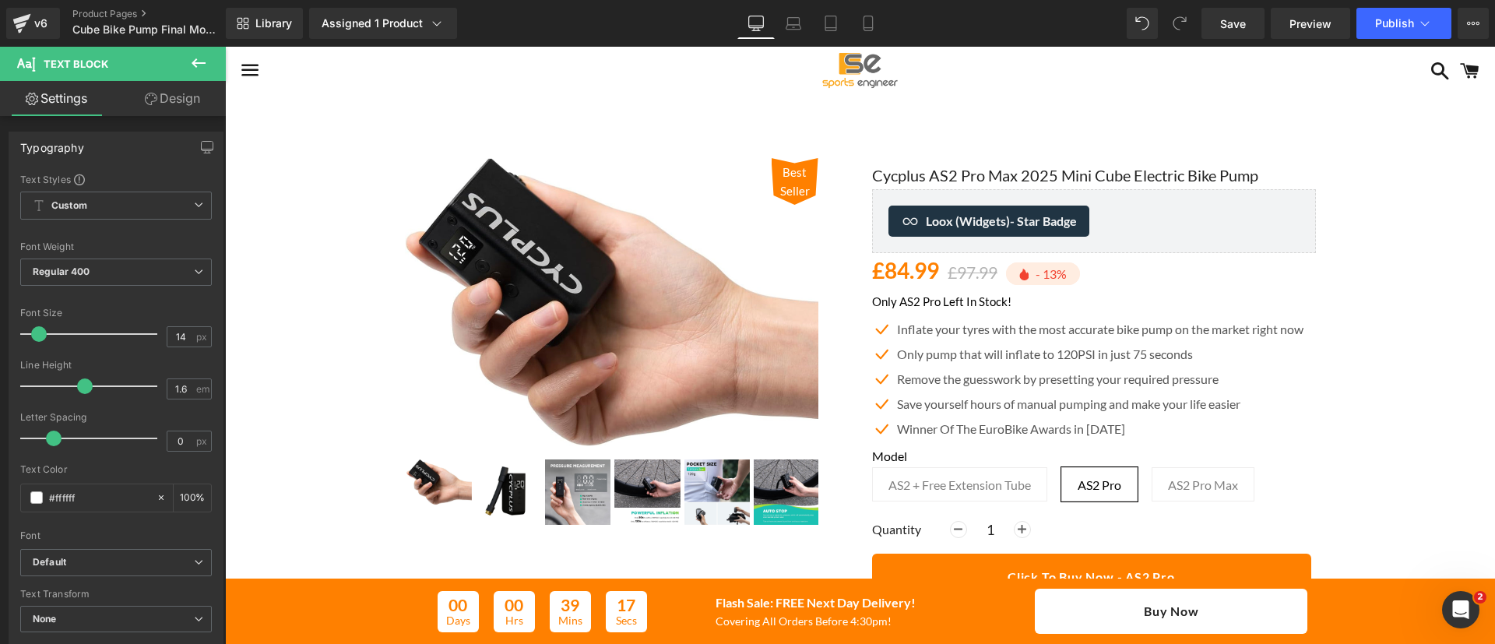
drag, startPoint x: 1454, startPoint y: 69, endPoint x: 1327, endPoint y: 72, distance: 127.0
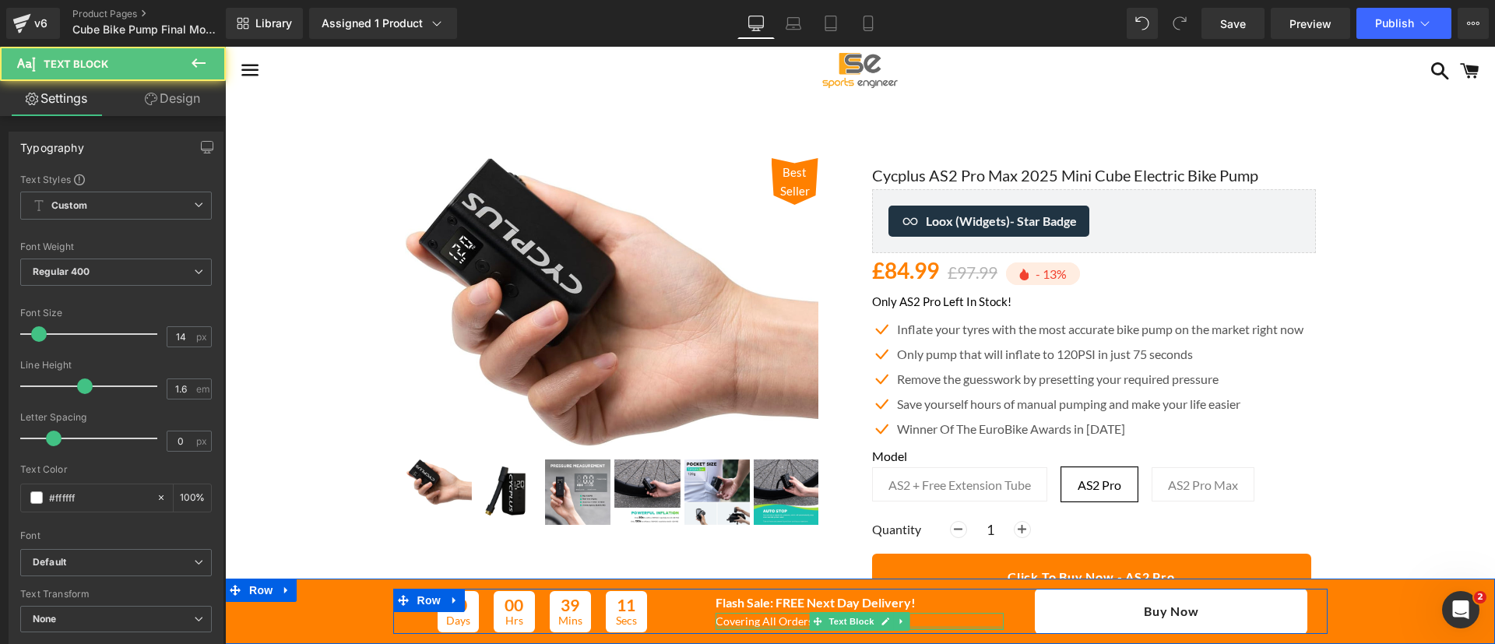
click at [754, 625] on p "Covering All Orders Before 4:30pm!" at bounding box center [860, 621] width 288 height 17
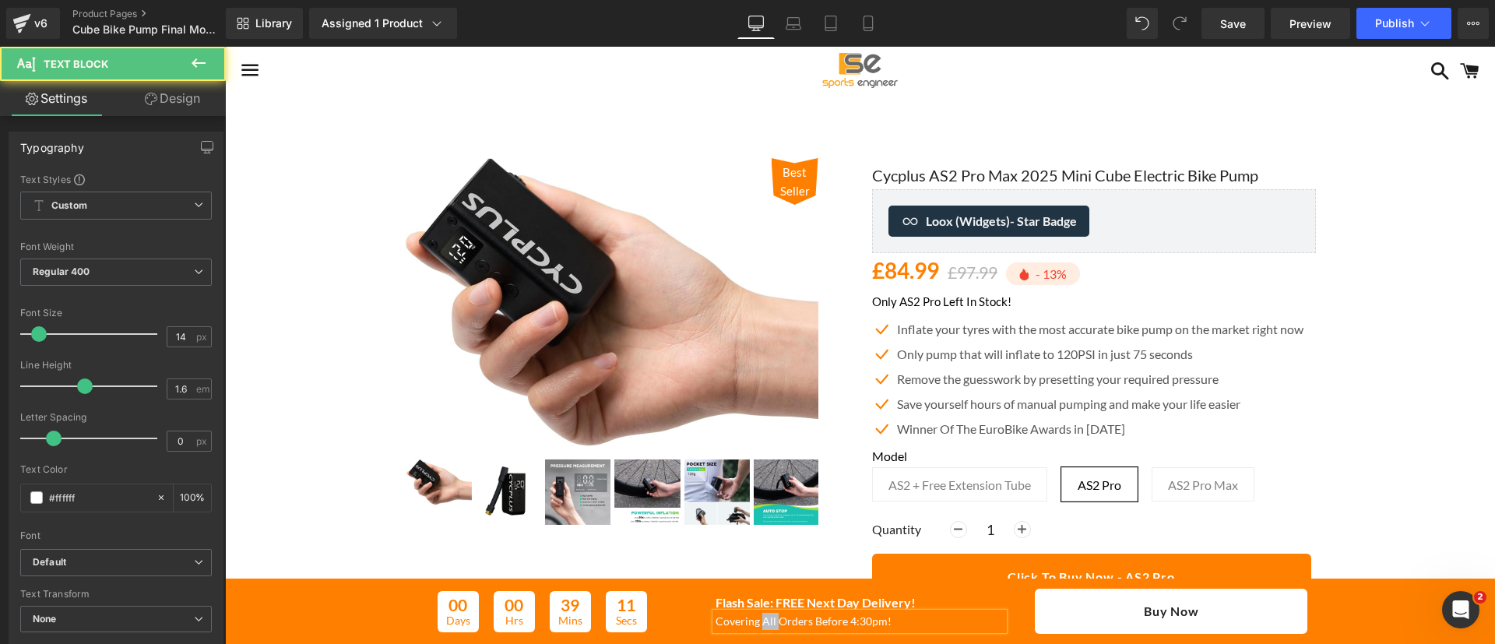
click at [754, 625] on p "Covering All Orders Before 4:30pm!" at bounding box center [860, 621] width 288 height 17
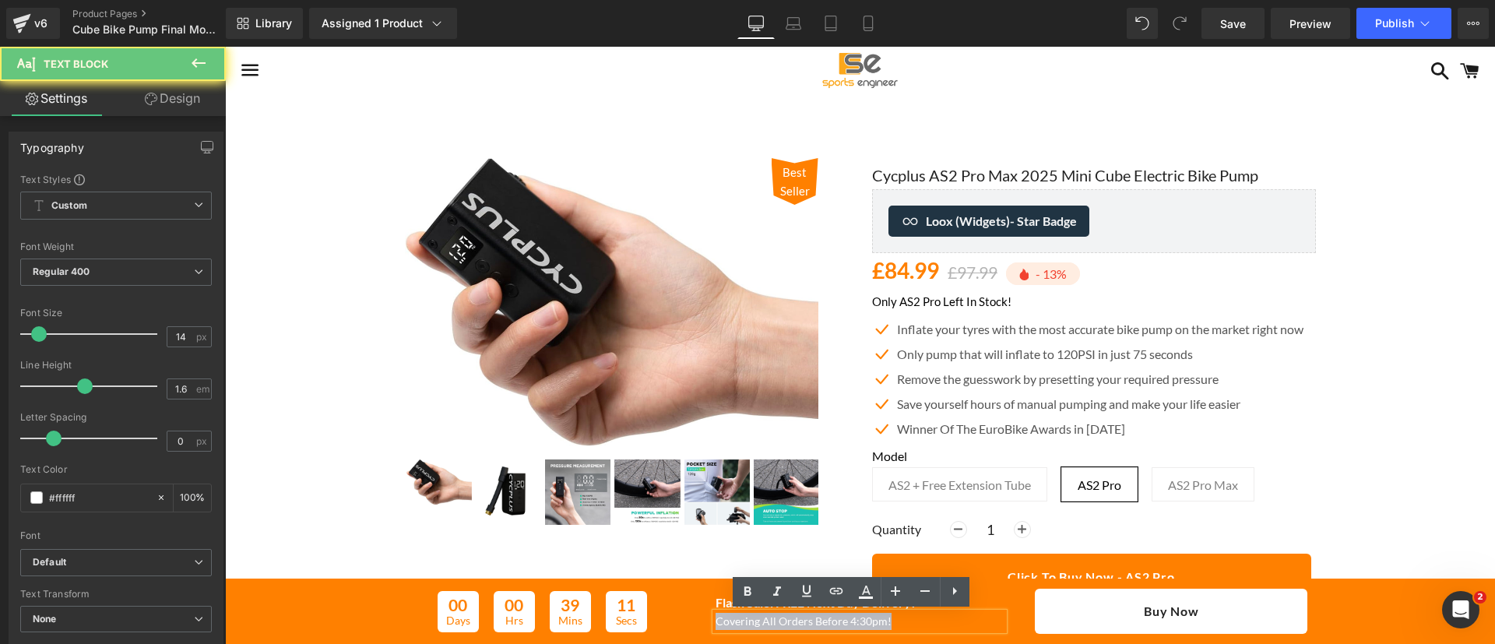
click at [754, 625] on p "Covering All Orders Before 4:30pm!" at bounding box center [860, 621] width 288 height 17
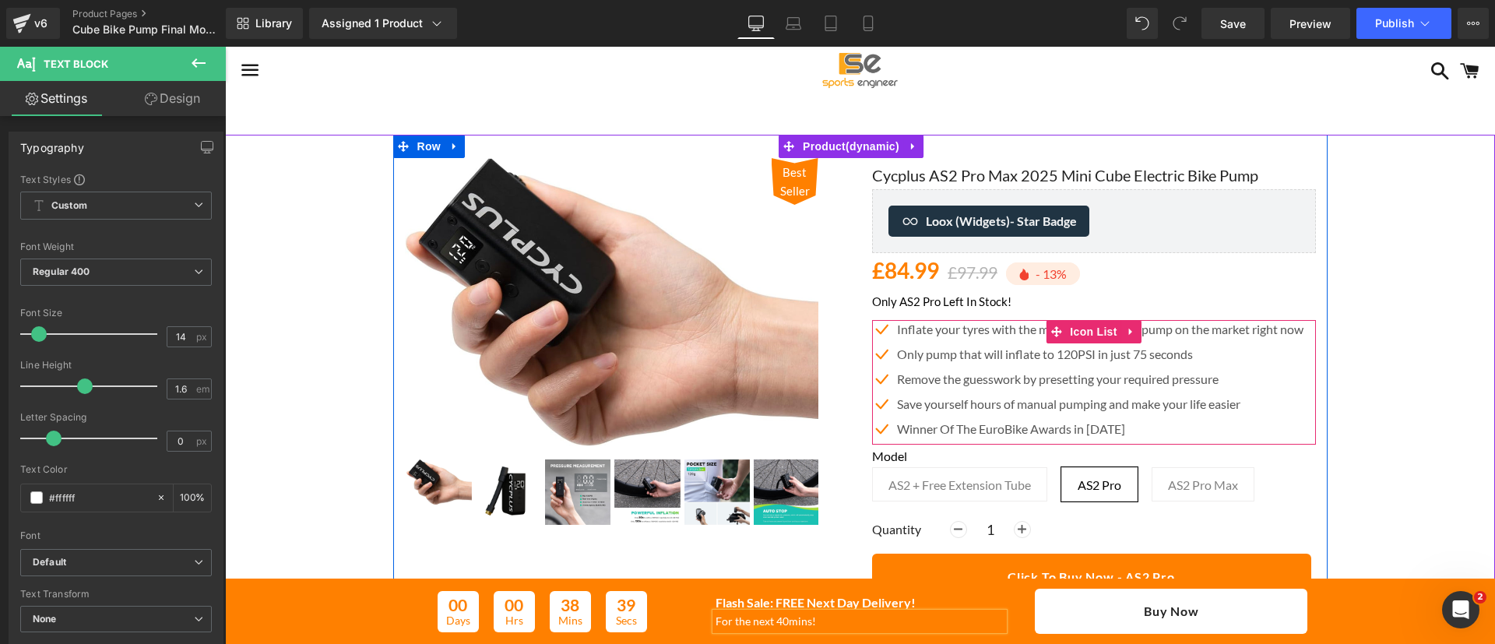
scroll to position [209, 0]
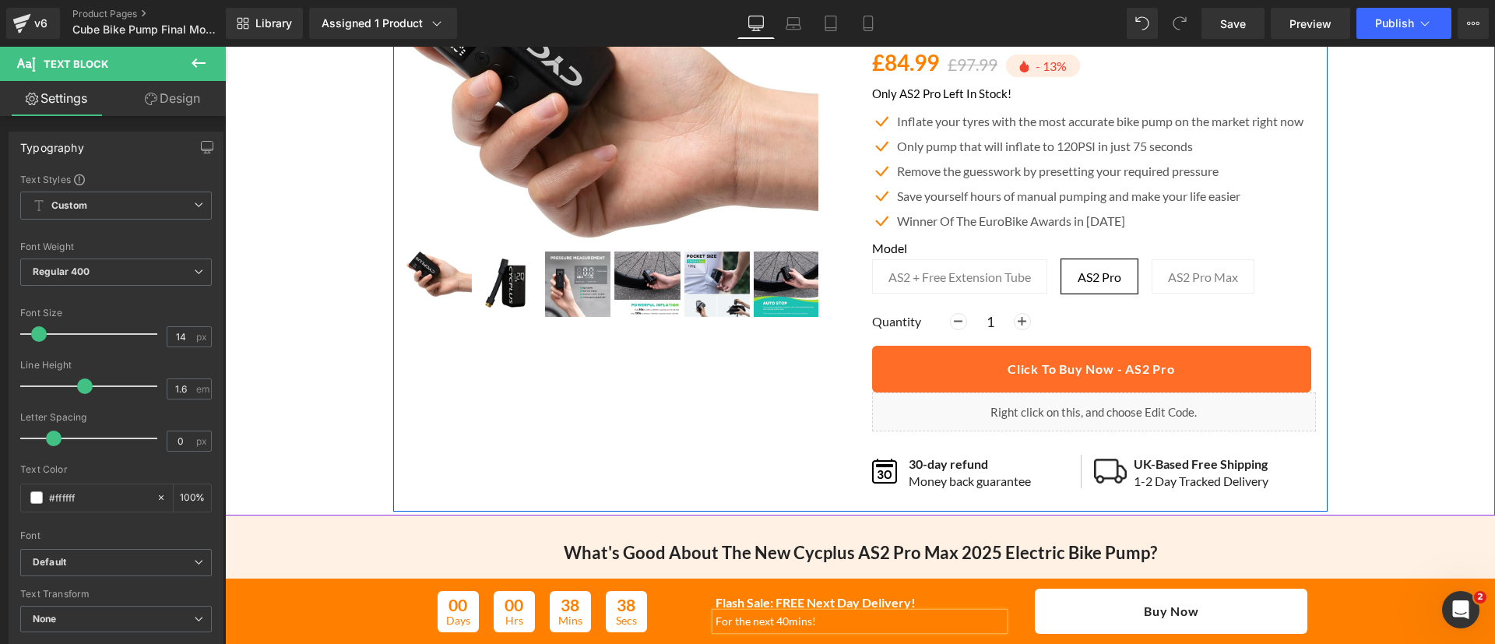
click at [1202, 375] on button "Click To Buy Now - AS2 Pro" at bounding box center [1091, 369] width 439 height 47
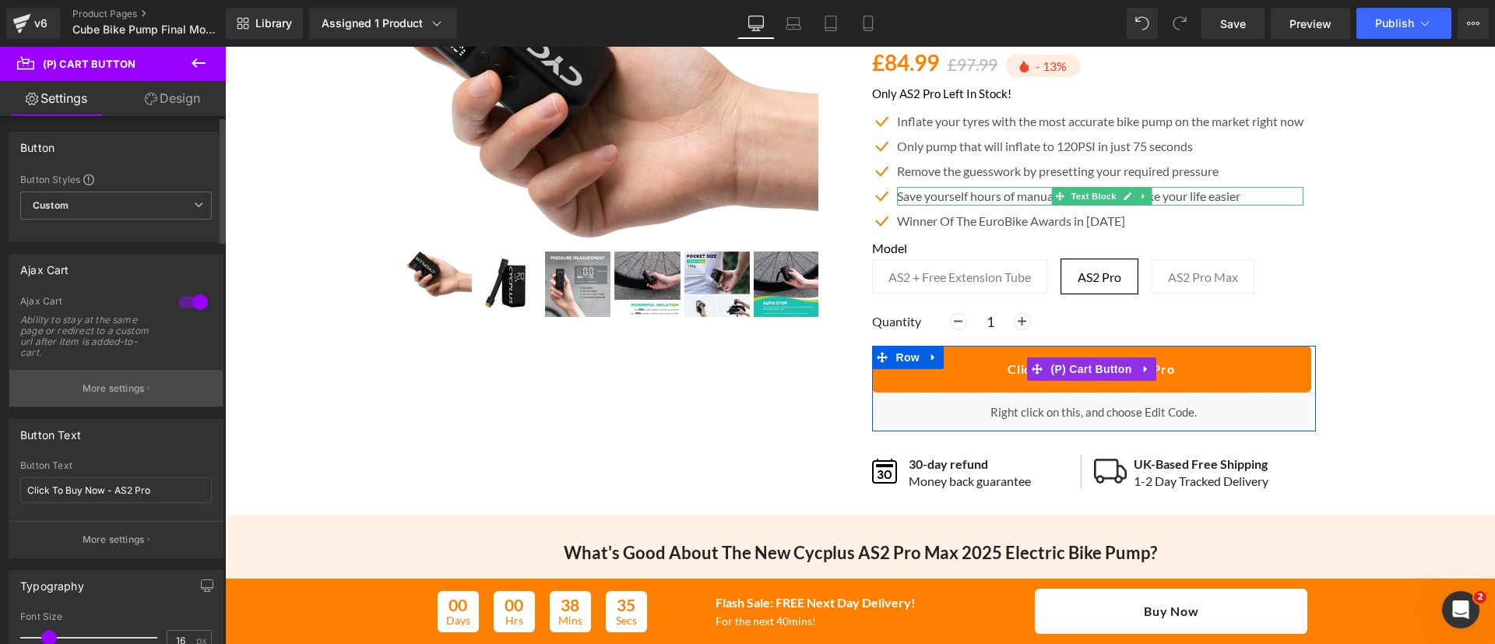
click at [160, 399] on button "More settings" at bounding box center [115, 388] width 213 height 37
